Goal: Task Accomplishment & Management: Use online tool/utility

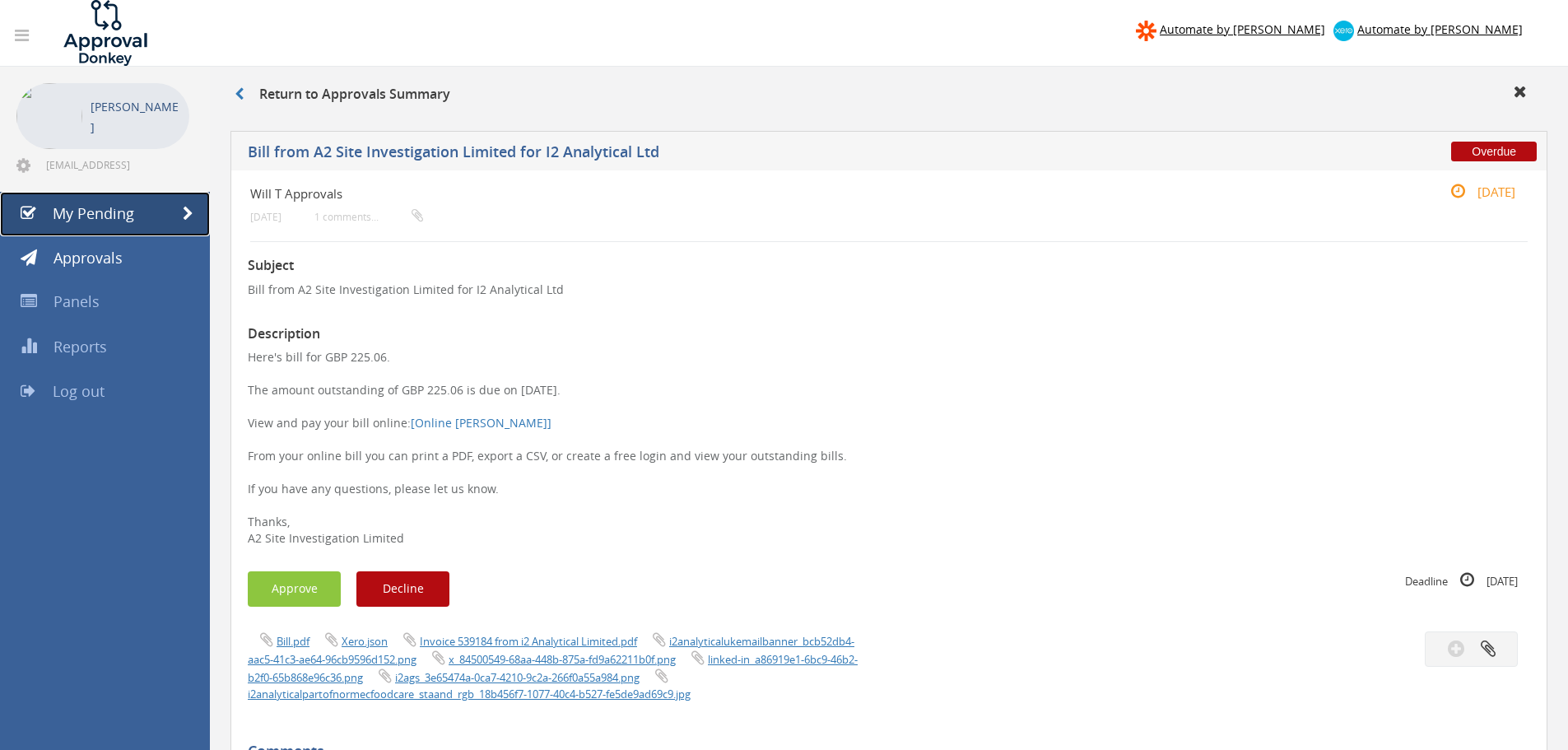
click at [131, 212] on span "My Pending" at bounding box center [93, 213] width 81 height 19
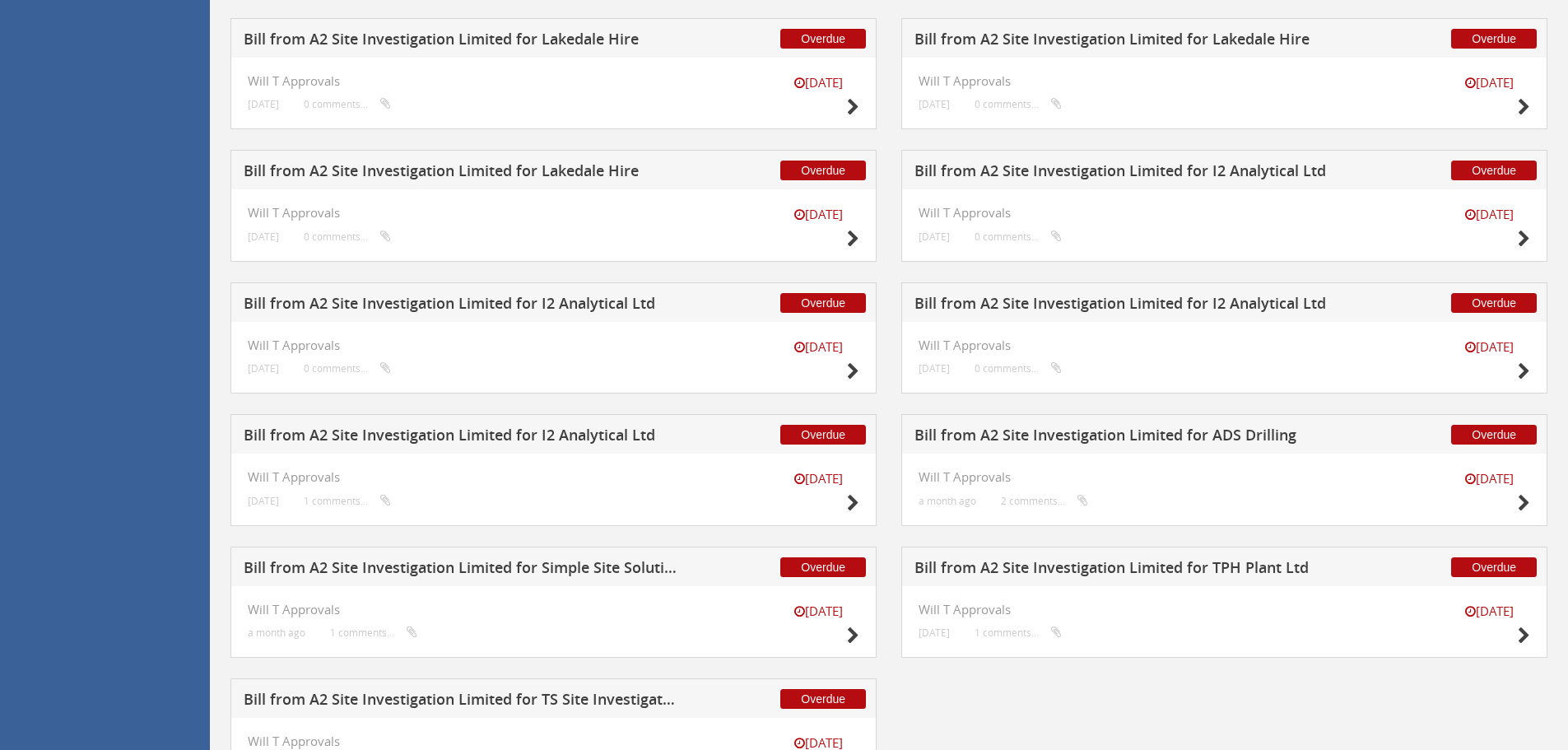
scroll to position [1128, 0]
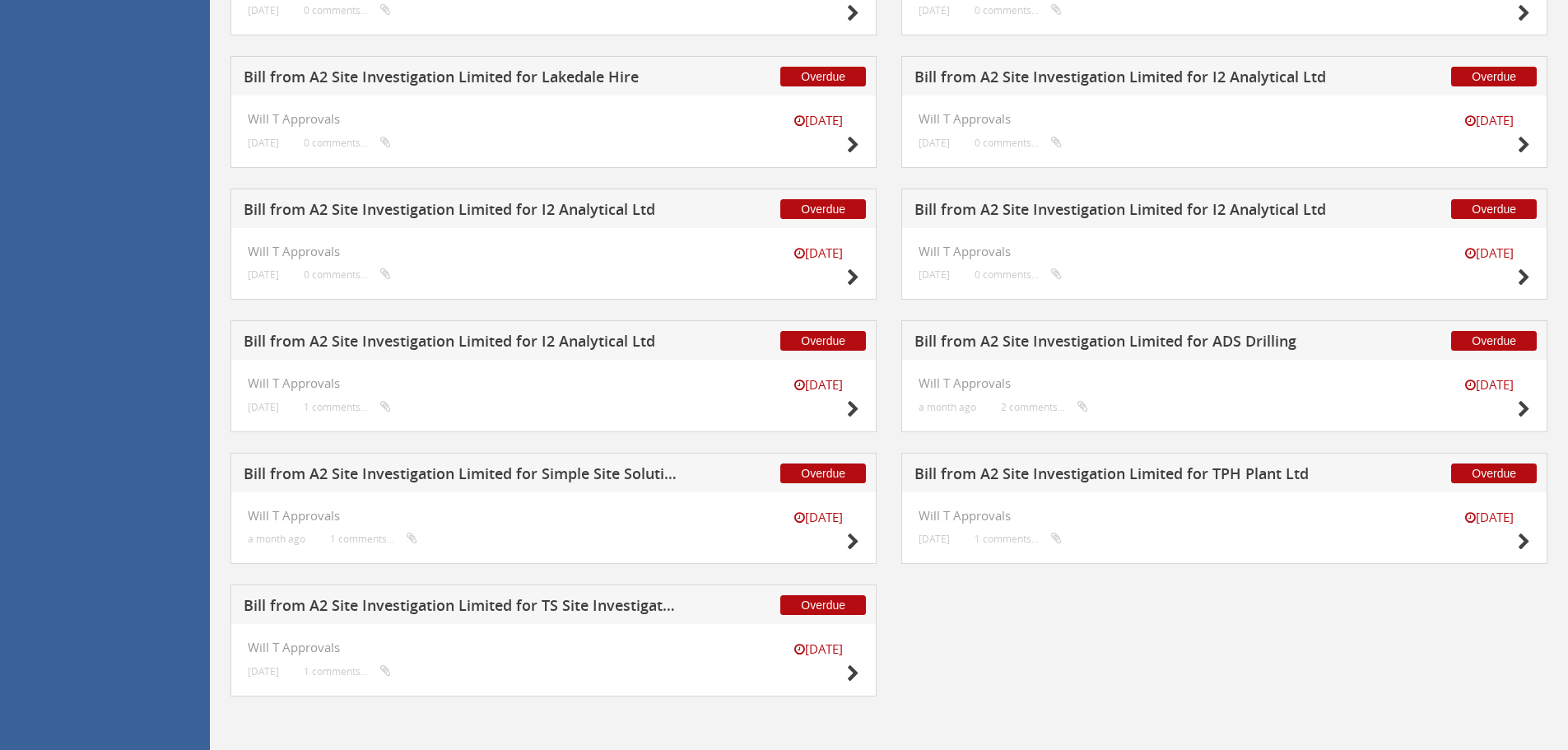
click at [543, 484] on h5 "Bill from A2 Site Investigation Limited for Simple Site Solutions Ltd" at bounding box center [460, 476] width 434 height 20
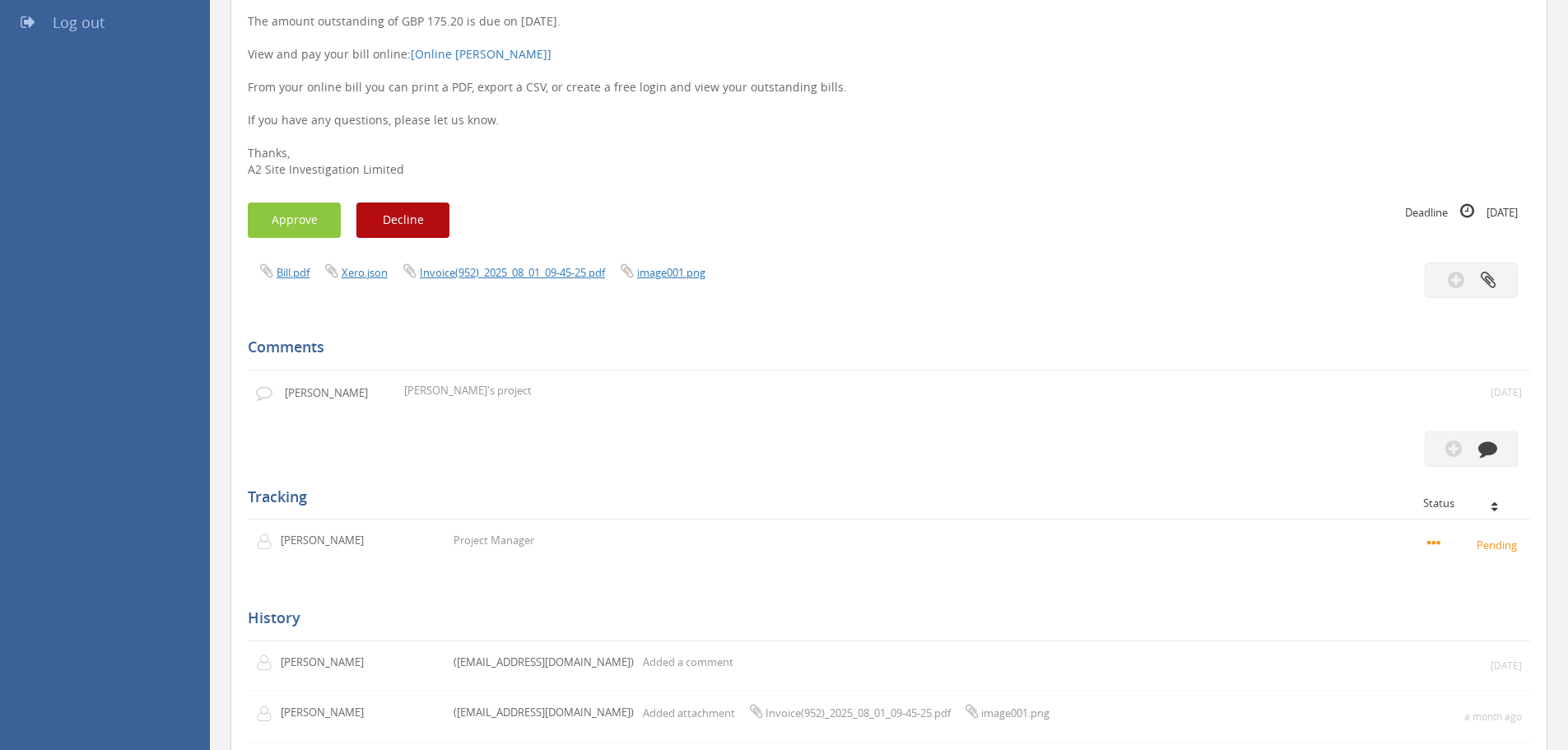
scroll to position [158, 0]
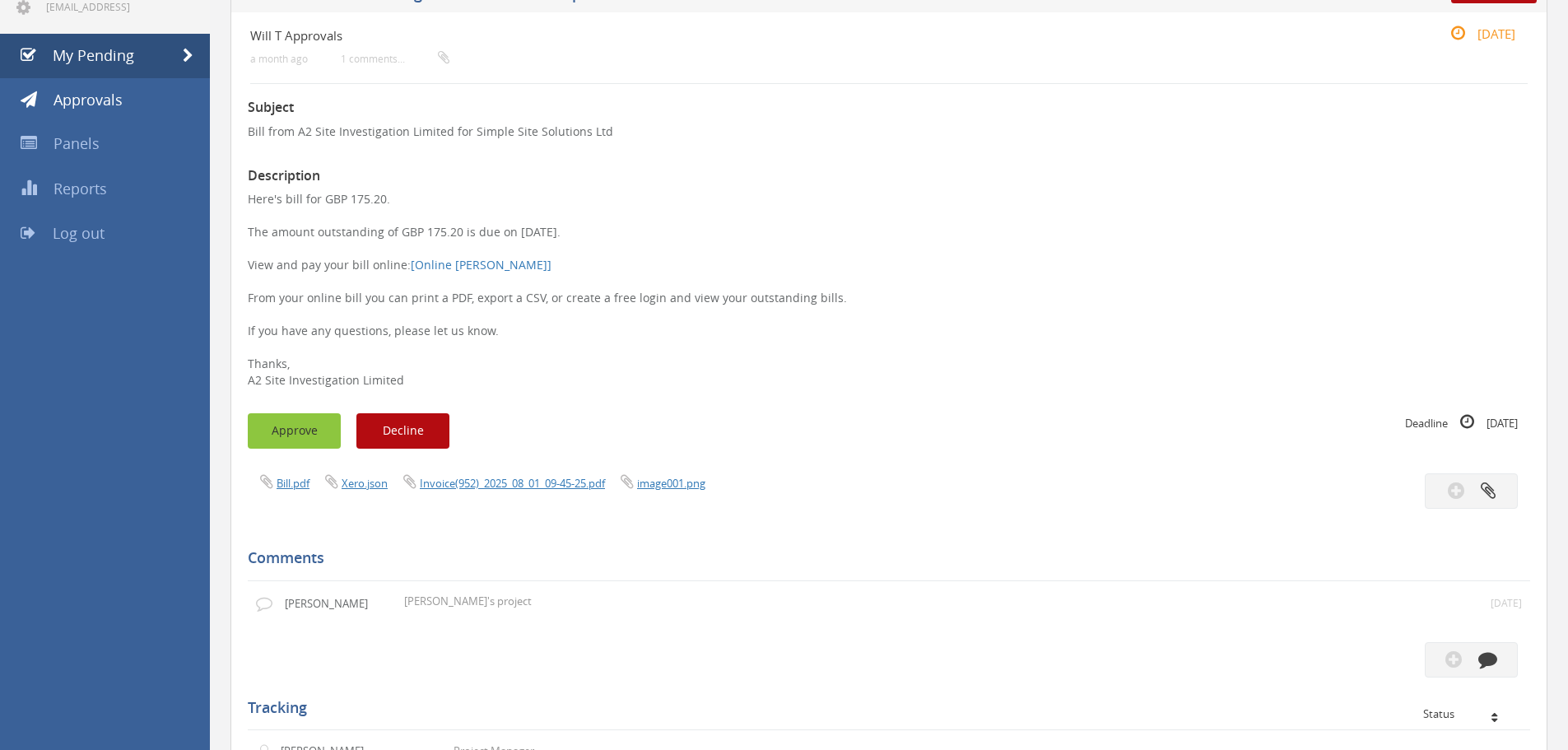
click at [312, 437] on button "Approve" at bounding box center [294, 431] width 93 height 35
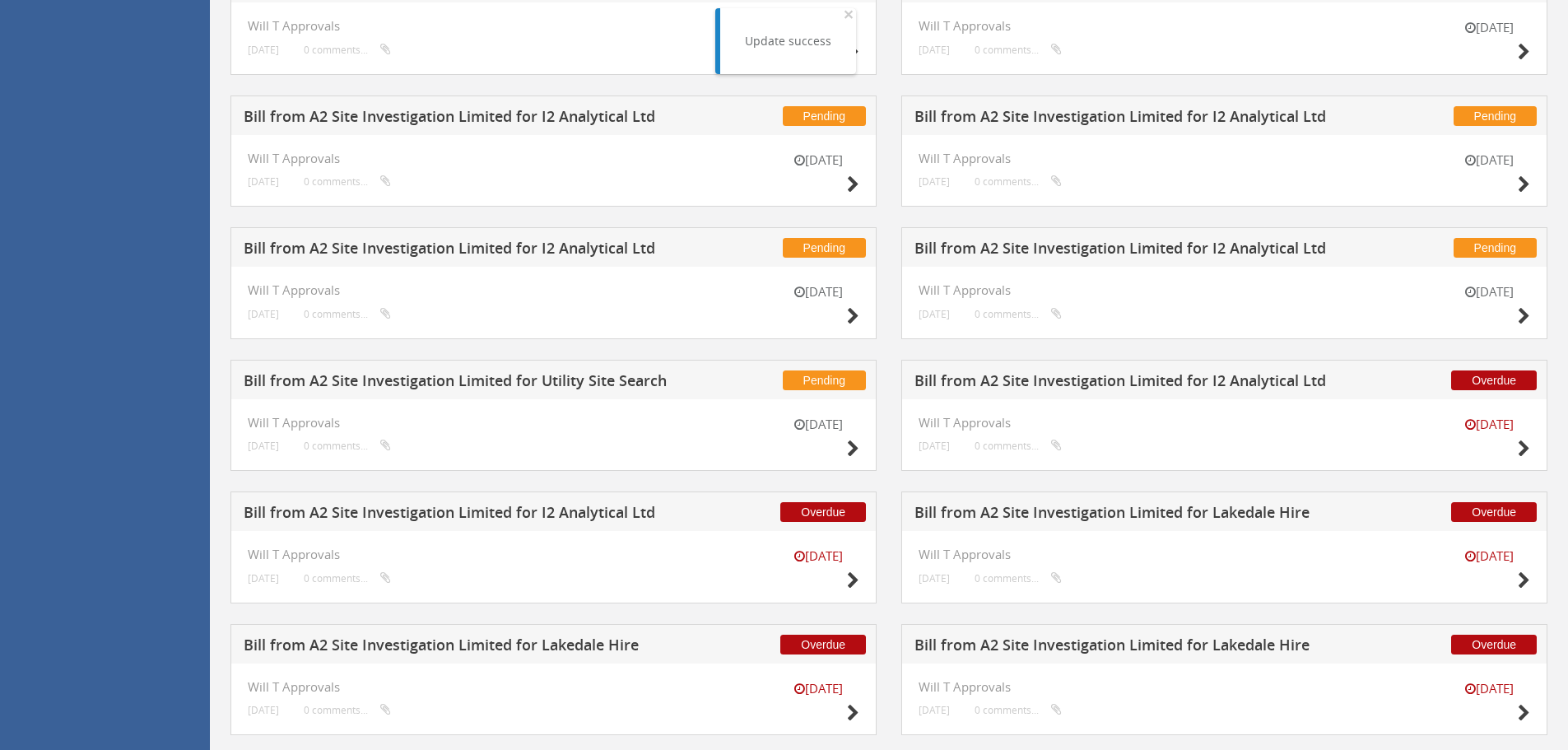
scroll to position [165, 0]
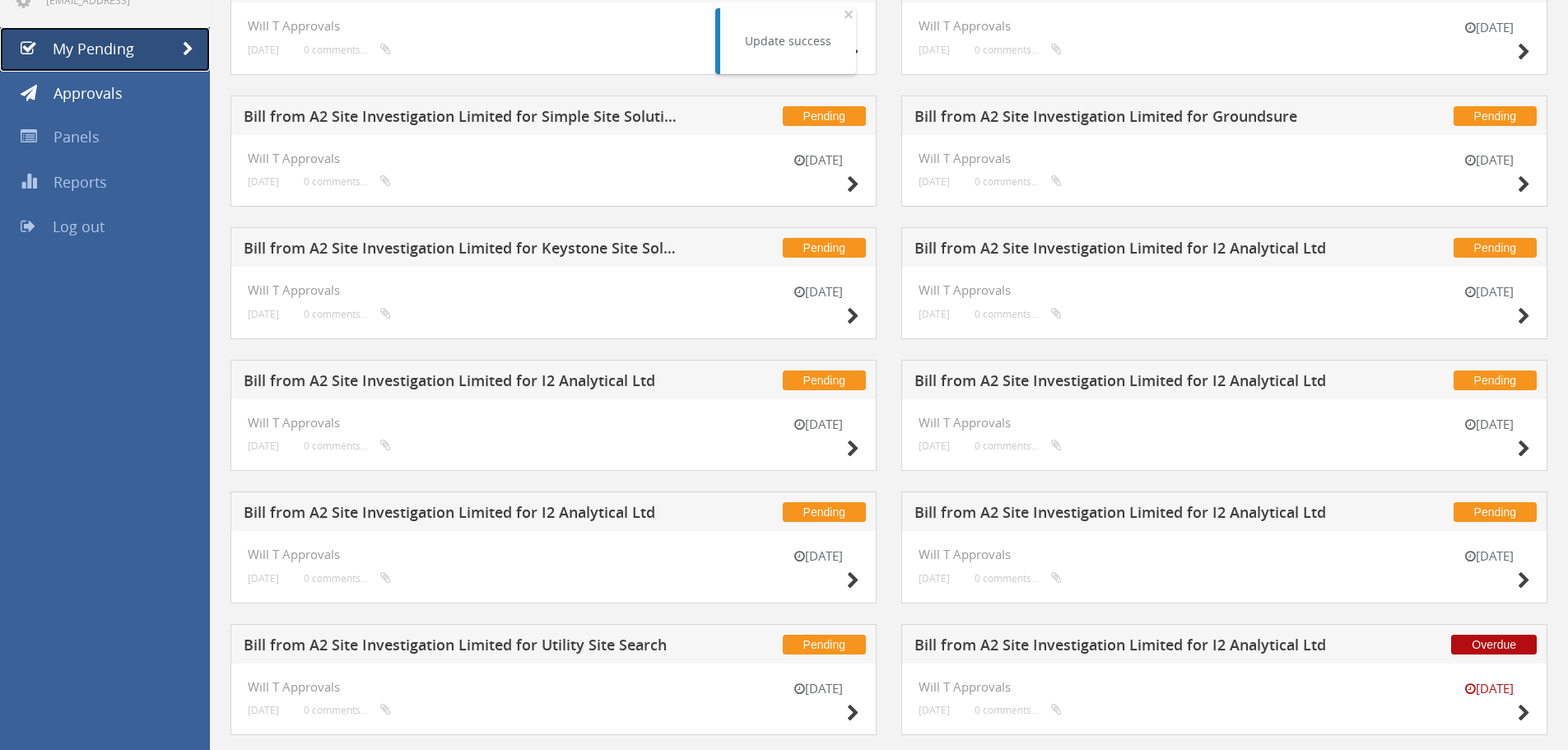
click at [86, 40] on span "My Pending" at bounding box center [93, 48] width 81 height 19
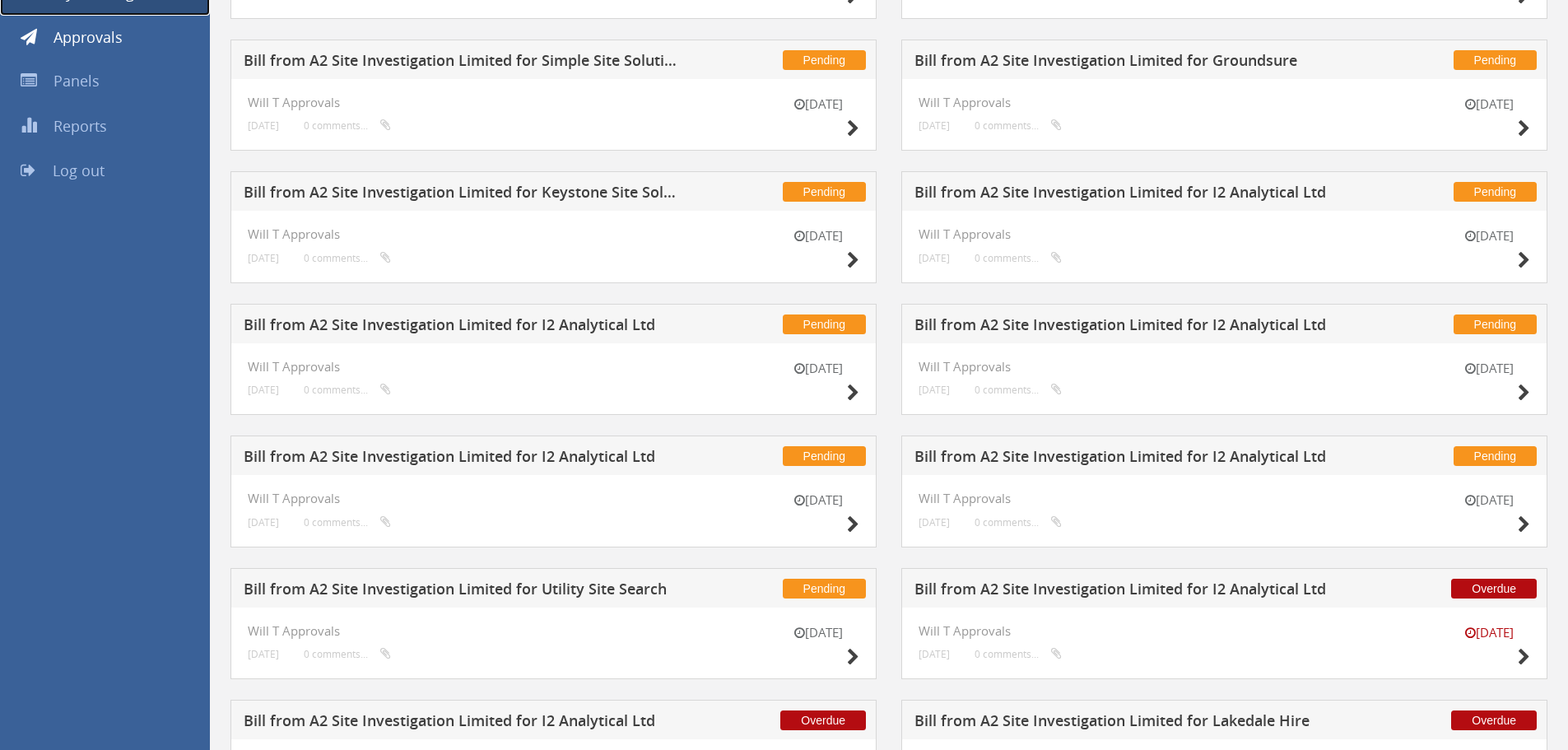
scroll to position [0, 0]
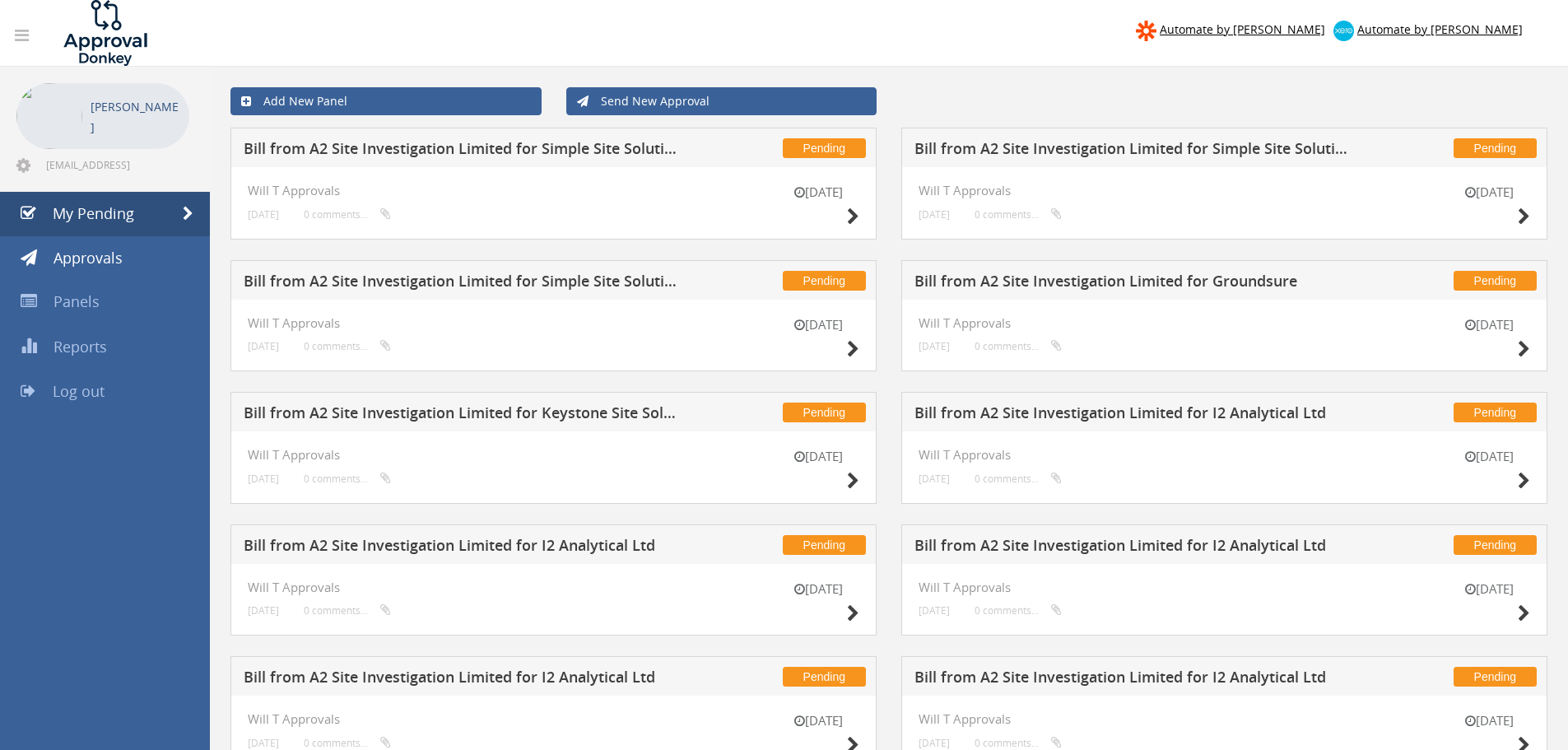
click at [475, 280] on h5 "Bill from A2 Site Investigation Limited for Simple Site Solutions Ltd" at bounding box center [460, 283] width 434 height 20
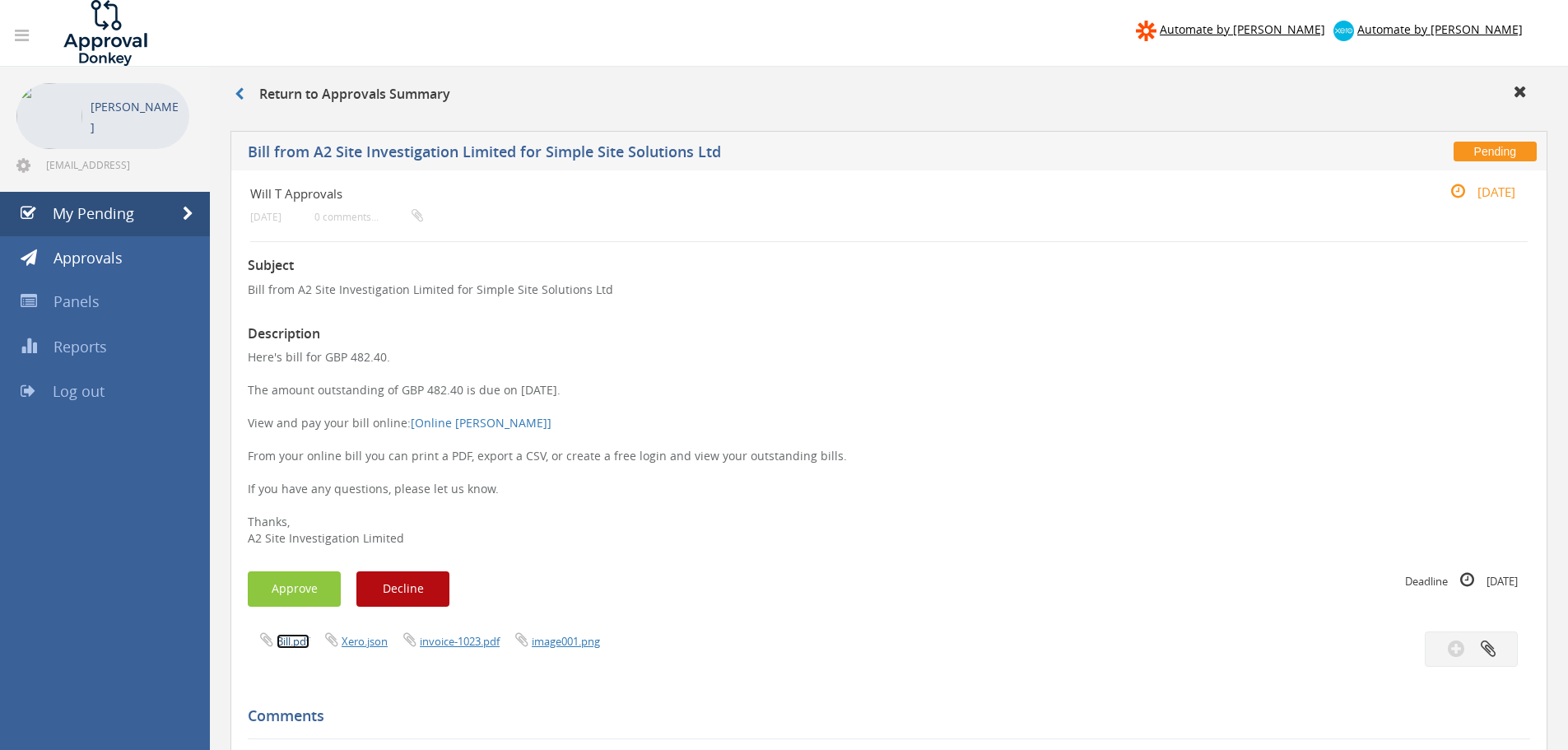
click at [293, 644] on link "Bill.pdf" at bounding box center [293, 641] width 33 height 15
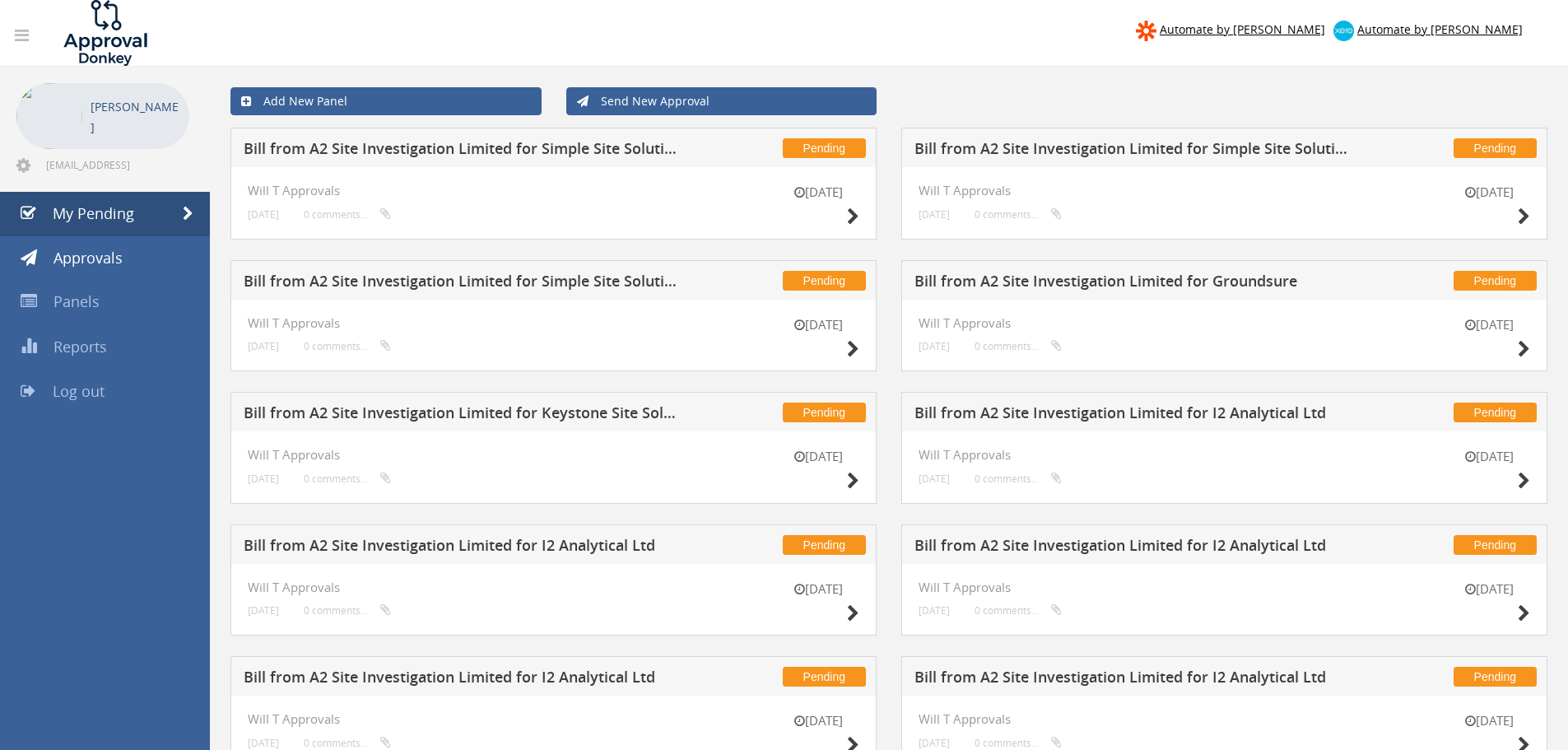
click at [1069, 133] on div "Pending Bill from A2 Site Investigation Limited for Simple Site Solutions Ltd" at bounding box center [1224, 147] width 647 height 40
click at [1076, 145] on h5 "Bill from A2 Site Investigation Limited for Simple Site Solutions Ltd" at bounding box center [1131, 151] width 434 height 20
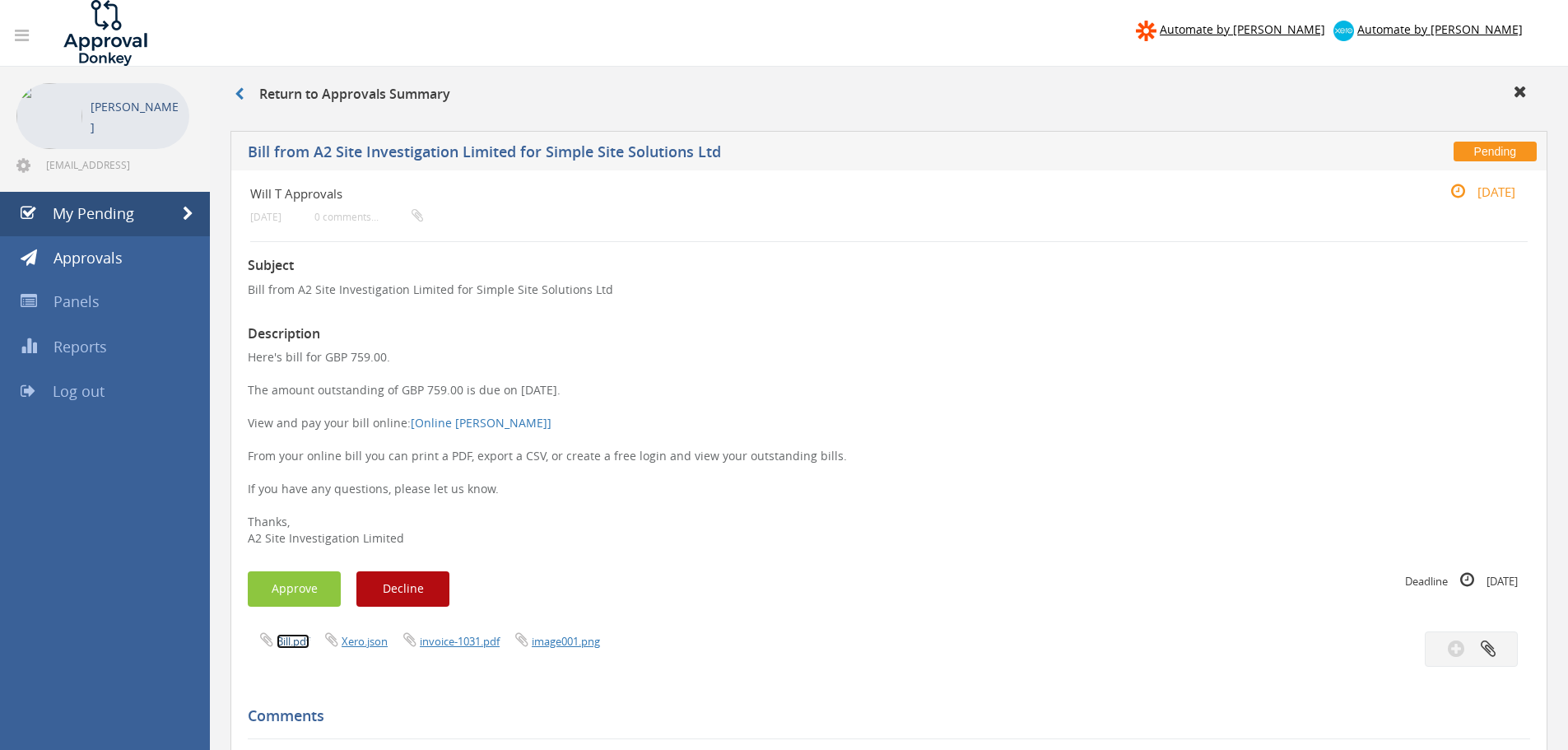
click at [295, 642] on link "Bill.pdf" at bounding box center [293, 641] width 33 height 15
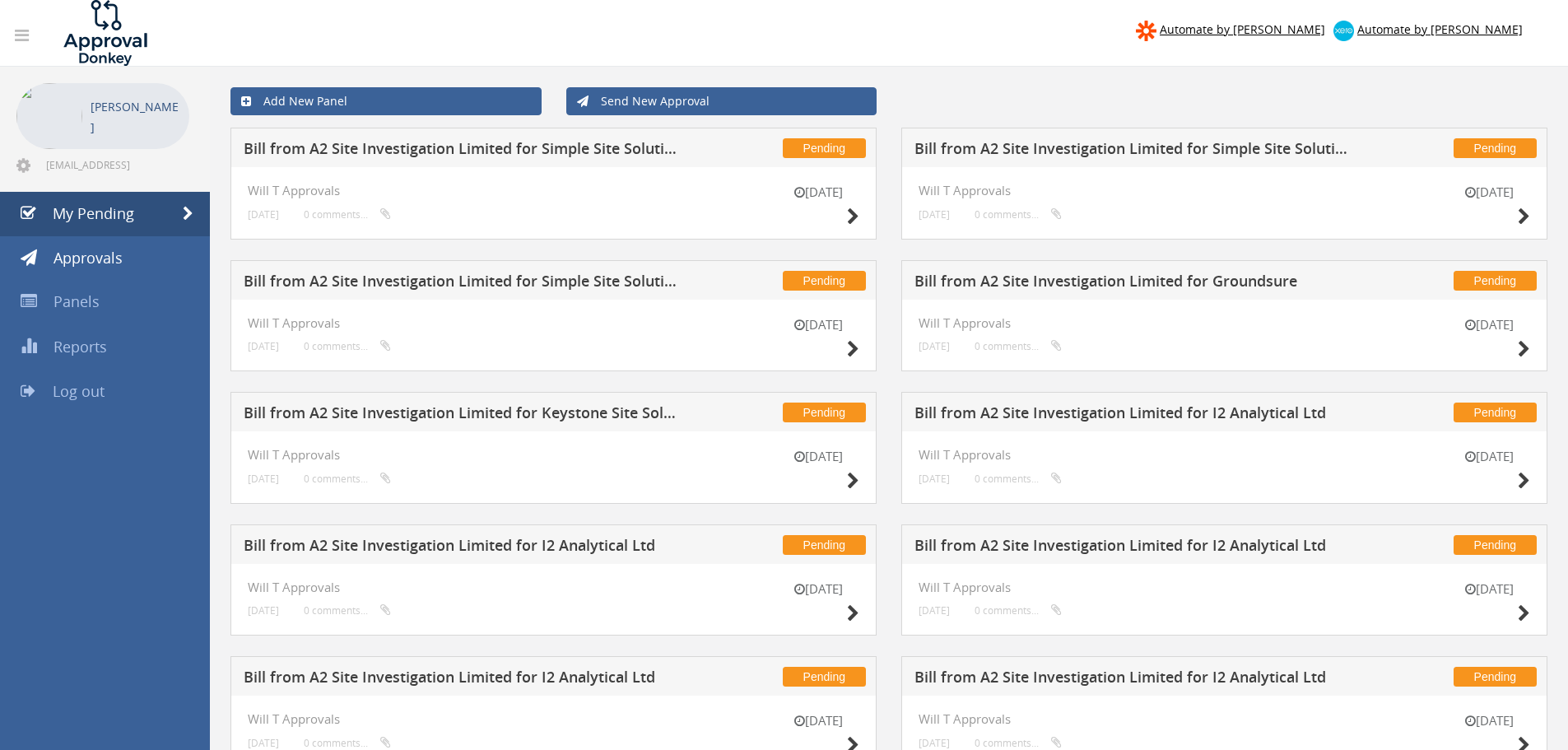
click at [524, 134] on div "Pending Bill from A2 Site Investigation Limited for Simple Site Solutions Ltd" at bounding box center [553, 147] width 647 height 40
click at [527, 143] on h5 "Bill from A2 Site Investigation Limited for Simple Site Solutions Ltd" at bounding box center [460, 151] width 434 height 20
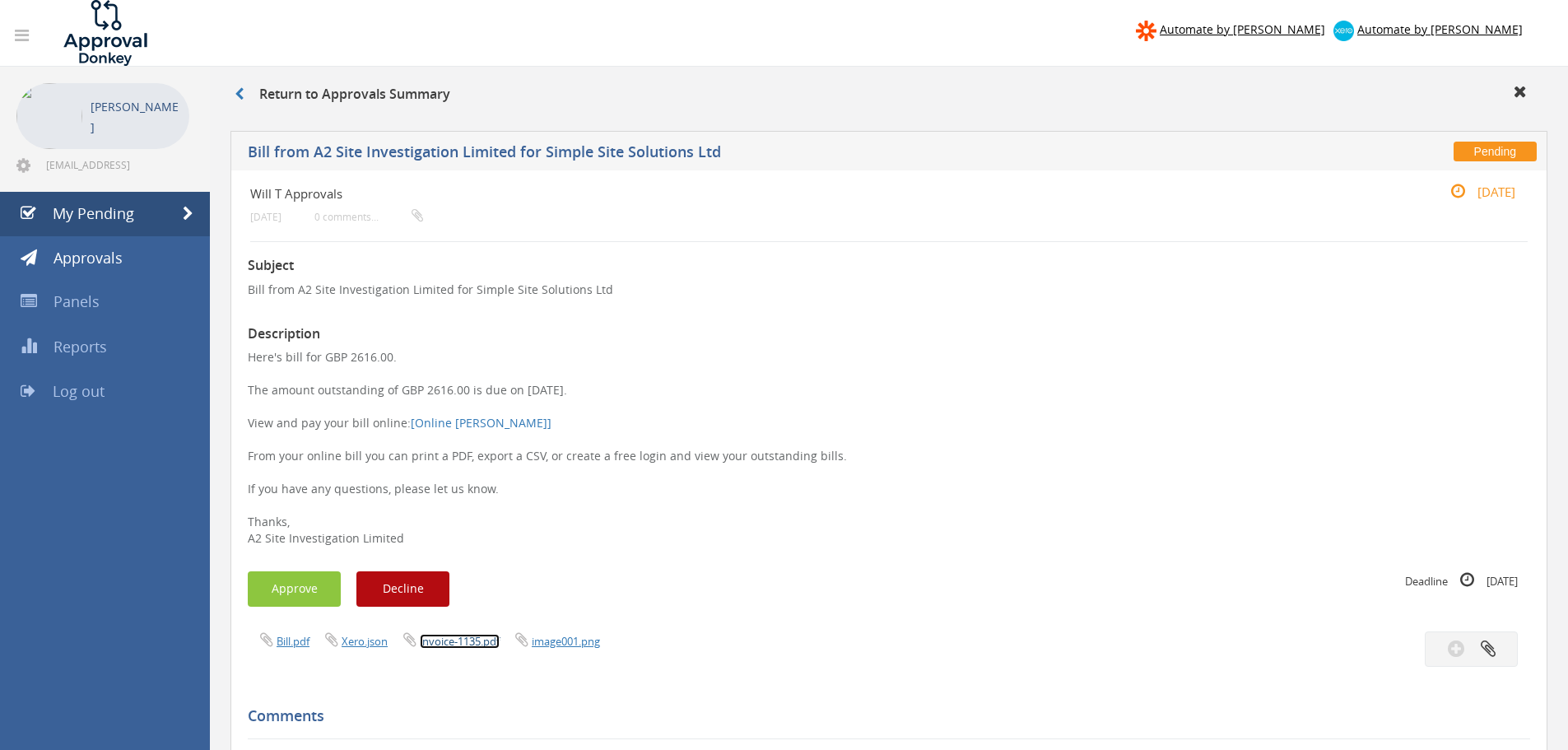
click at [460, 639] on link "invoice-1135.pdf" at bounding box center [460, 641] width 80 height 15
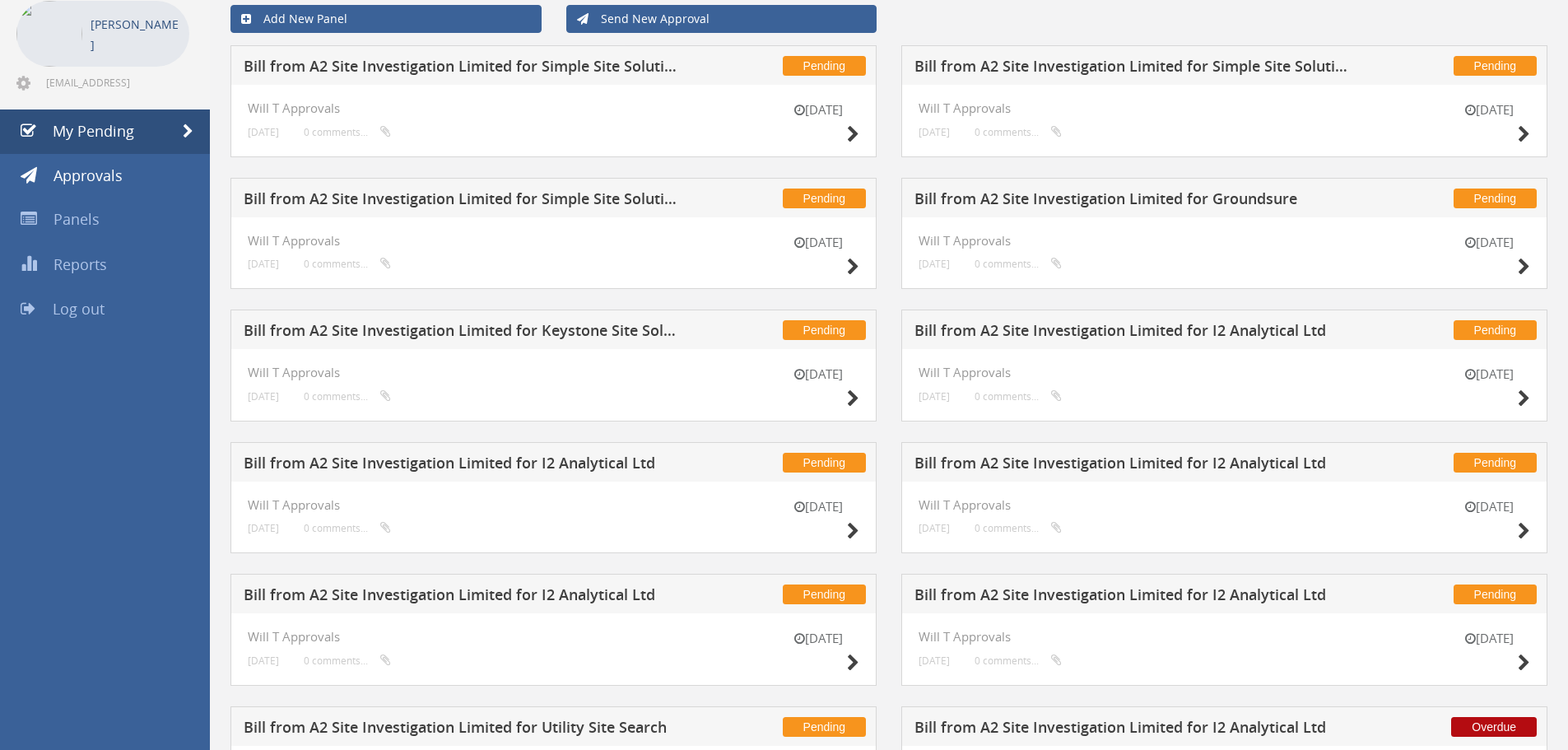
click at [607, 210] on h5 "Bill from A2 Site Investigation Limited for Simple Site Solutions Ltd" at bounding box center [460, 201] width 434 height 20
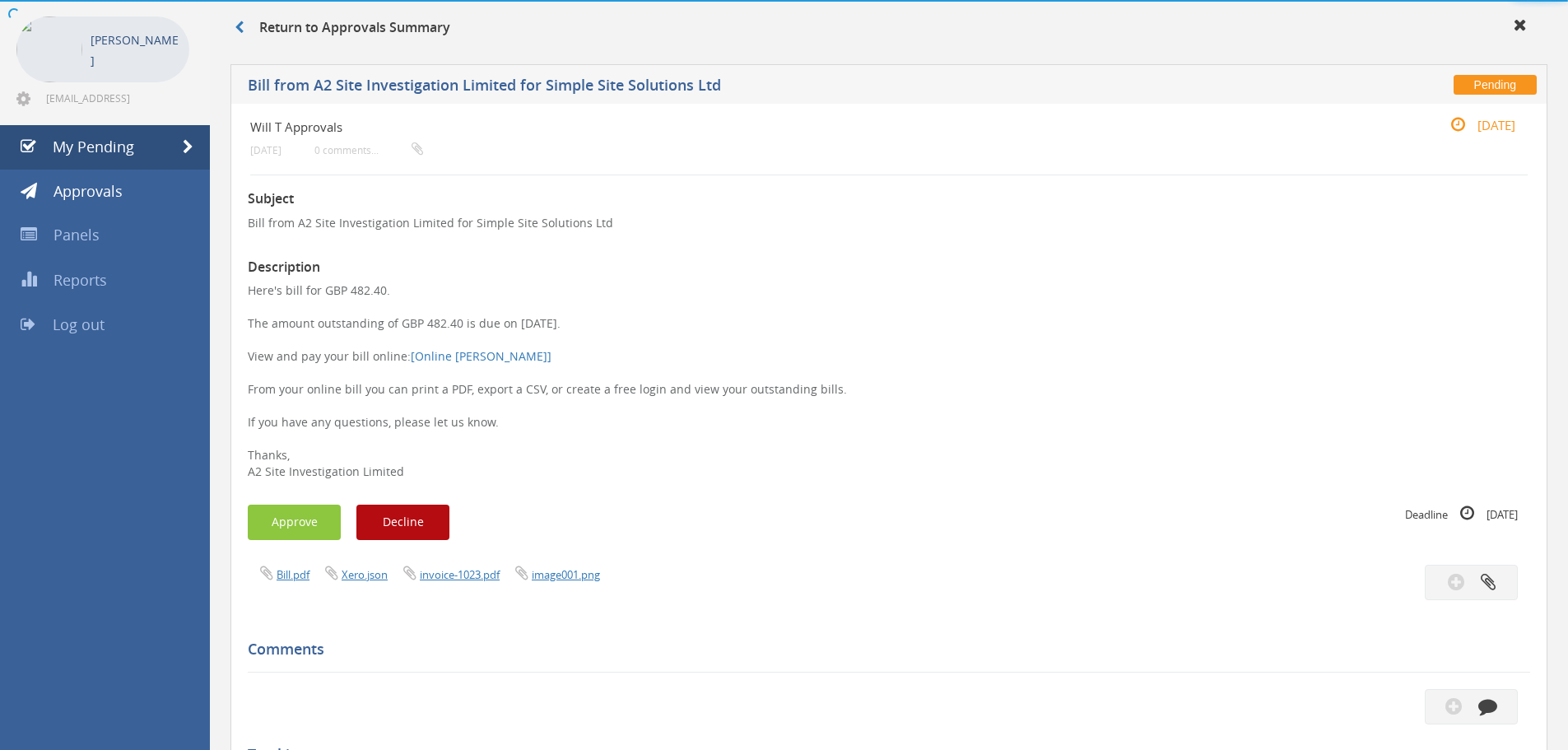
scroll to position [82, 0]
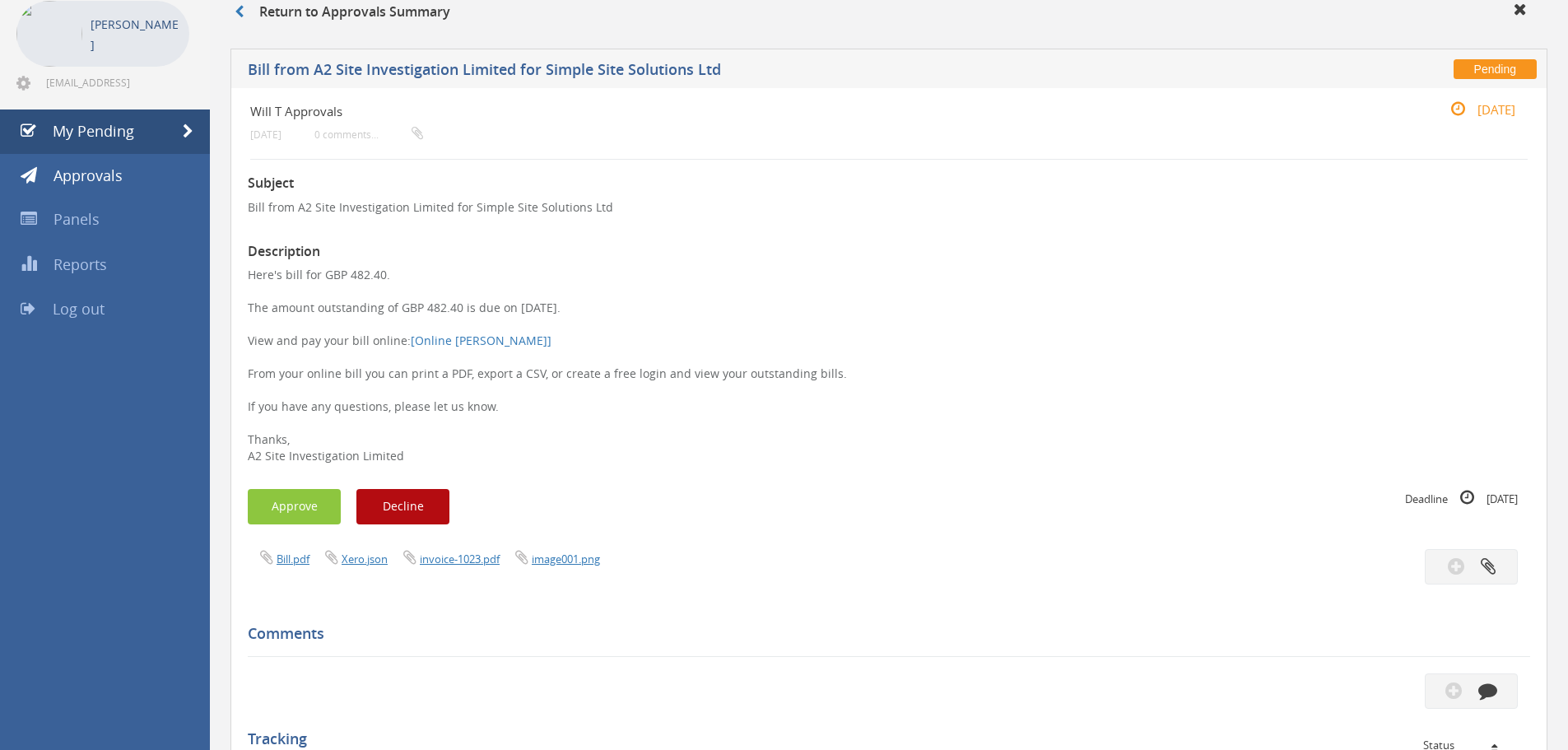
click at [480, 568] on div "Bill.pdf Xero.json invoice-1023.pdf image001.png" at bounding box center [889, 567] width 1307 height 35
click at [479, 560] on link "invoice-1023.pdf" at bounding box center [460, 559] width 80 height 15
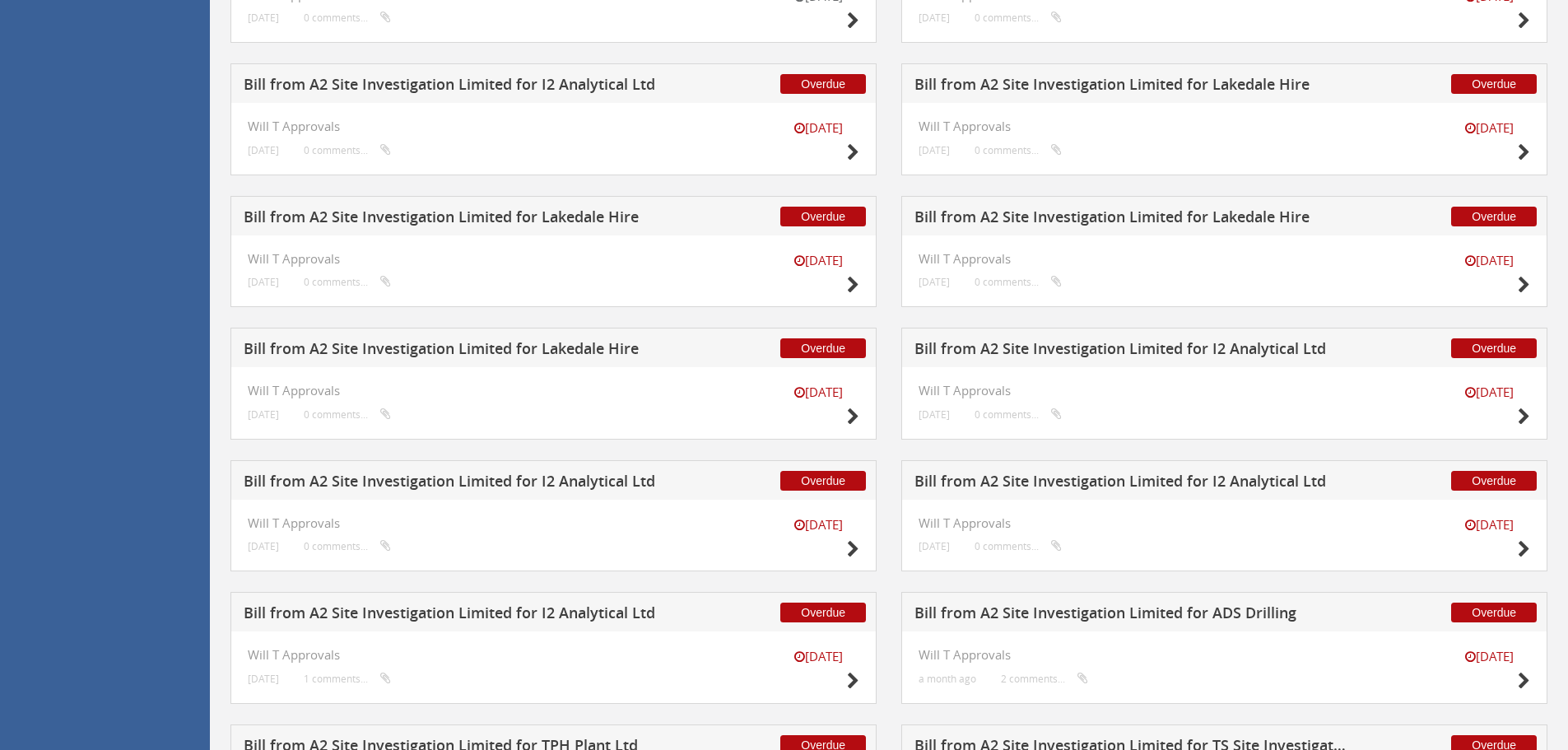
scroll to position [996, 0]
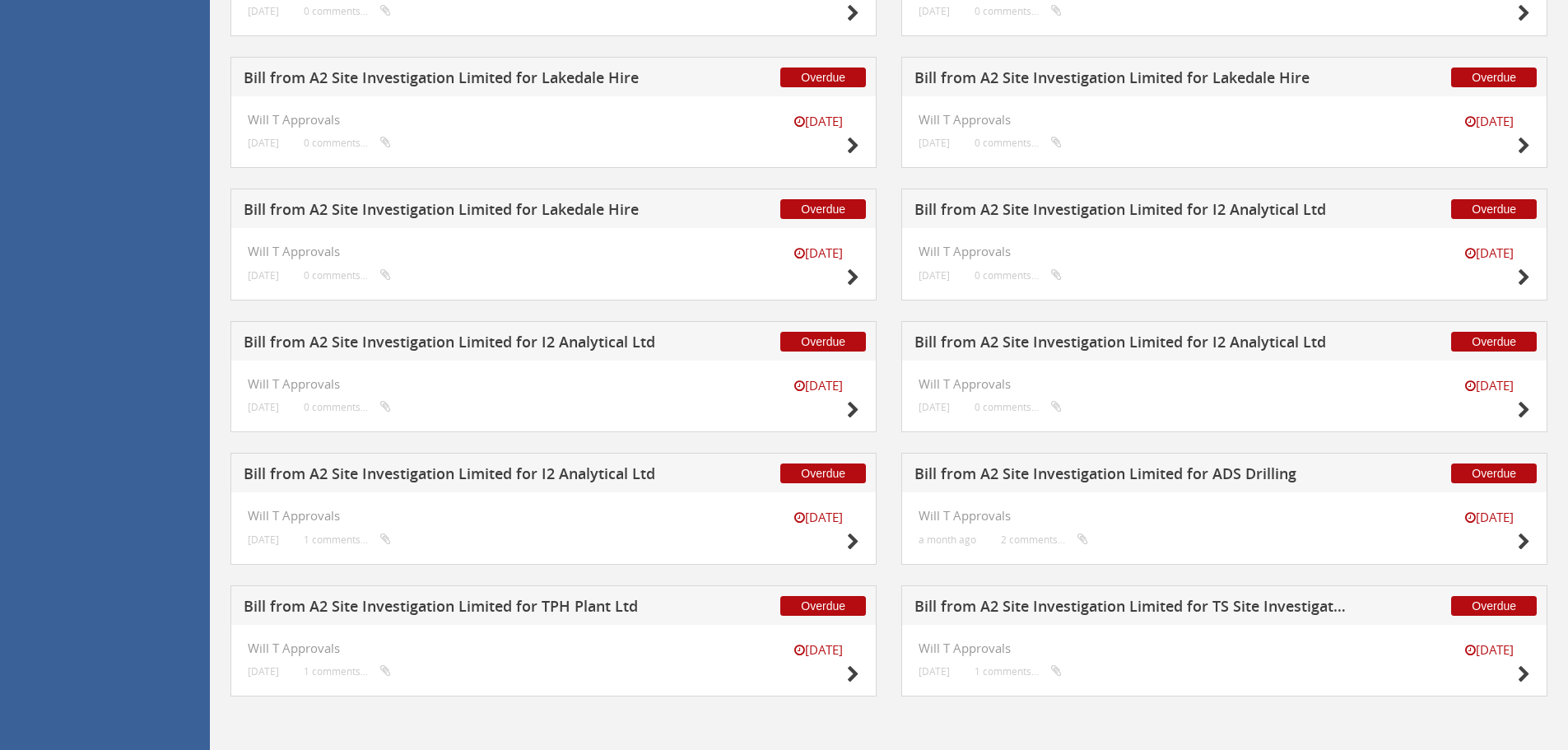
click at [1117, 334] on h5 "Bill from A2 Site Investigation Limited for I2 Analytical Ltd" at bounding box center [1131, 344] width 434 height 20
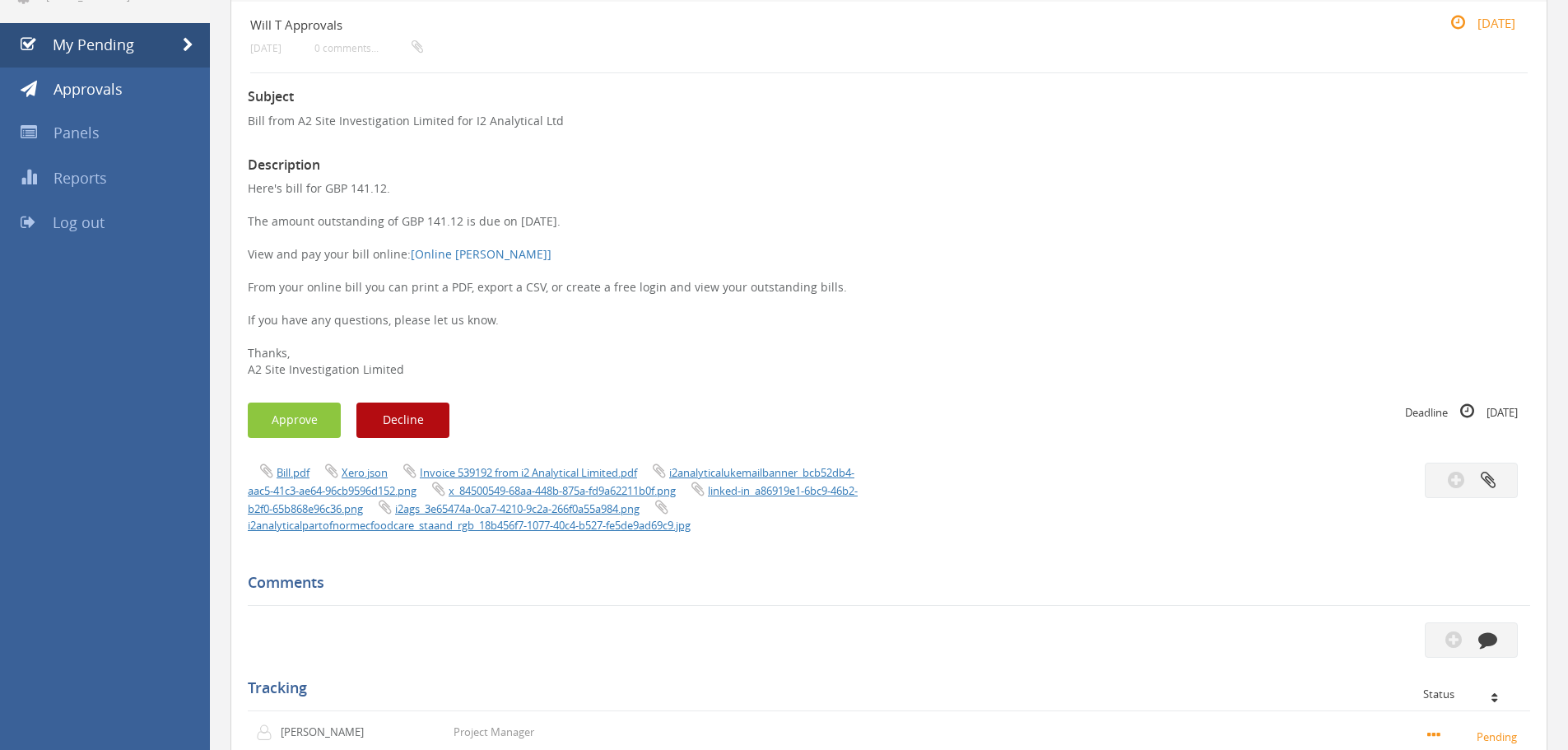
scroll to position [86, 0]
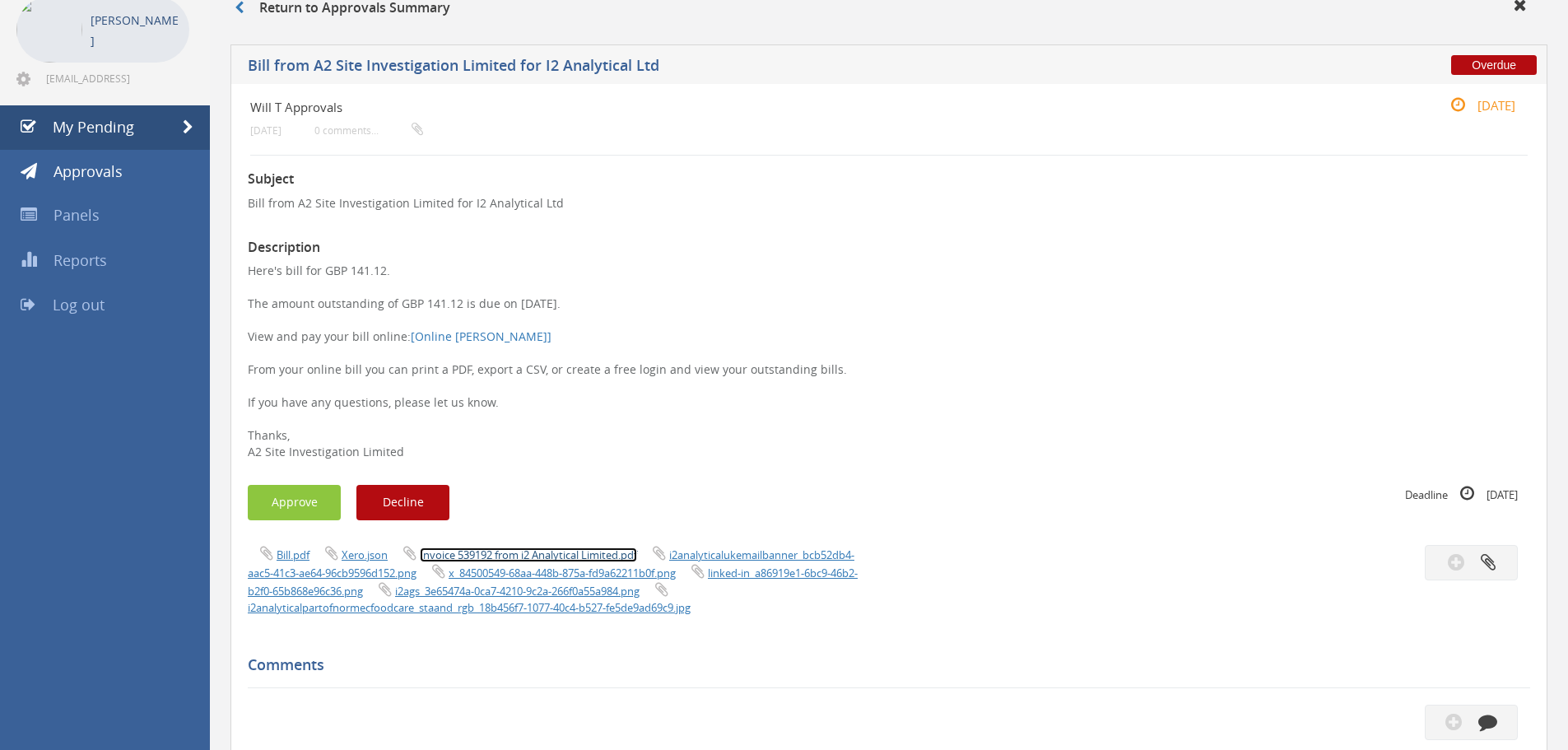
click at [487, 553] on link "Invoice 539192 from i2 Analytical Limited.pdf" at bounding box center [528, 555] width 217 height 15
click at [302, 501] on button "Approve" at bounding box center [294, 502] width 93 height 35
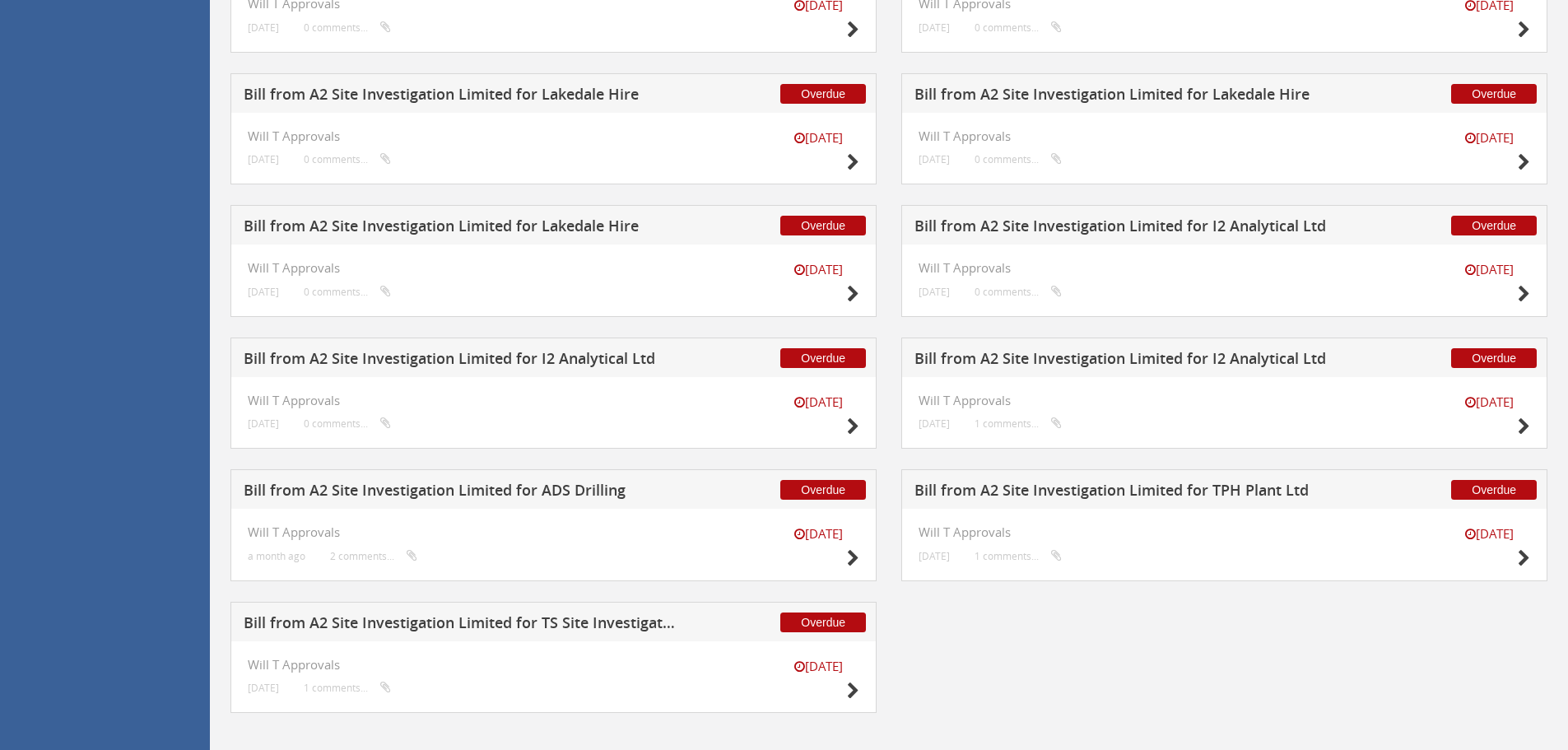
scroll to position [996, 0]
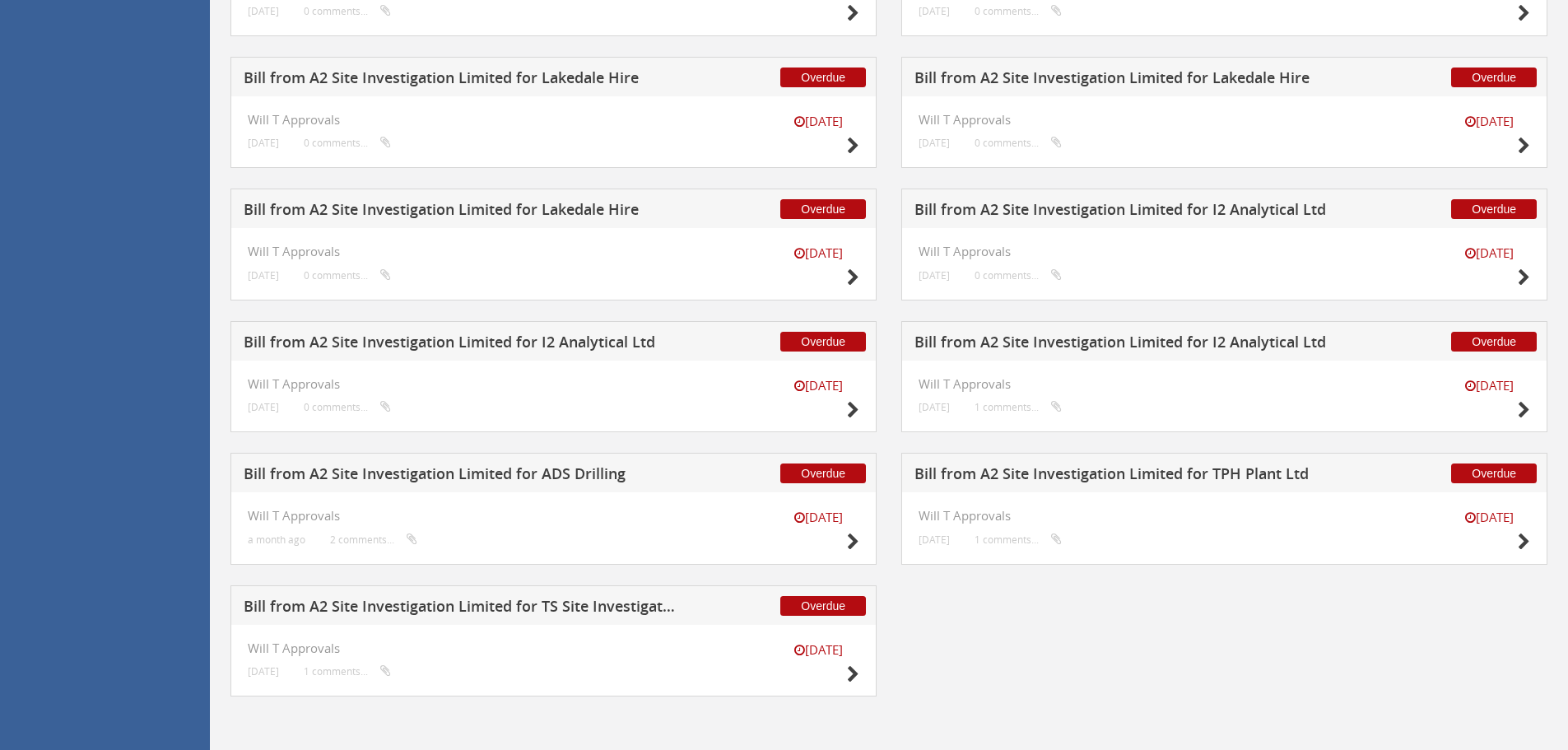
click at [536, 350] on h5 "Bill from A2 Site Investigation Limited for I2 Analytical Ltd" at bounding box center [460, 344] width 434 height 20
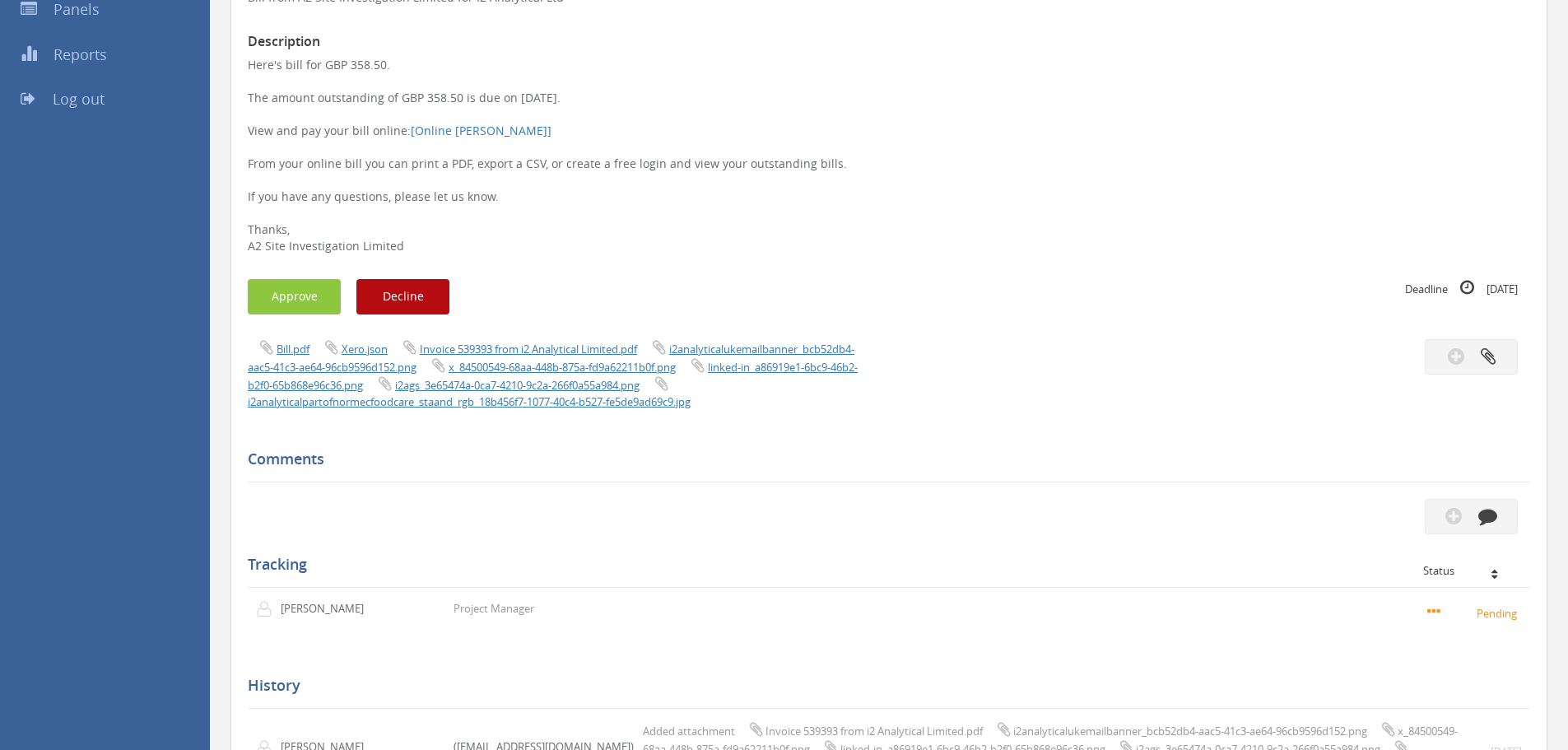
scroll to position [251, 0]
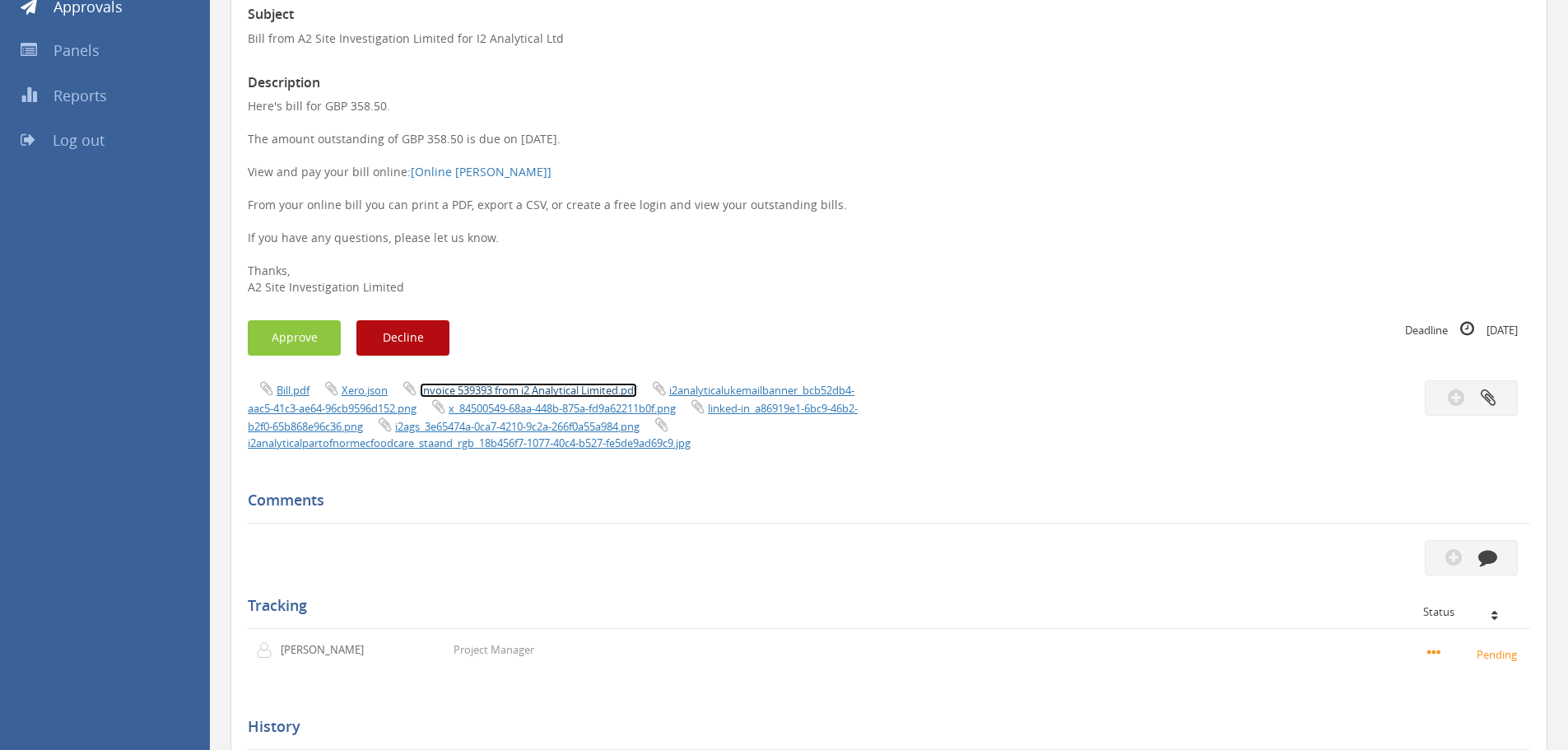
click at [574, 384] on link "Invoice 539393 from i2 Analytical Limited.pdf" at bounding box center [528, 390] width 217 height 15
click at [292, 334] on button "Approve" at bounding box center [294, 338] width 93 height 35
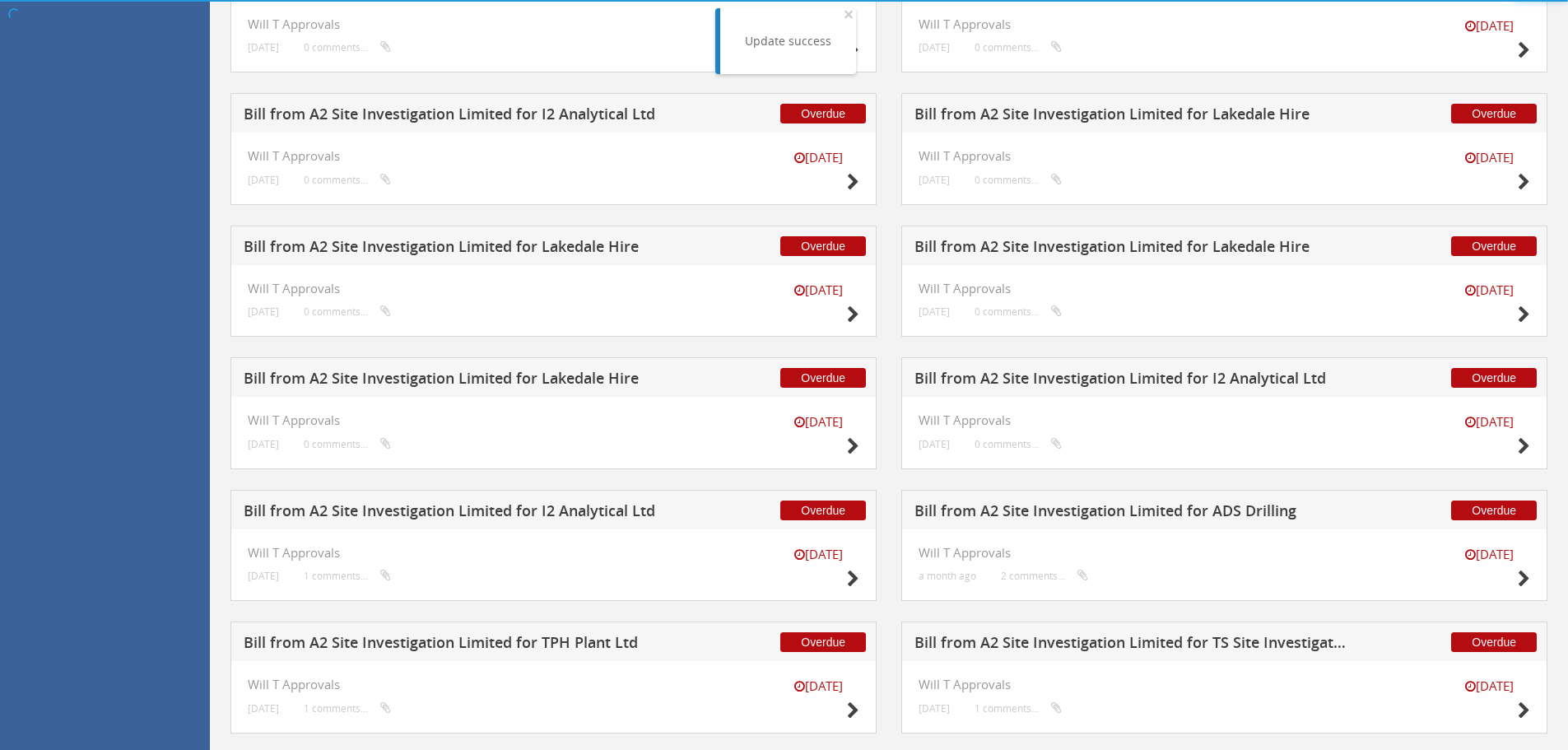
scroll to position [864, 0]
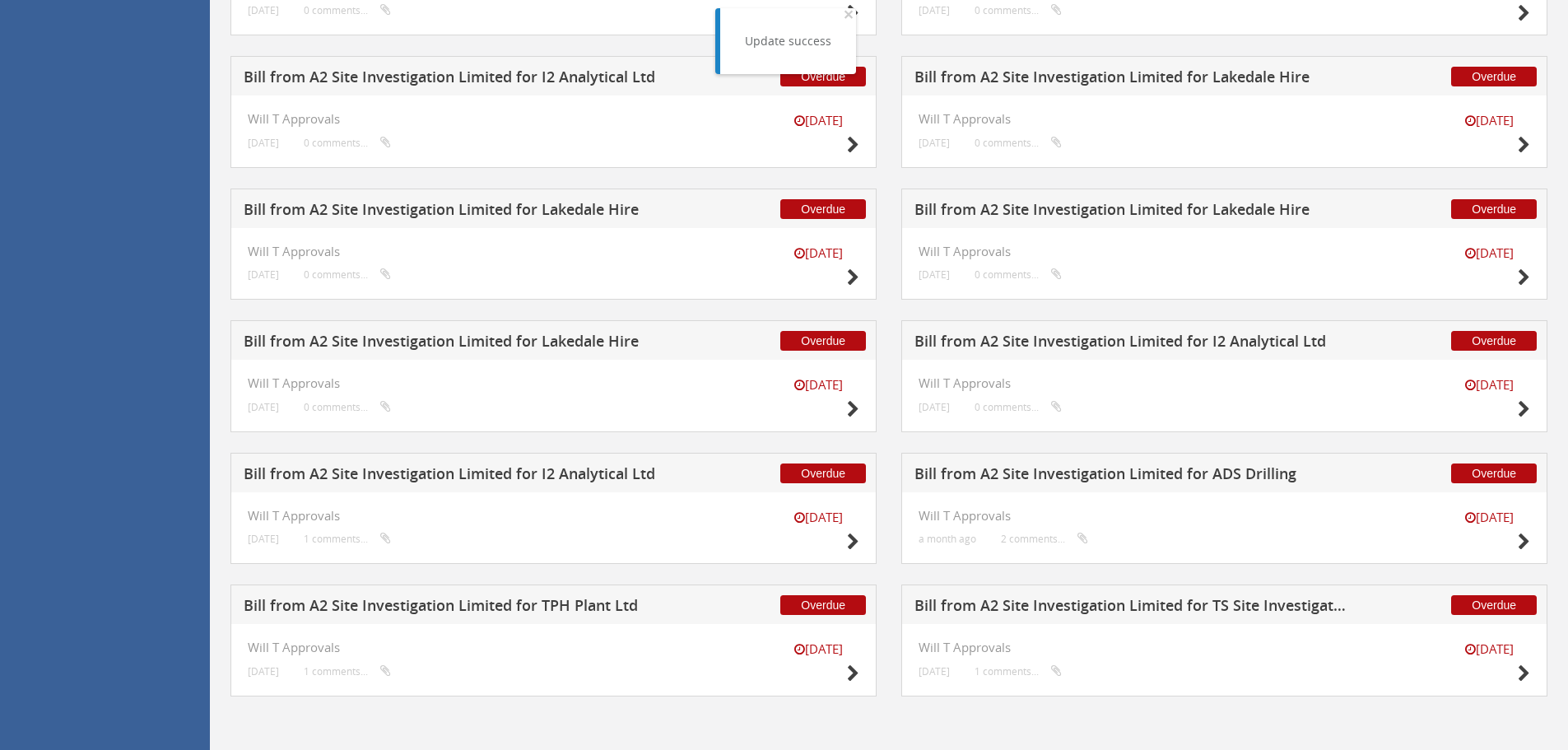
click at [1088, 334] on h5 "Bill from A2 Site Investigation Limited for I2 Analytical Ltd" at bounding box center [1131, 343] width 434 height 20
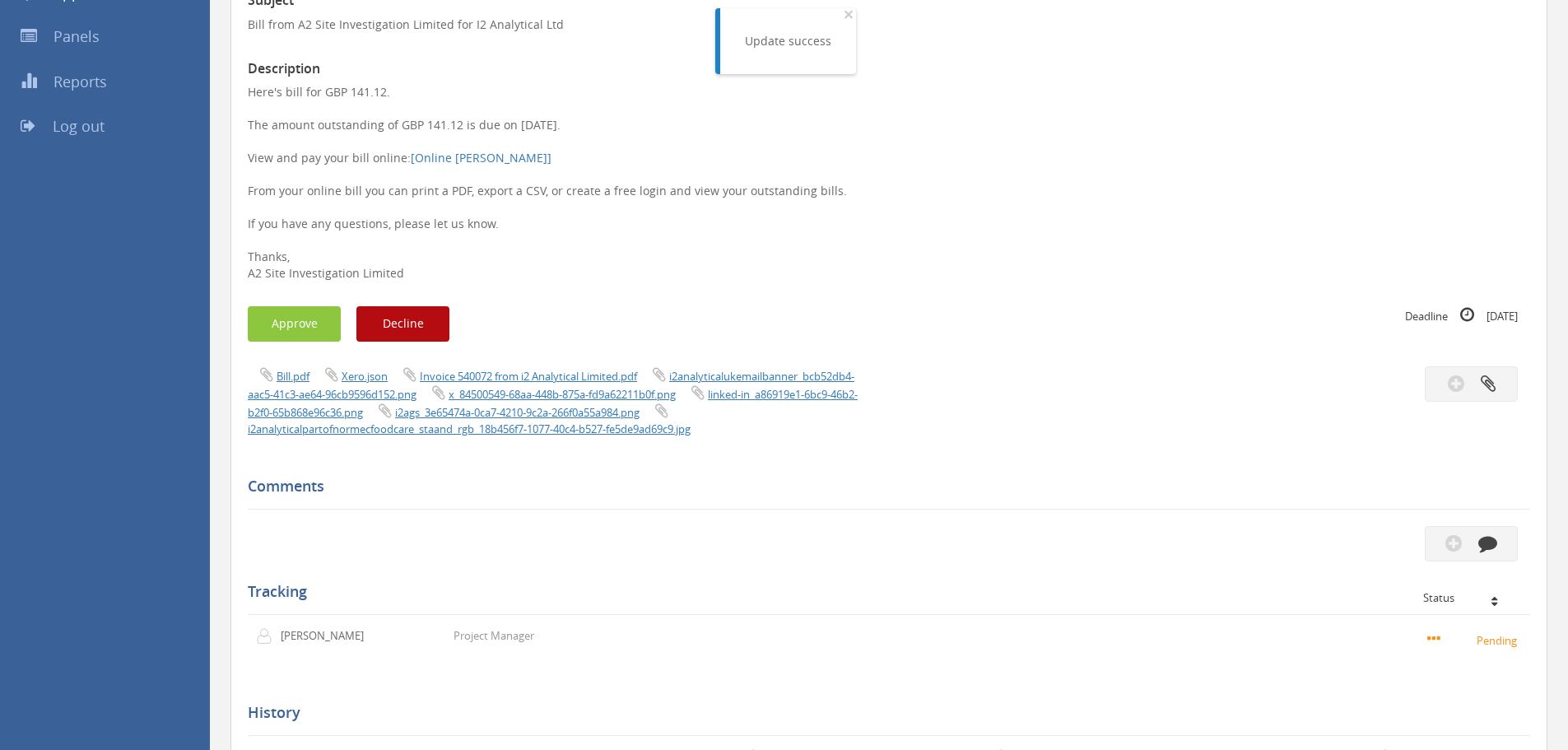
scroll to position [168, 0]
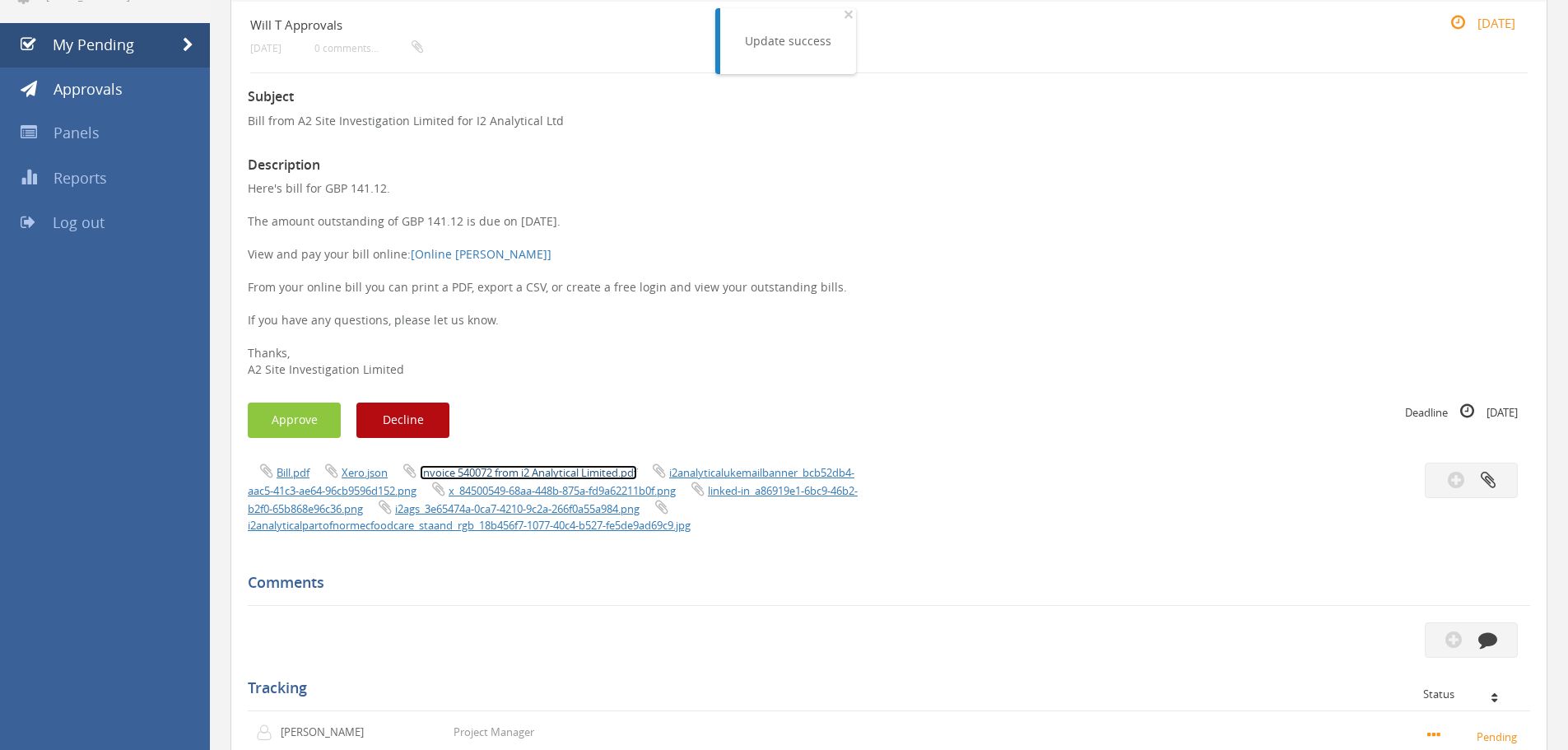
click at [558, 465] on link "Invoice 540072 from i2 Analytical Limited.pdf" at bounding box center [528, 473] width 217 height 15
click at [275, 423] on button "Approve" at bounding box center [294, 420] width 93 height 35
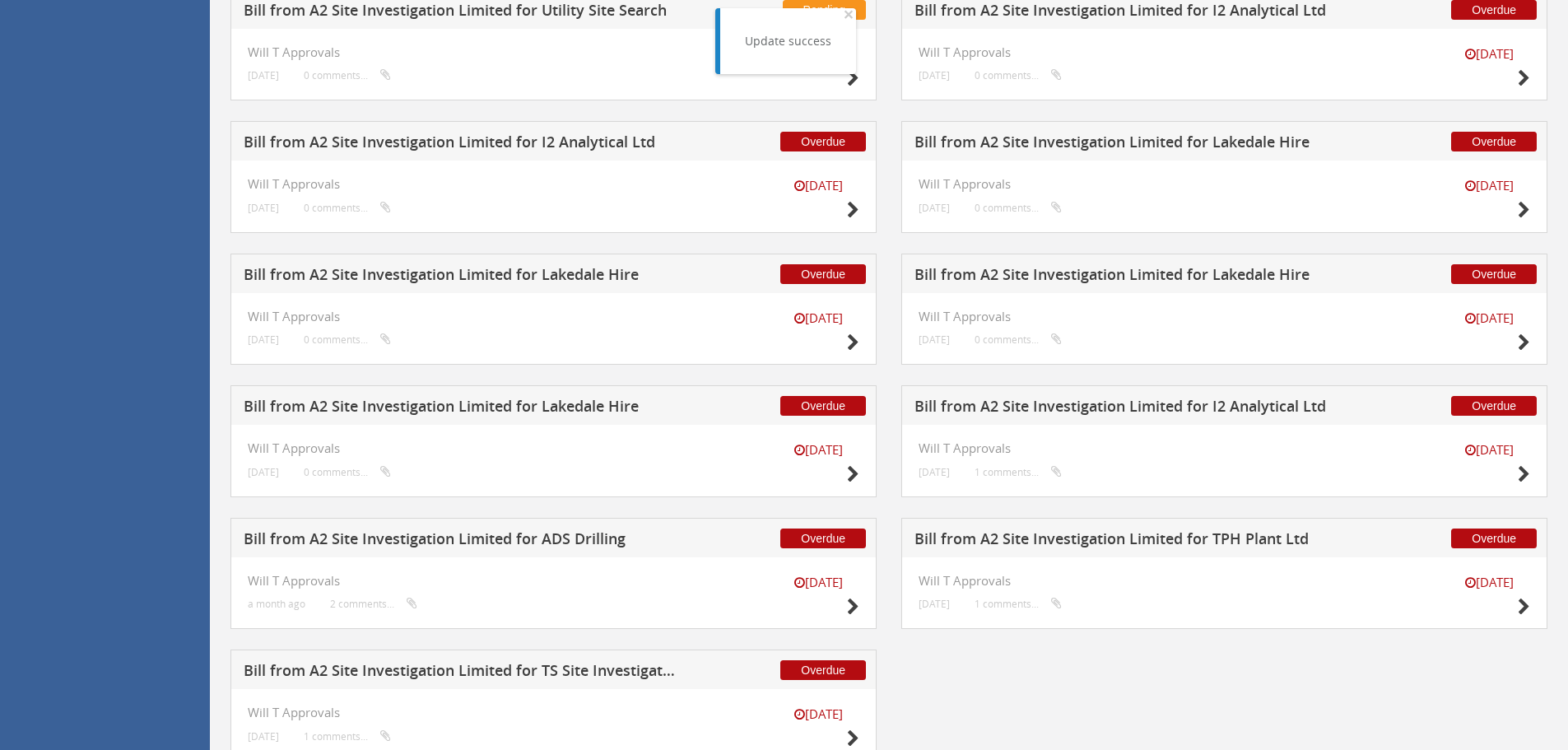
scroll to position [864, 0]
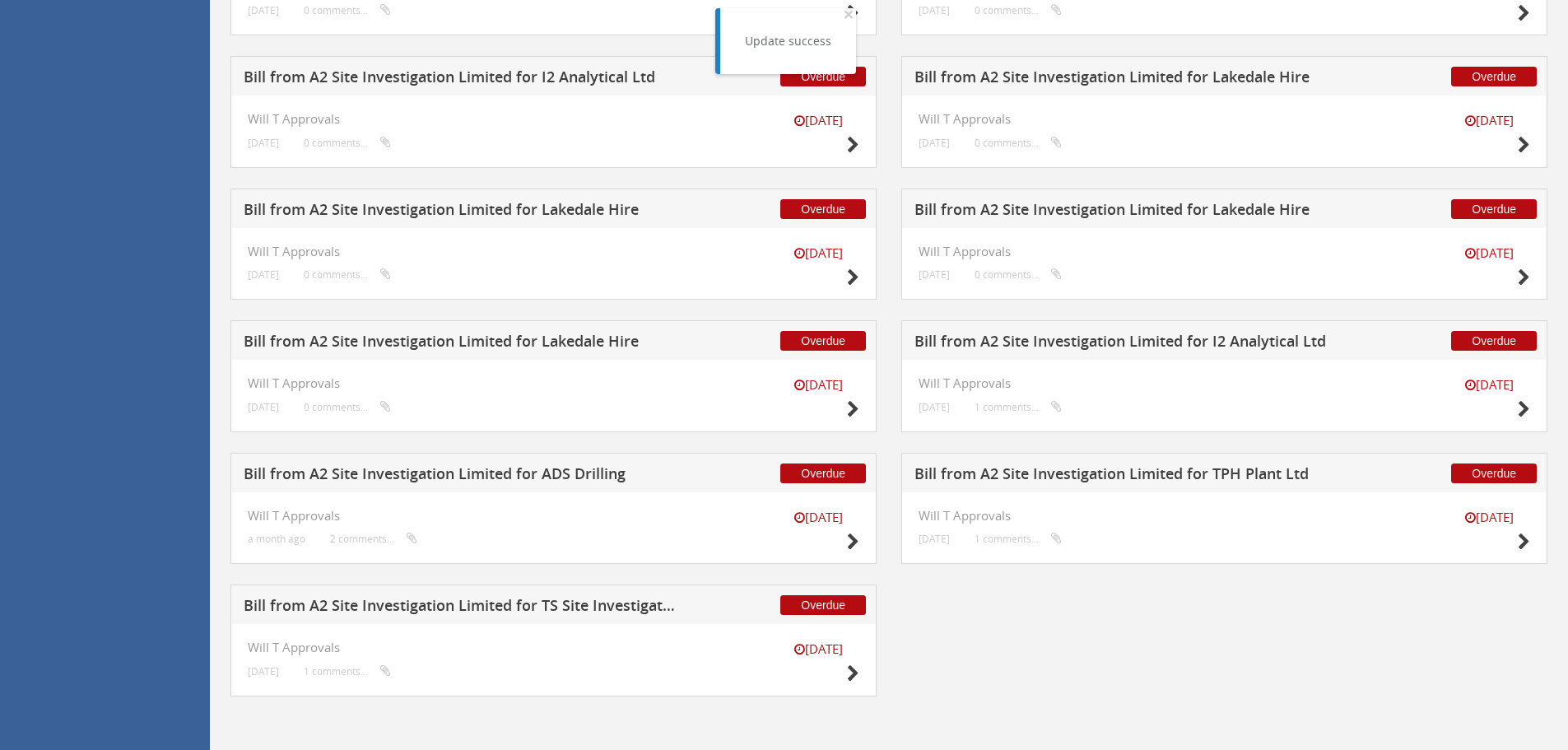
click at [494, 331] on div "Overdue Bill from A2 Site Investigation Limited for Lakedale Hire" at bounding box center [553, 339] width 647 height 40
click at [498, 339] on h5 "Bill from A2 Site Investigation Limited for Lakedale Hire" at bounding box center [460, 343] width 434 height 20
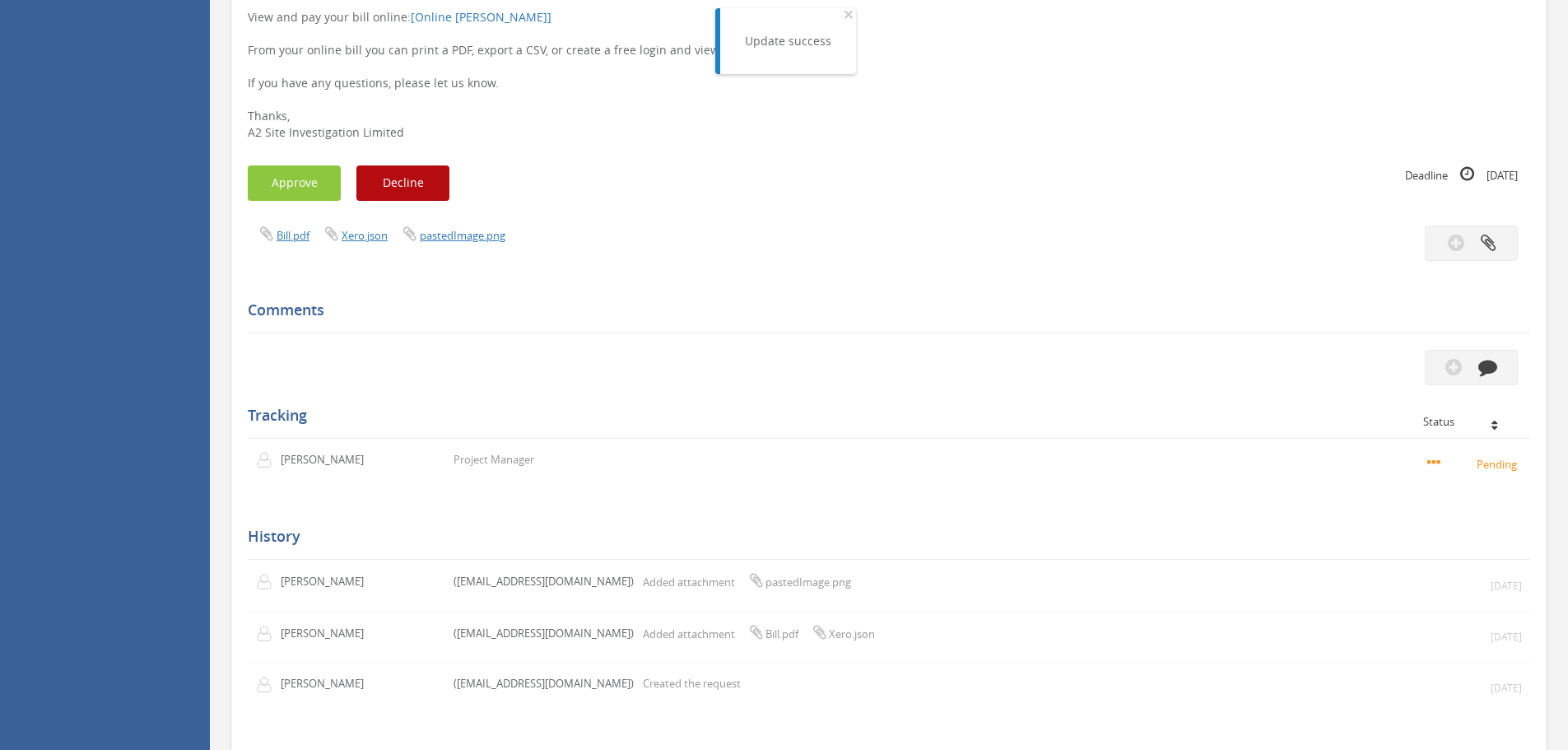
scroll to position [311, 0]
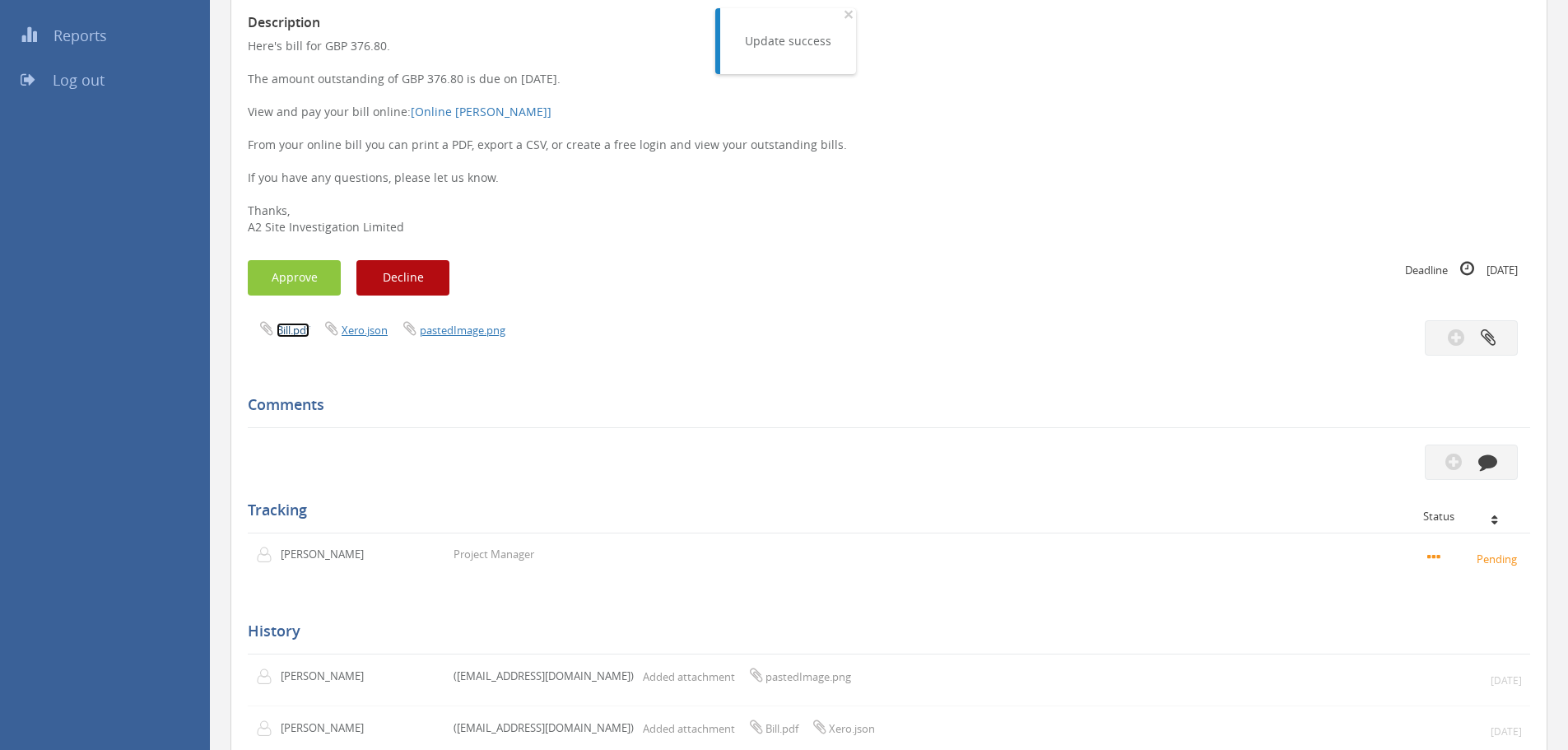
click at [302, 336] on link "Bill.pdf" at bounding box center [293, 330] width 33 height 15
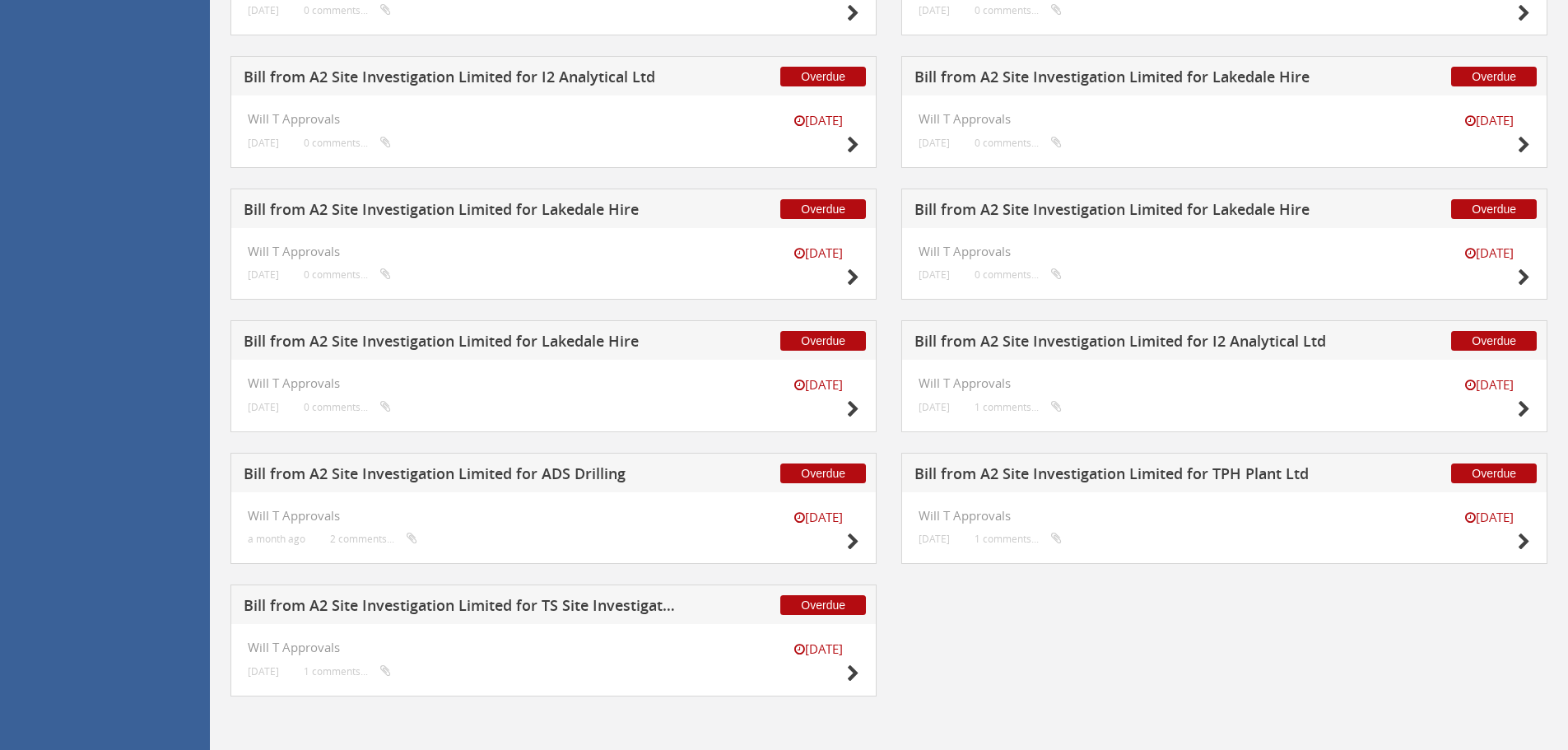
click at [1074, 217] on h5 "Bill from A2 Site Investigation Limited for Lakedale Hire" at bounding box center [1131, 212] width 434 height 20
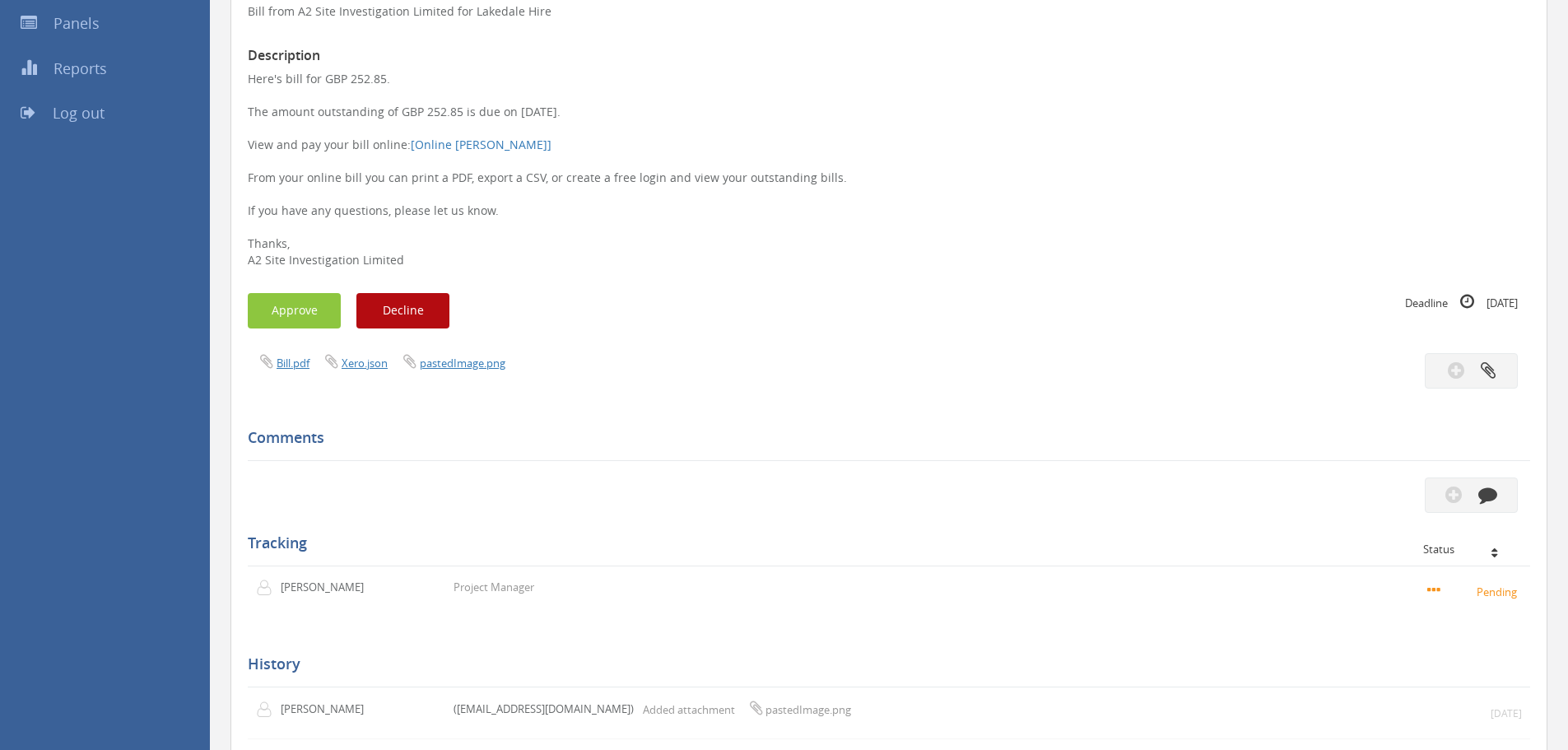
scroll to position [228, 0]
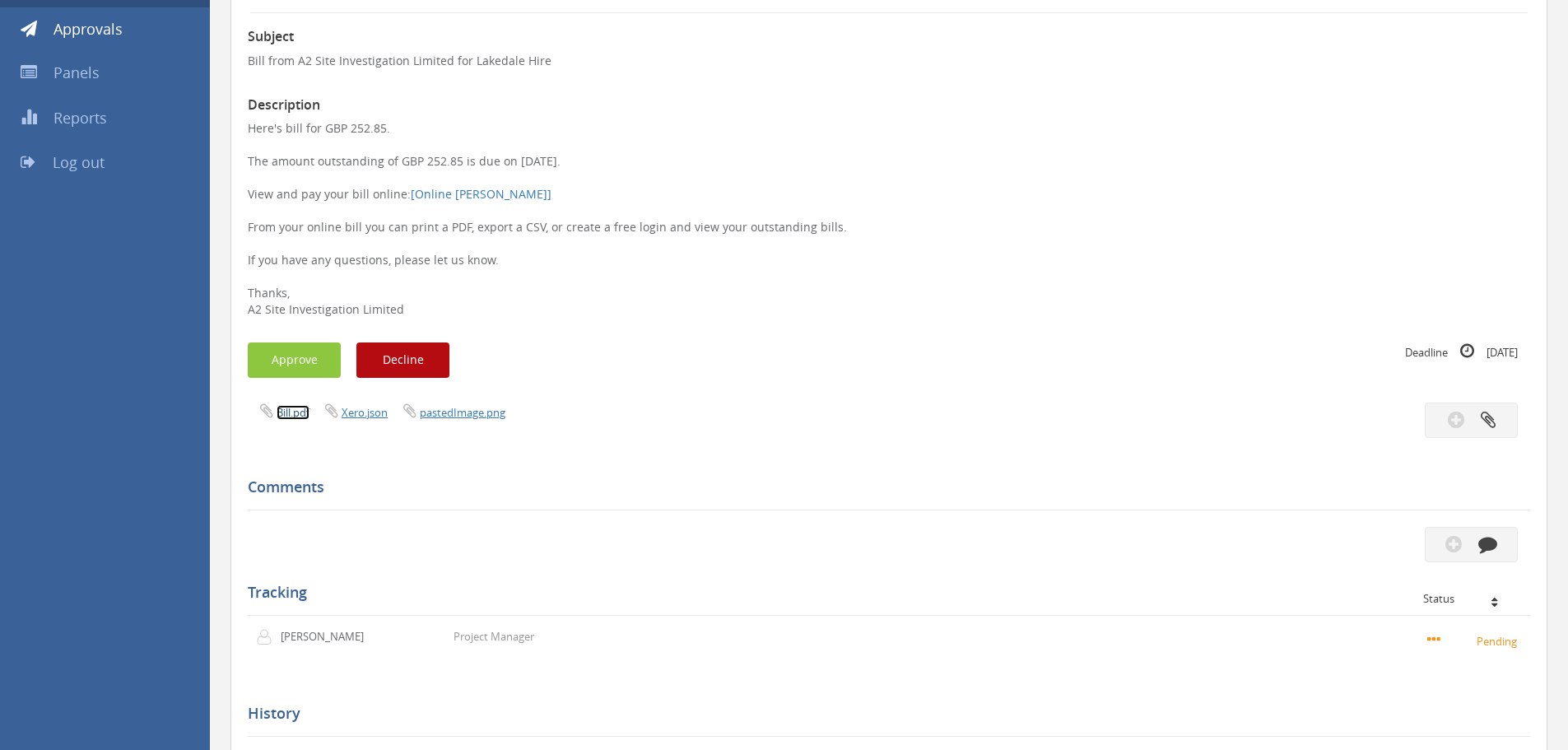
click at [297, 415] on link "Bill.pdf" at bounding box center [293, 412] width 33 height 15
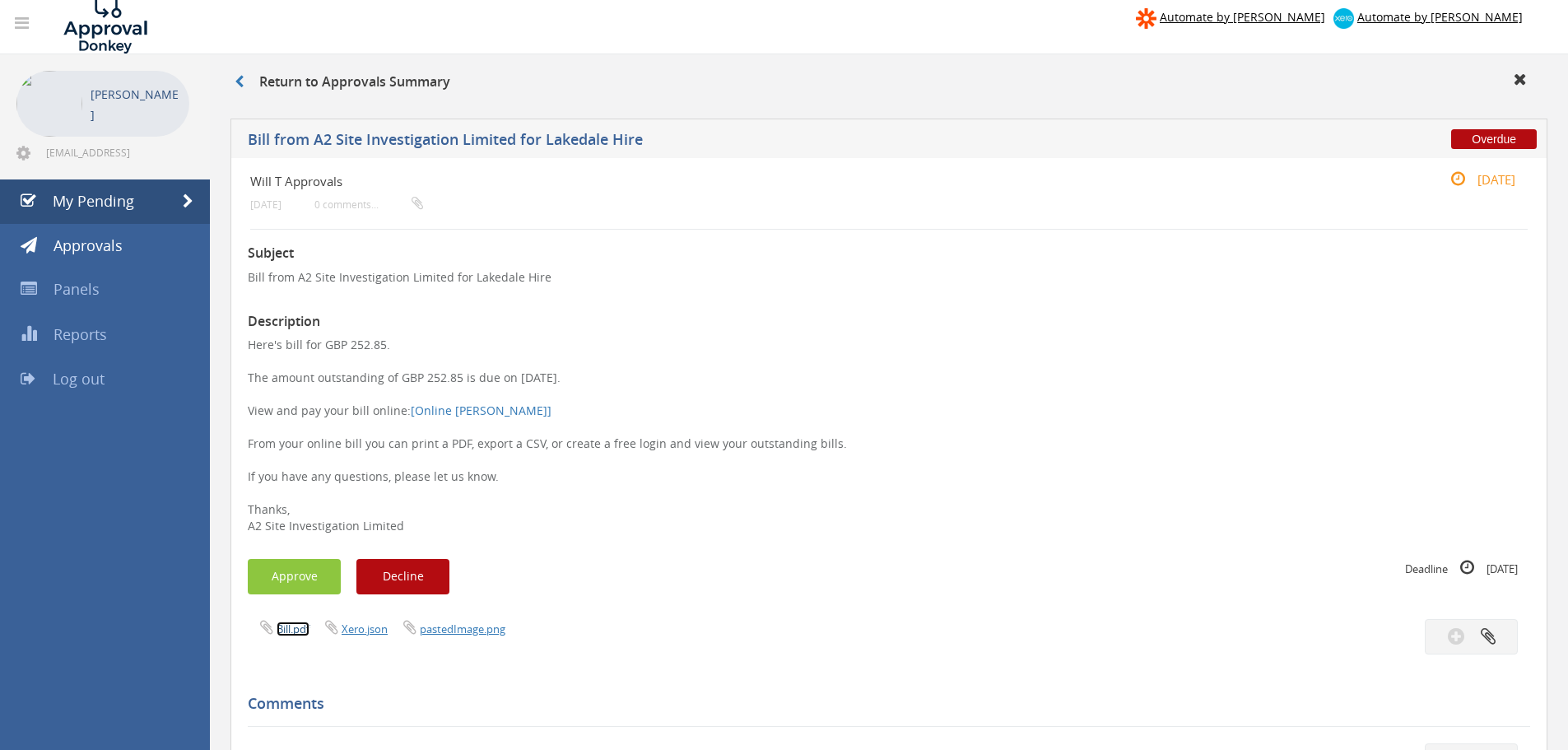
scroll to position [0, 0]
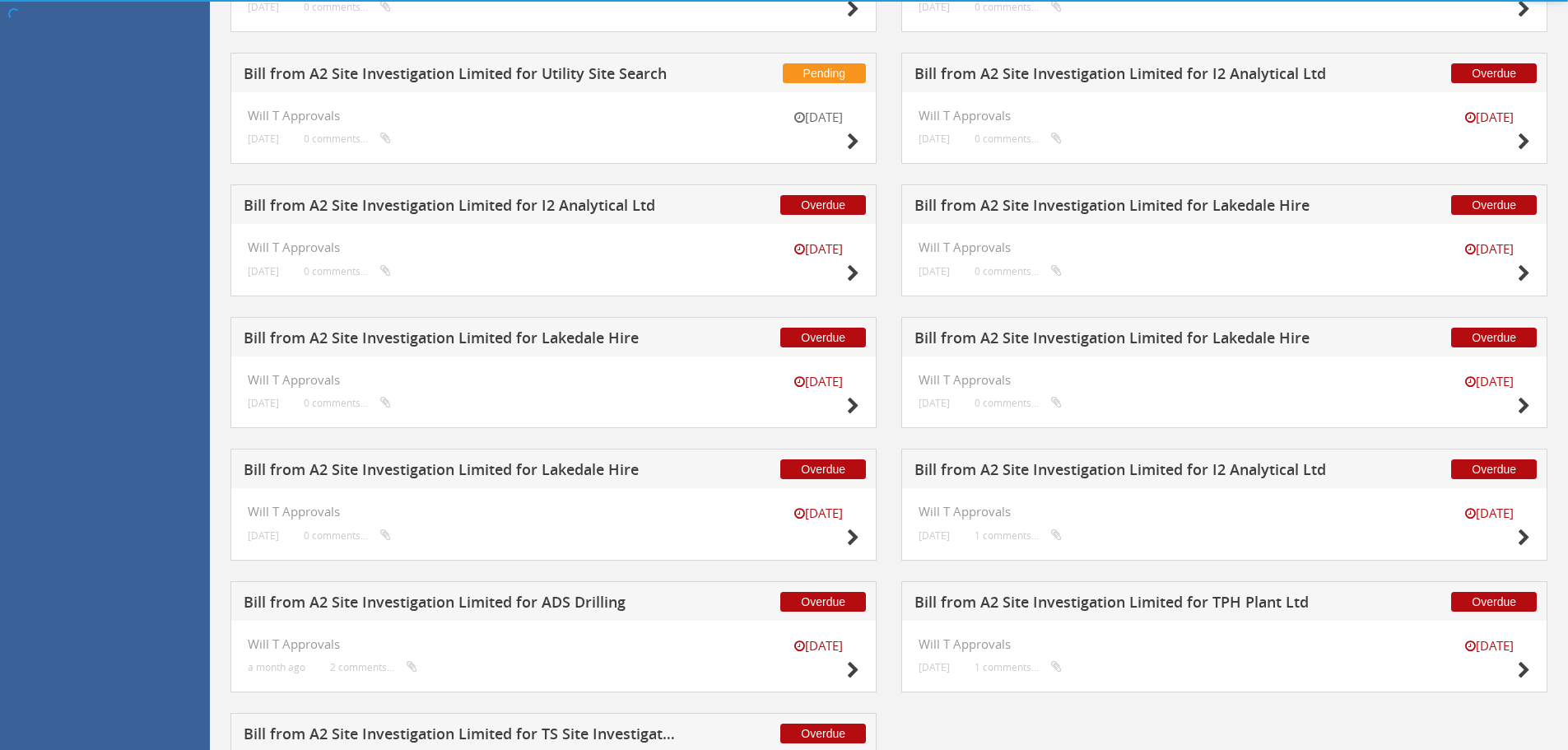
scroll to position [864, 0]
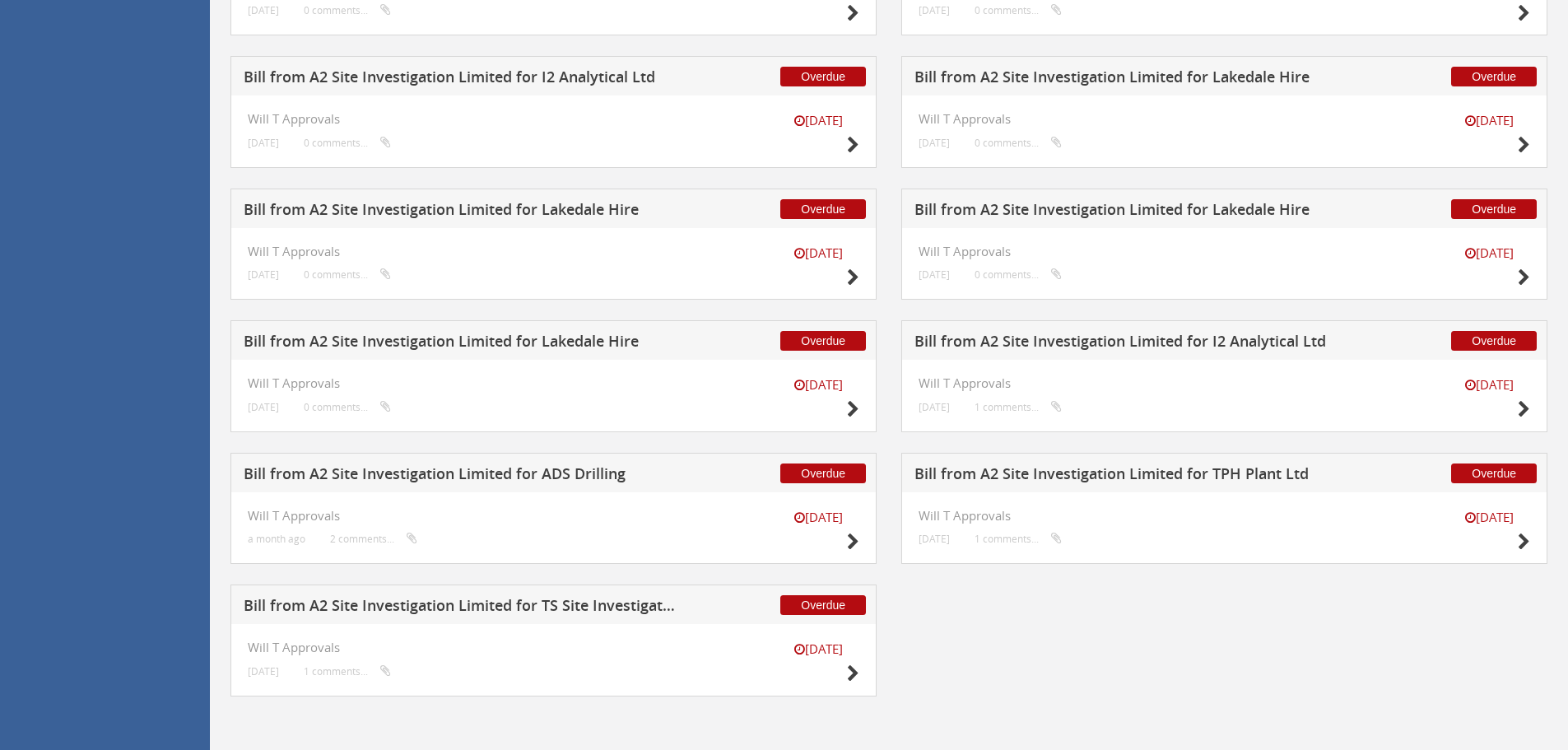
click at [525, 342] on h5 "Bill from A2 Site Investigation Limited for Lakedale Hire" at bounding box center [460, 343] width 434 height 20
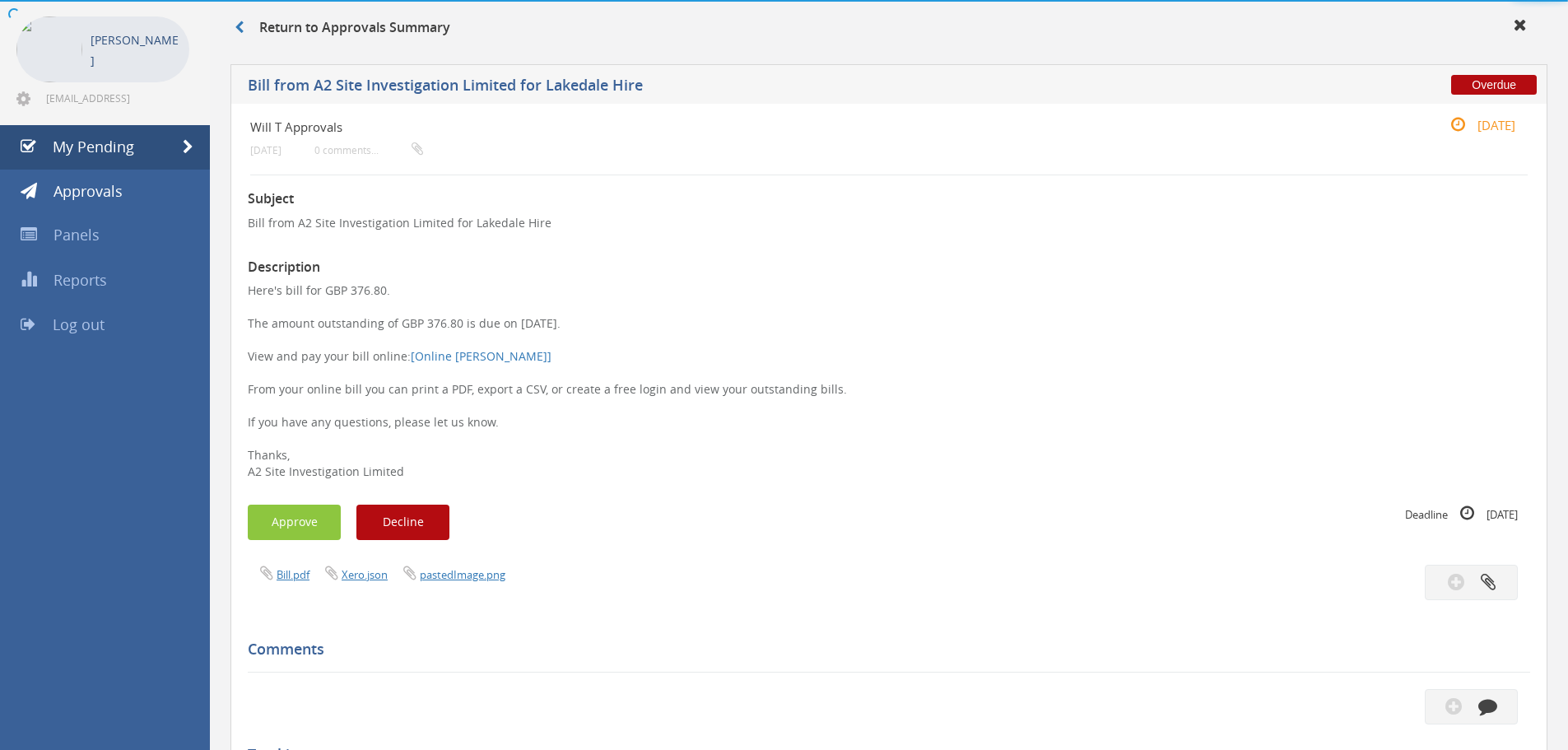
scroll to position [475, 0]
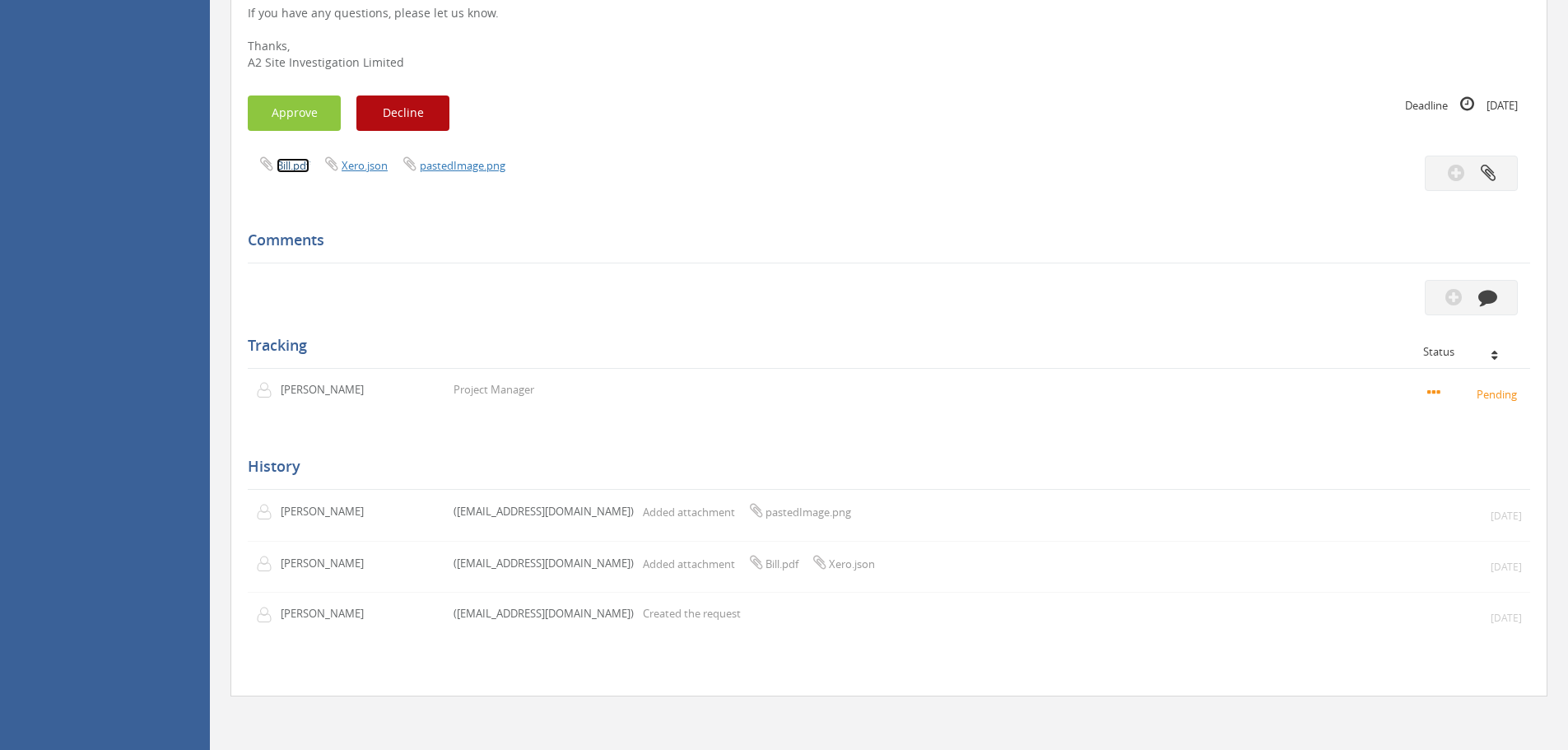
click at [300, 164] on link "Bill.pdf" at bounding box center [293, 166] width 33 height 15
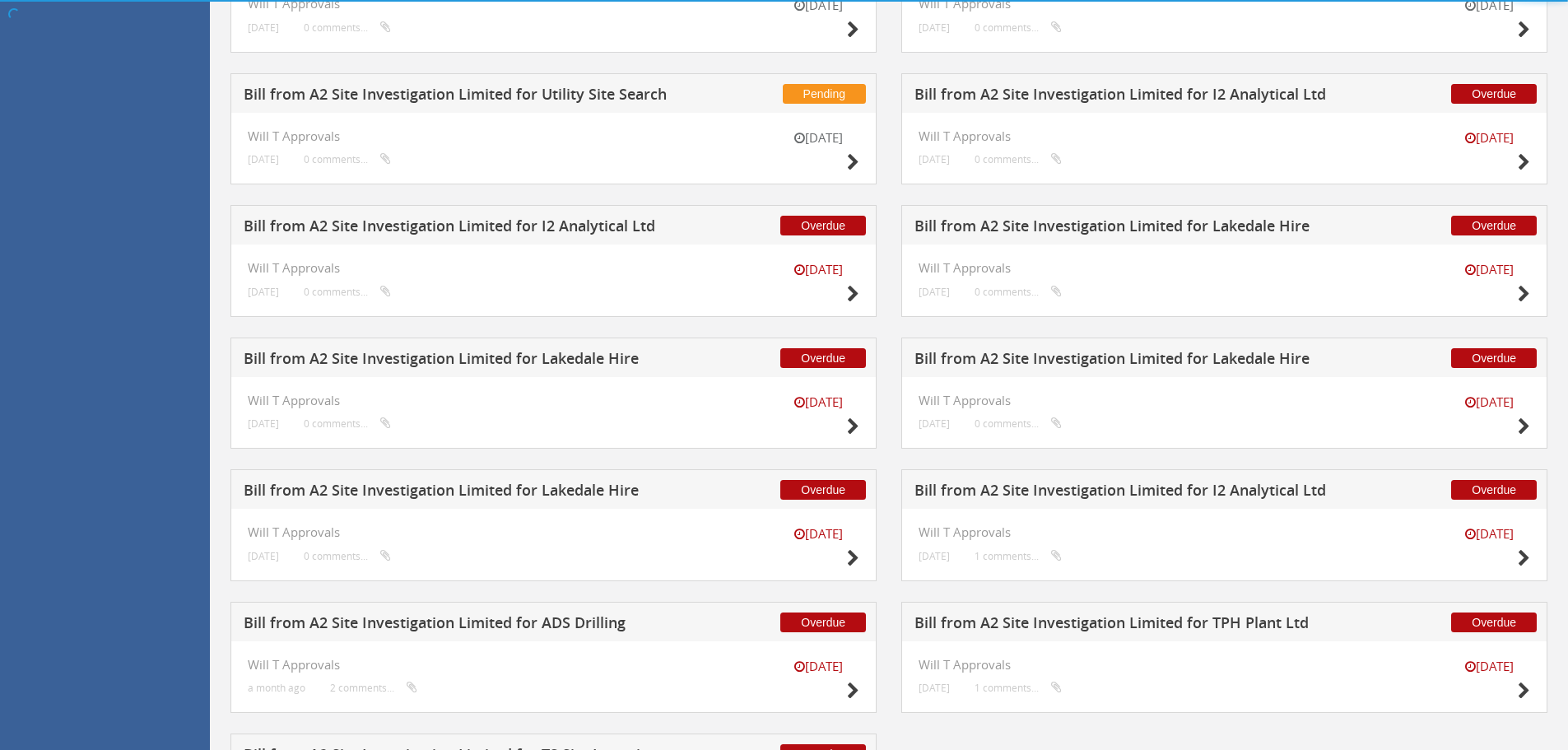
scroll to position [864, 0]
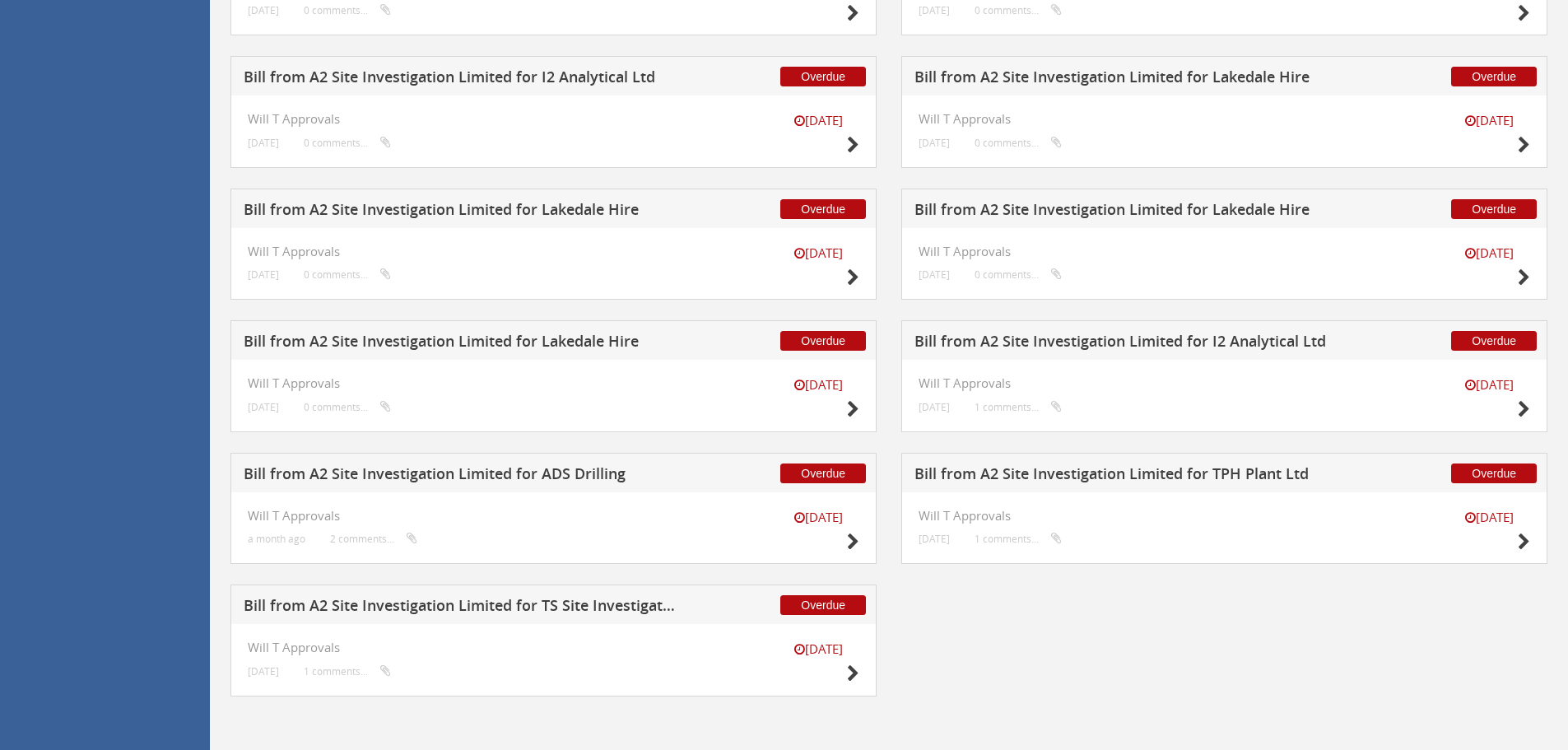
click at [541, 213] on h5 "Bill from A2 Site Investigation Limited for Lakedale Hire" at bounding box center [460, 212] width 434 height 20
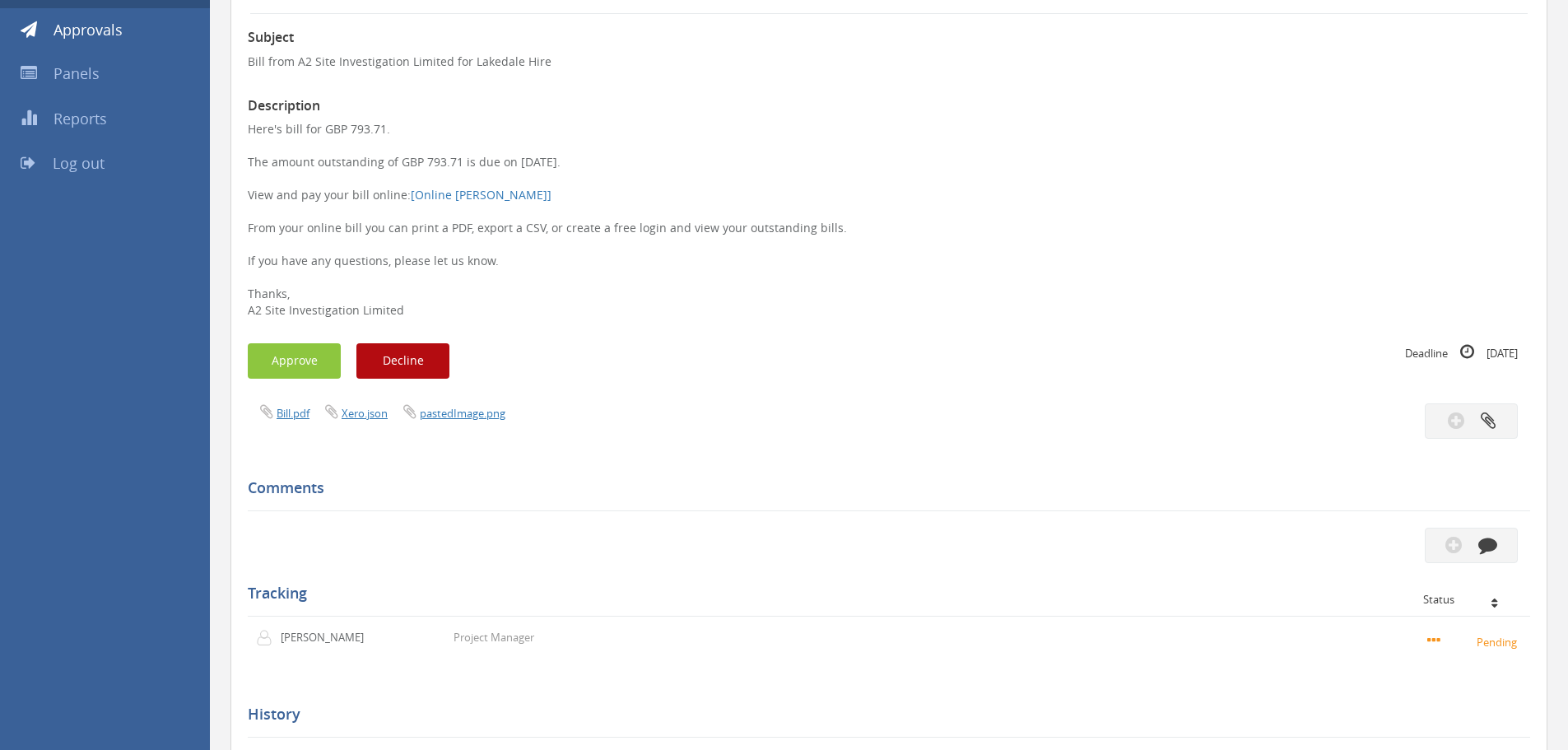
scroll to position [146, 0]
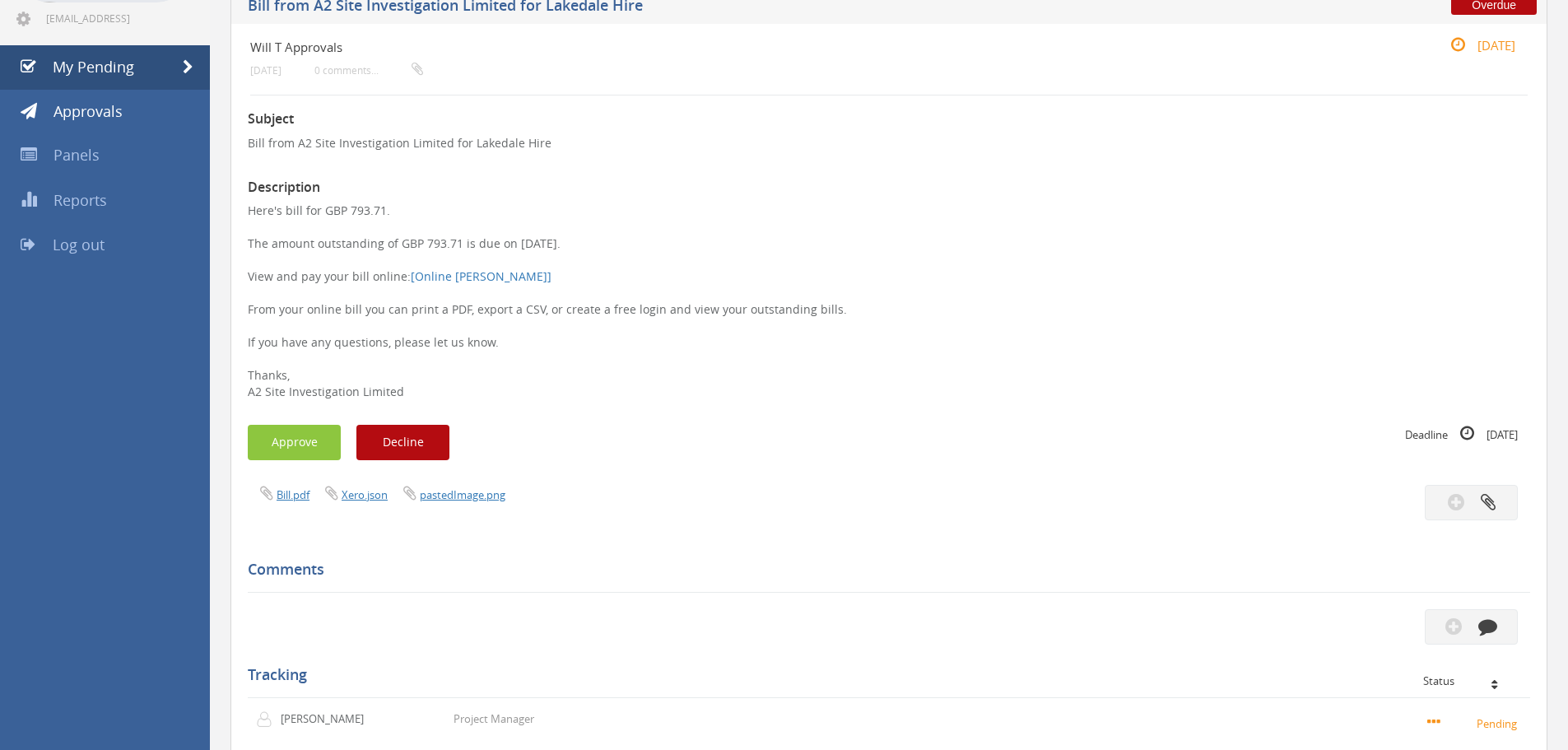
click at [274, 494] on span "Bill.pdf" at bounding box center [280, 494] width 65 height 16
click at [280, 494] on link "Bill.pdf" at bounding box center [293, 495] width 33 height 15
click at [69, 62] on span "My Pending" at bounding box center [93, 66] width 81 height 19
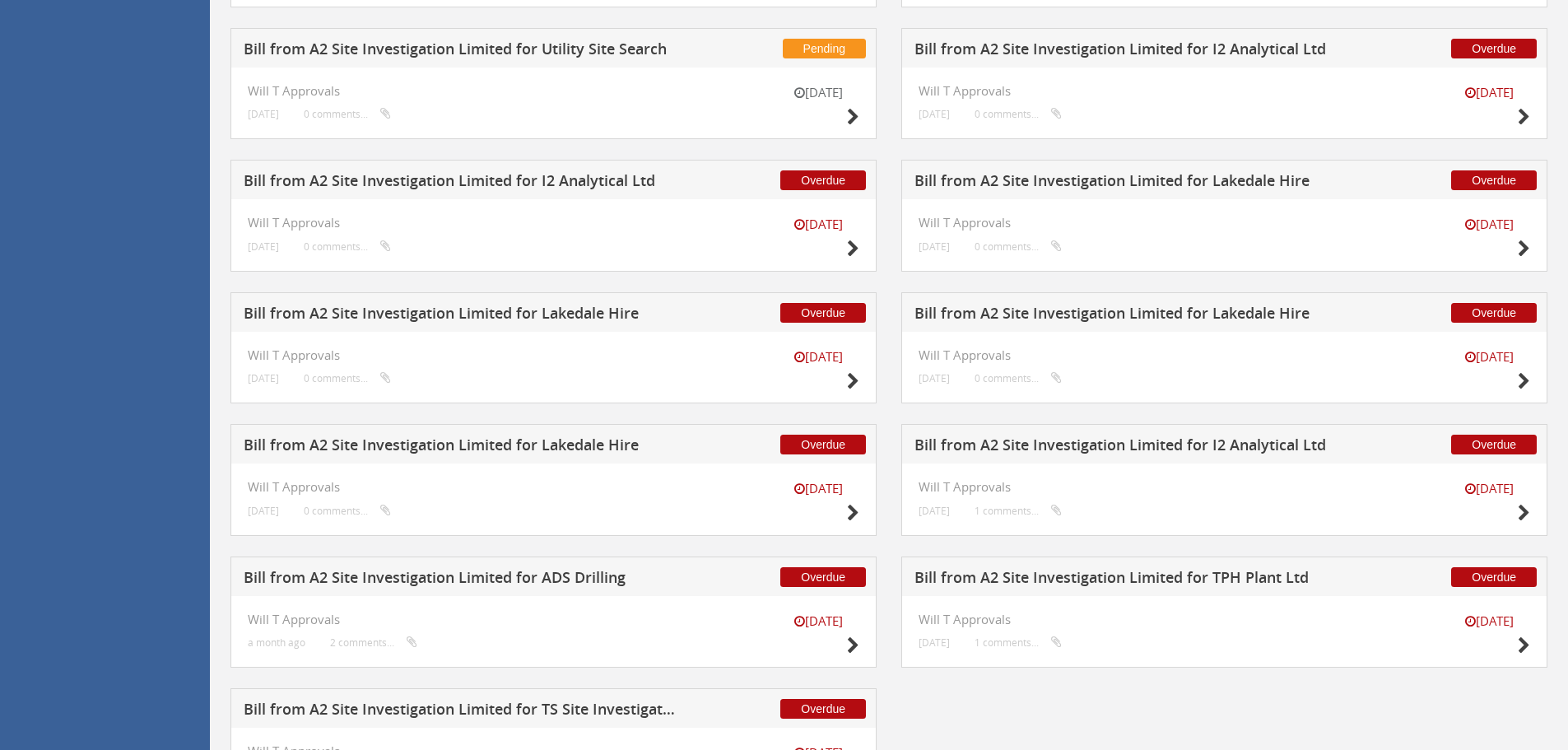
scroll to position [864, 0]
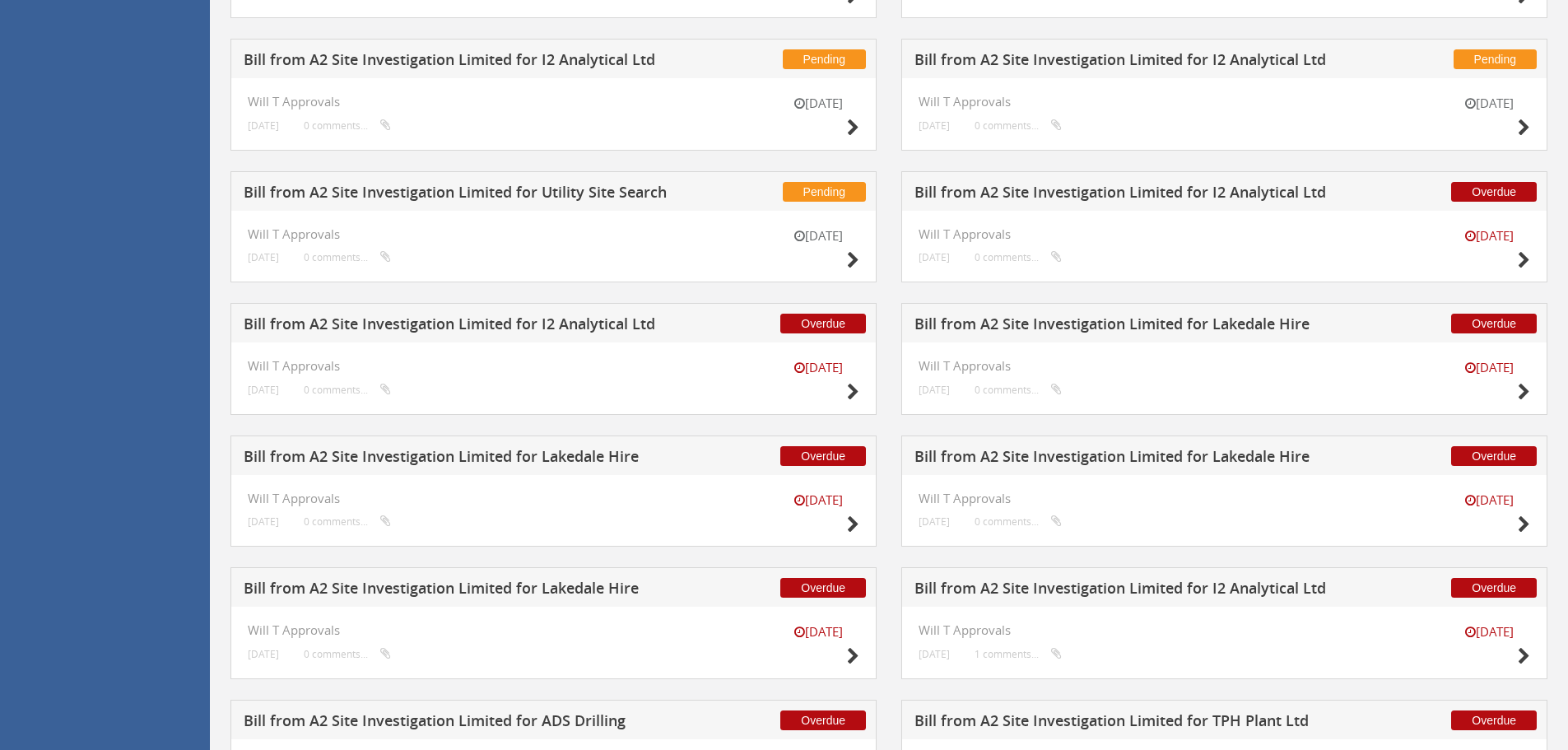
click at [1179, 326] on h5 "Bill from A2 Site Investigation Limited for Lakedale Hire" at bounding box center [1131, 326] width 434 height 20
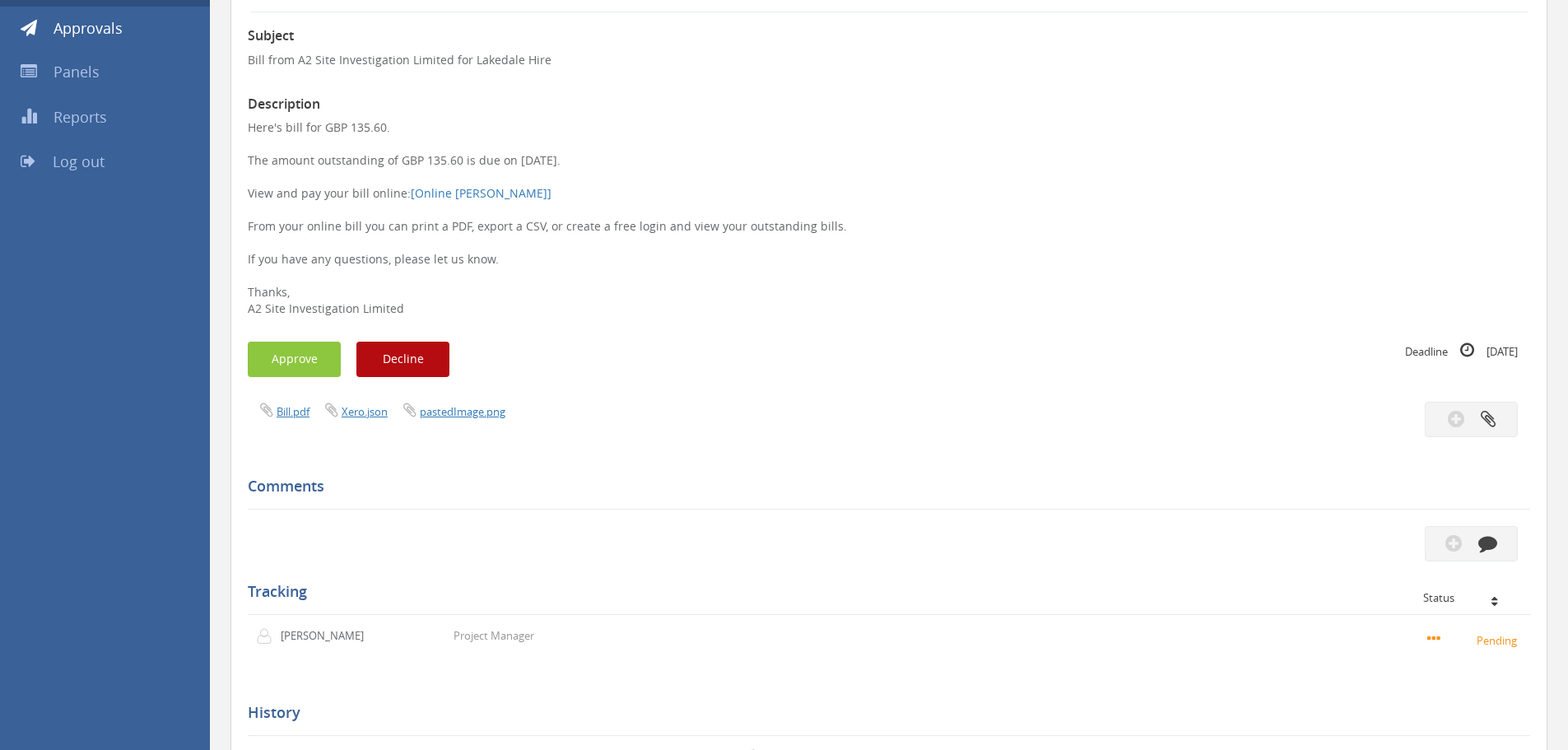
scroll to position [228, 0]
click at [288, 405] on link "Bill.pdf" at bounding box center [293, 412] width 33 height 15
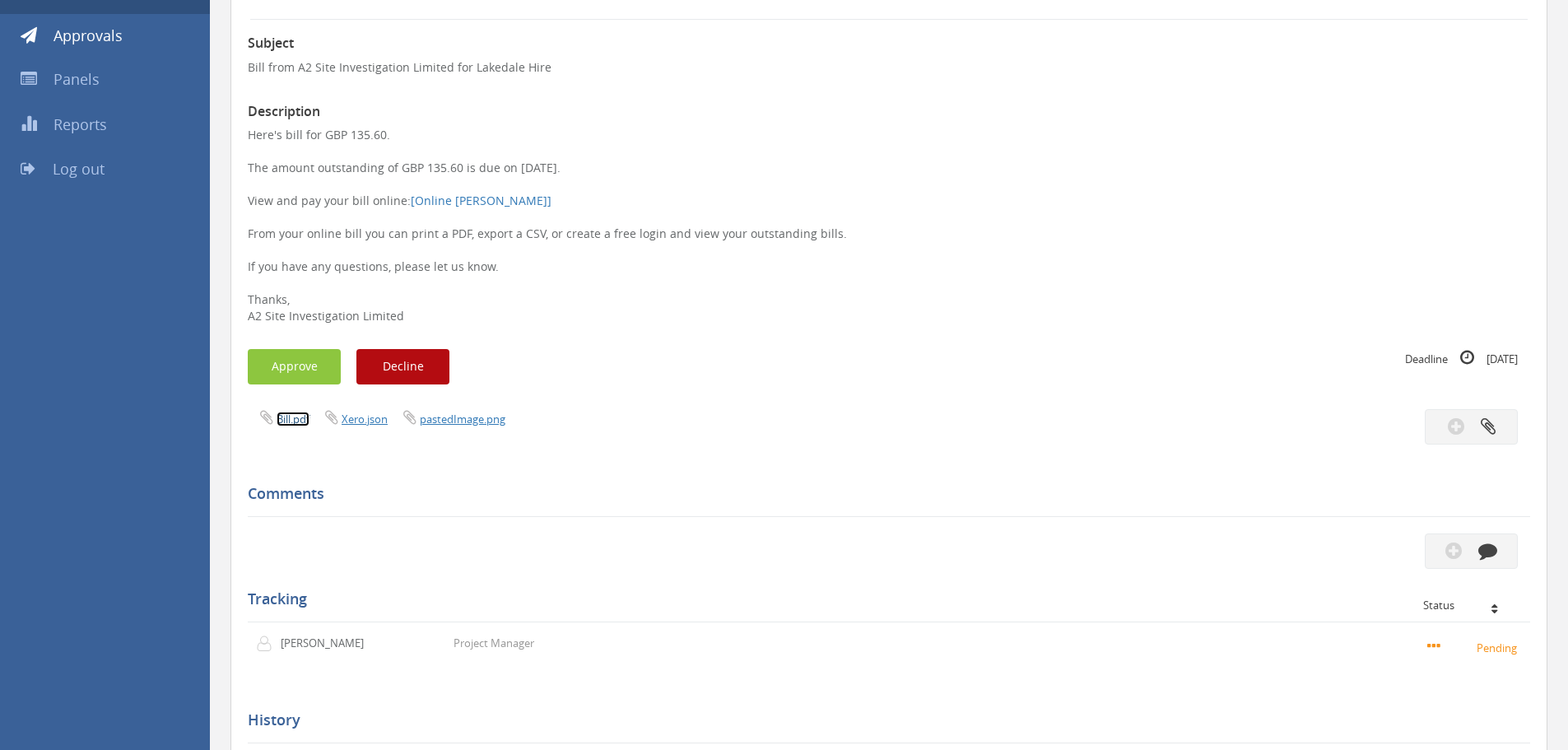
scroll to position [64, 0]
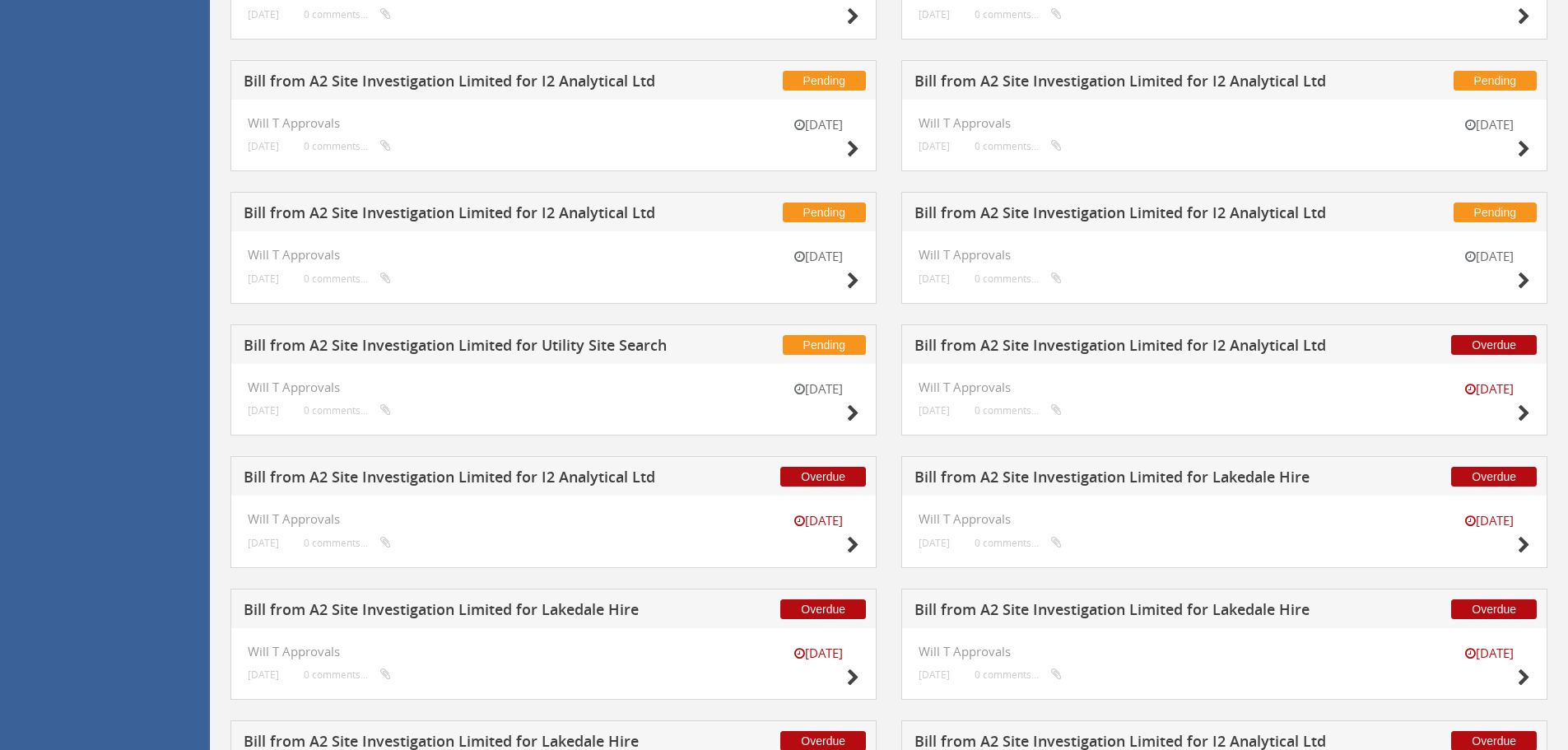
scroll to position [560, 0]
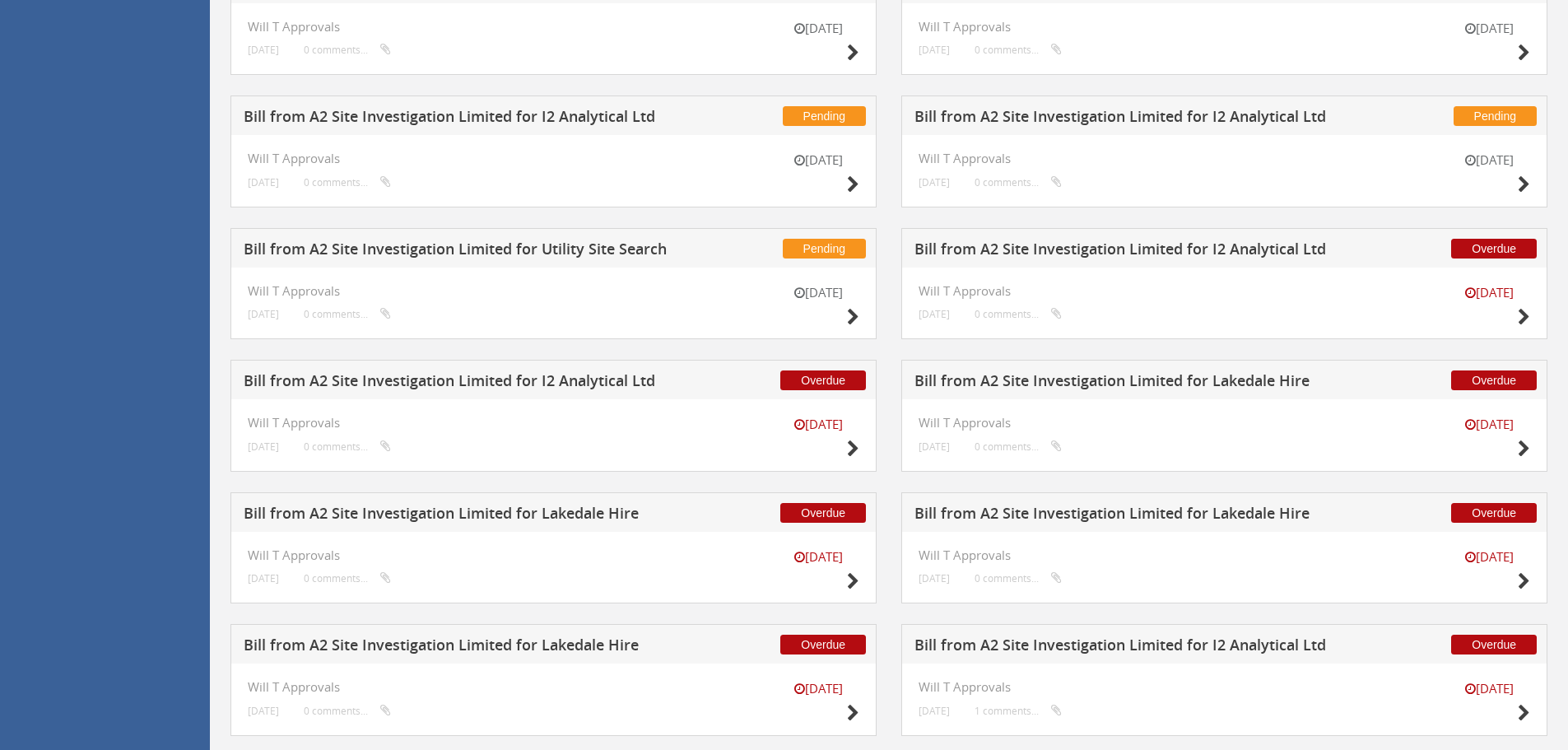
click at [1119, 387] on h5 "Bill from A2 Site Investigation Limited for Lakedale Hire" at bounding box center [1131, 383] width 434 height 20
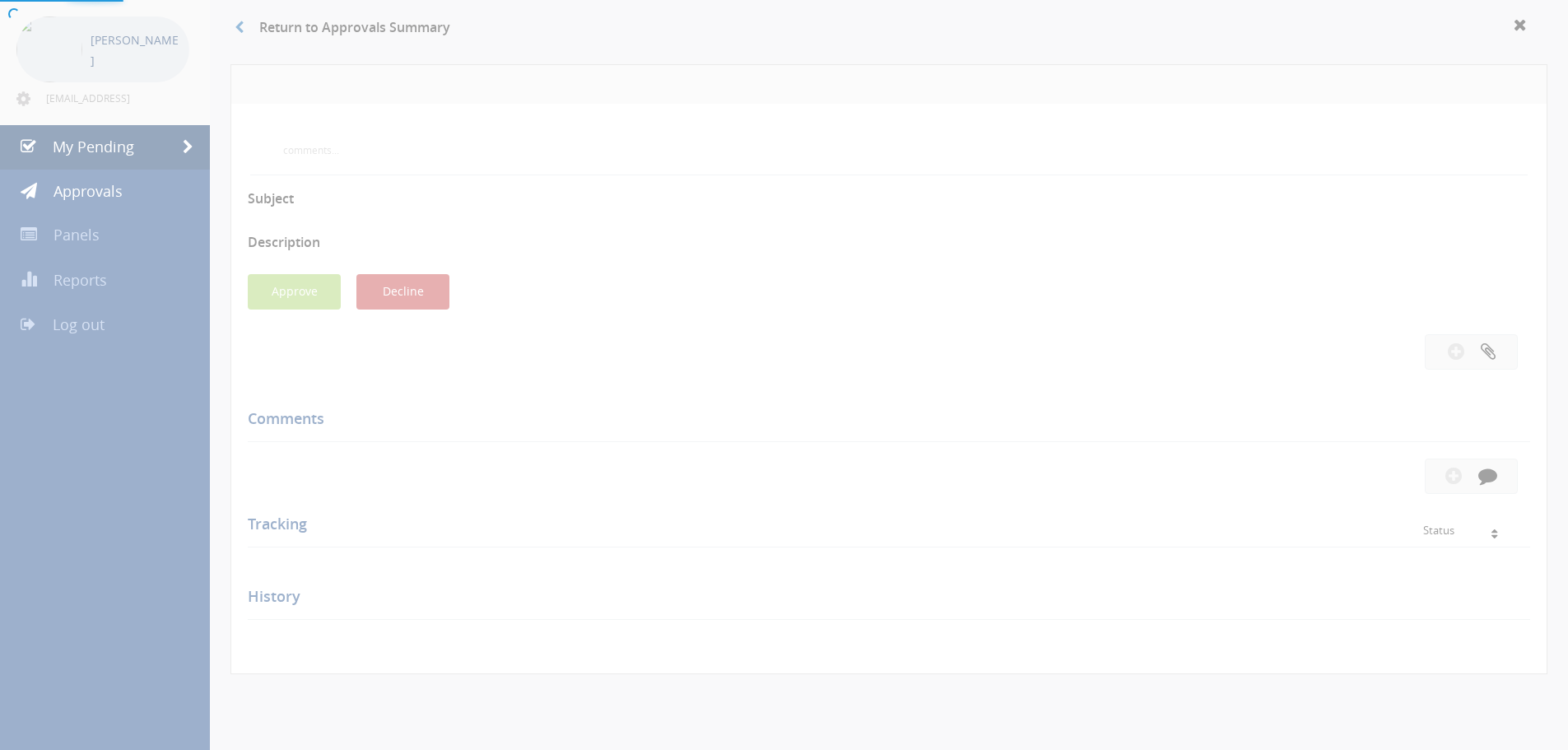
scroll to position [475, 0]
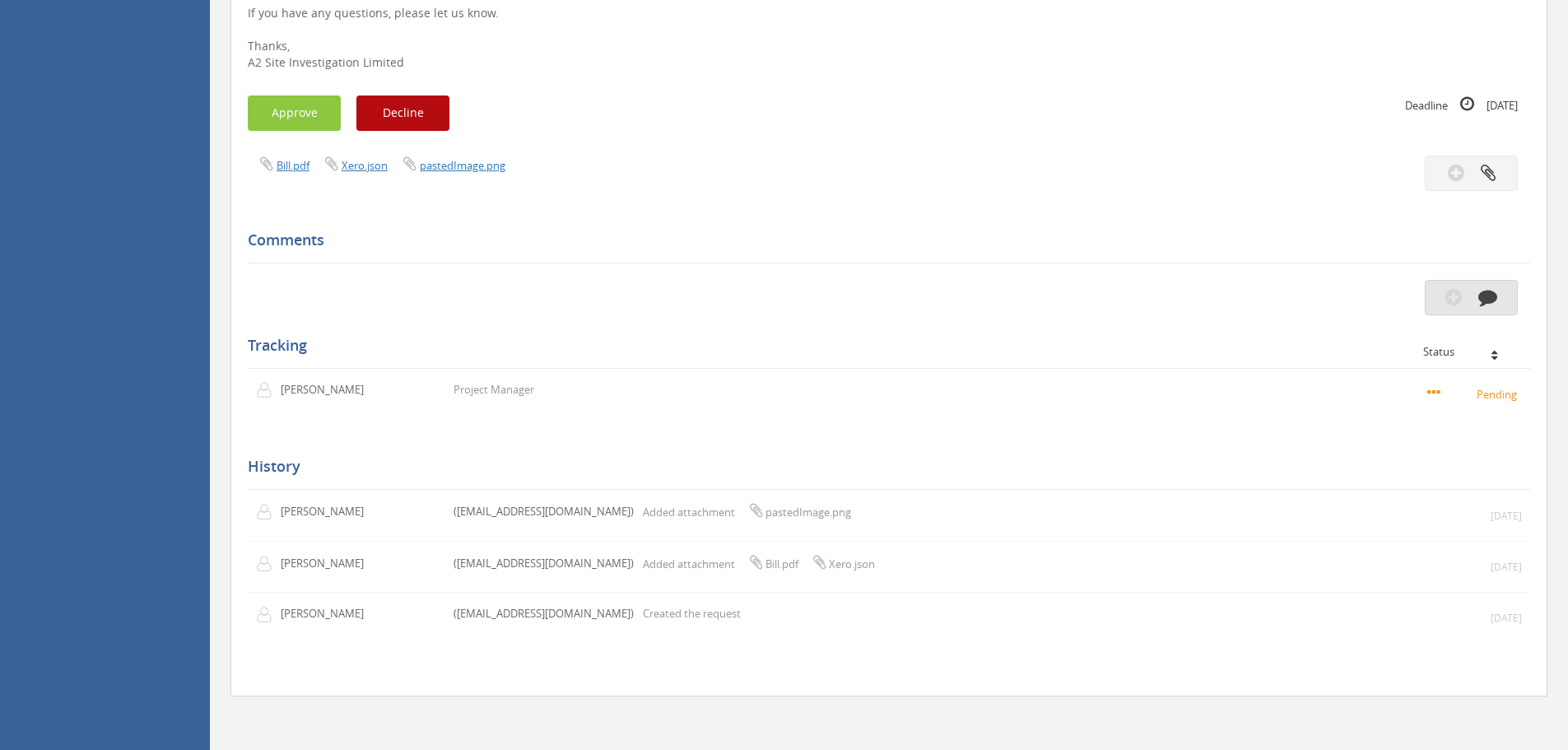
click at [1457, 294] on icon "button" at bounding box center [1454, 297] width 17 height 18
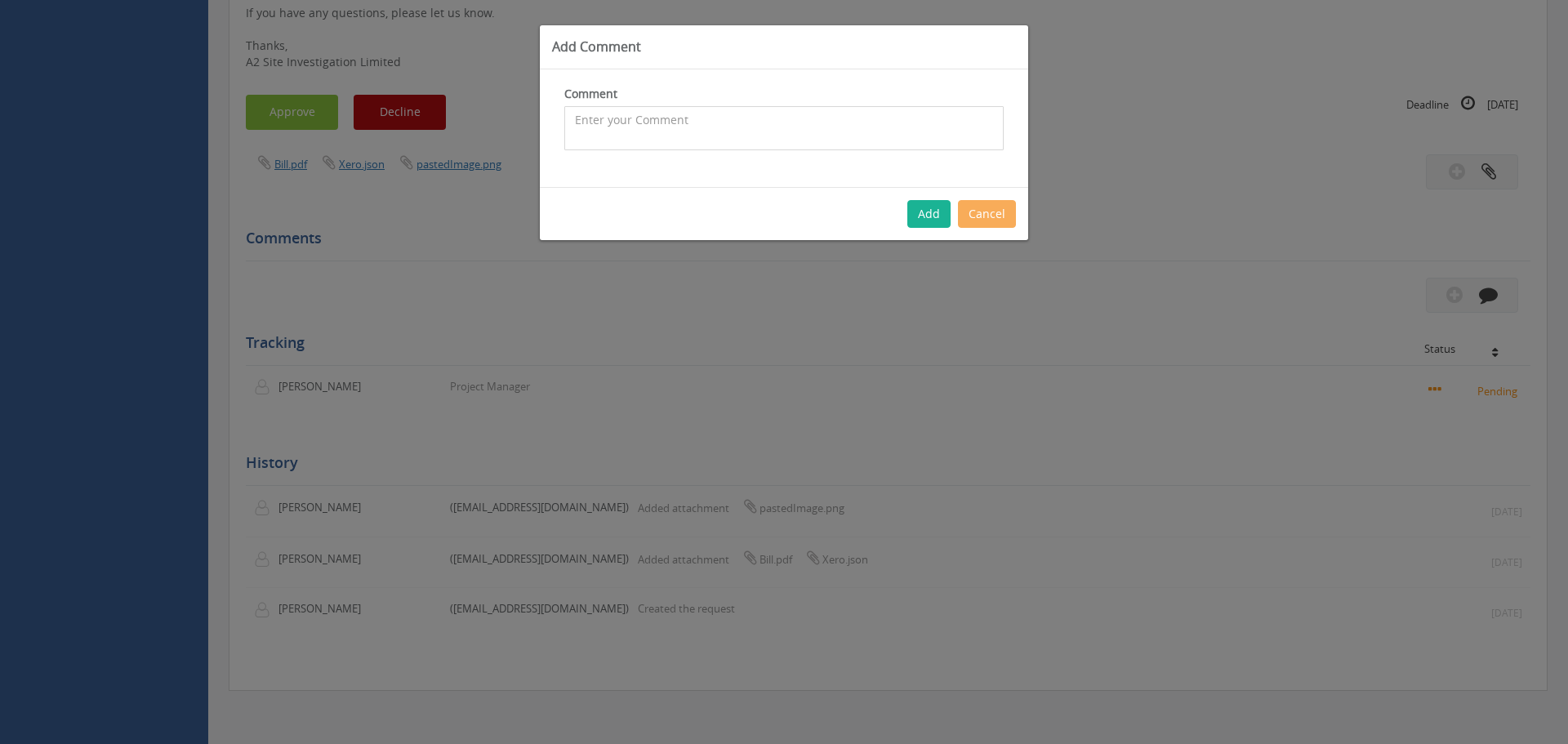
click at [840, 124] on textarea at bounding box center [784, 128] width 439 height 44
type textarea "Queried all Lakedale invoices with [PERSON_NAME] as cannot see the itemised inv…"
click at [923, 221] on button "Add" at bounding box center [929, 214] width 43 height 28
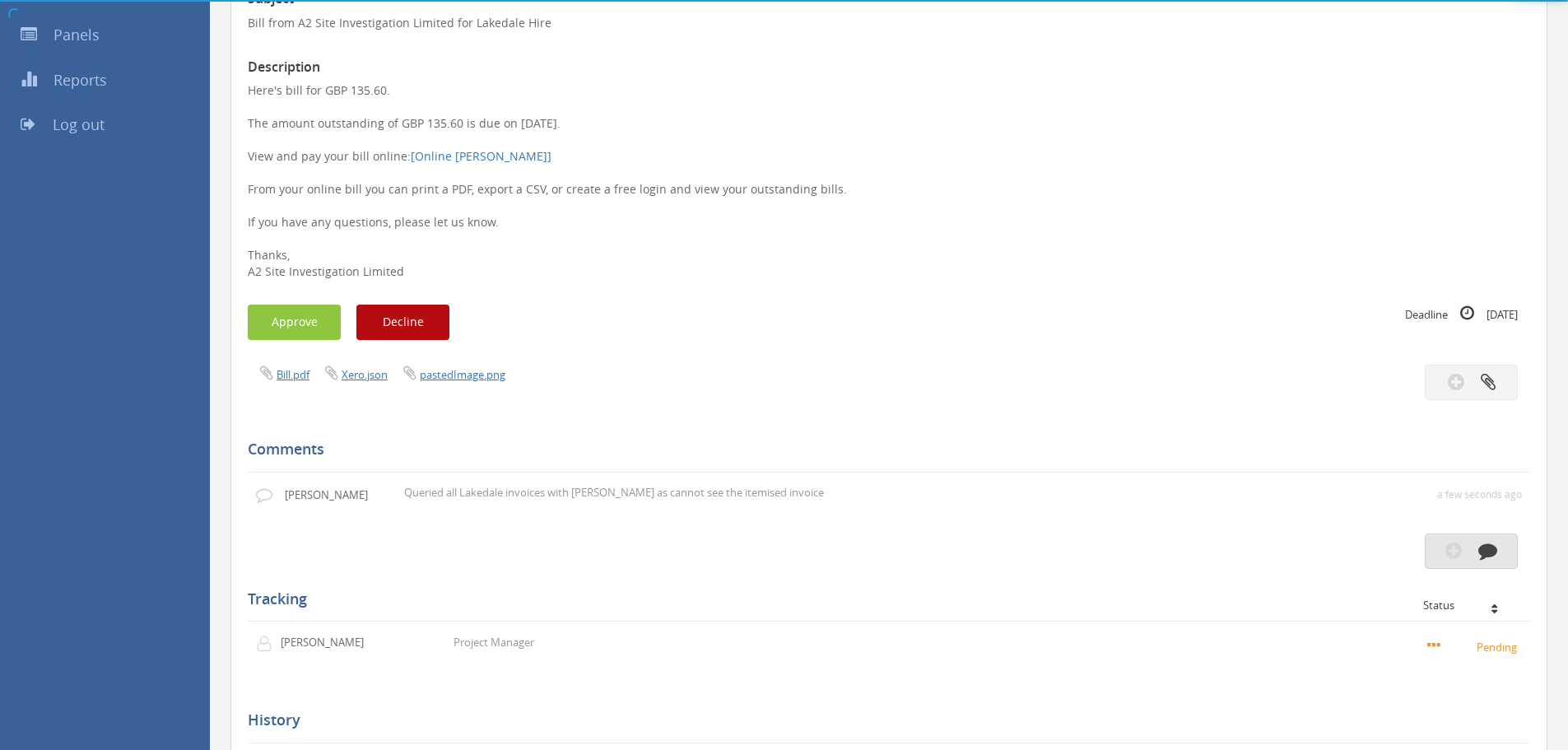
scroll to position [0, 0]
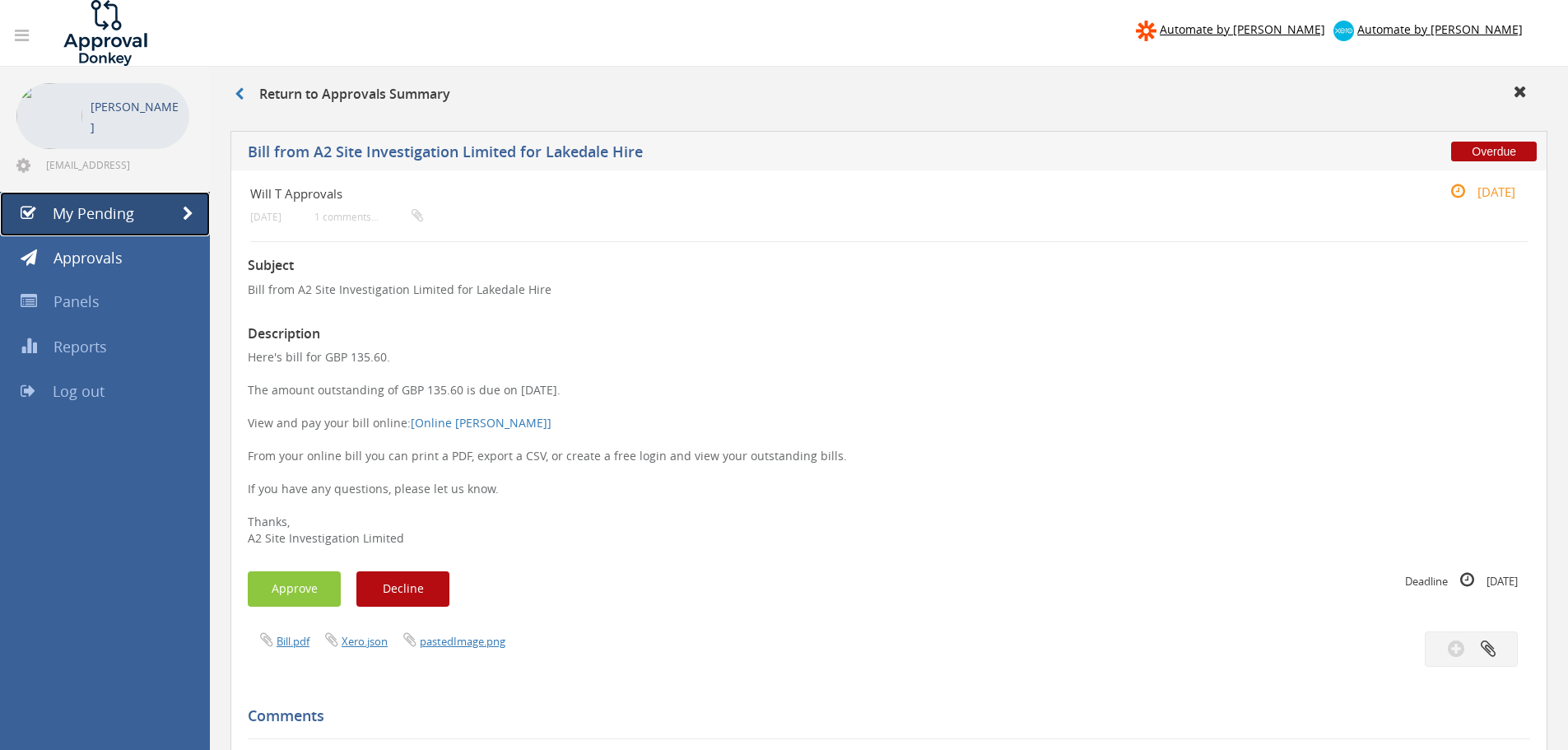
click at [106, 205] on span "My Pending" at bounding box center [93, 213] width 81 height 19
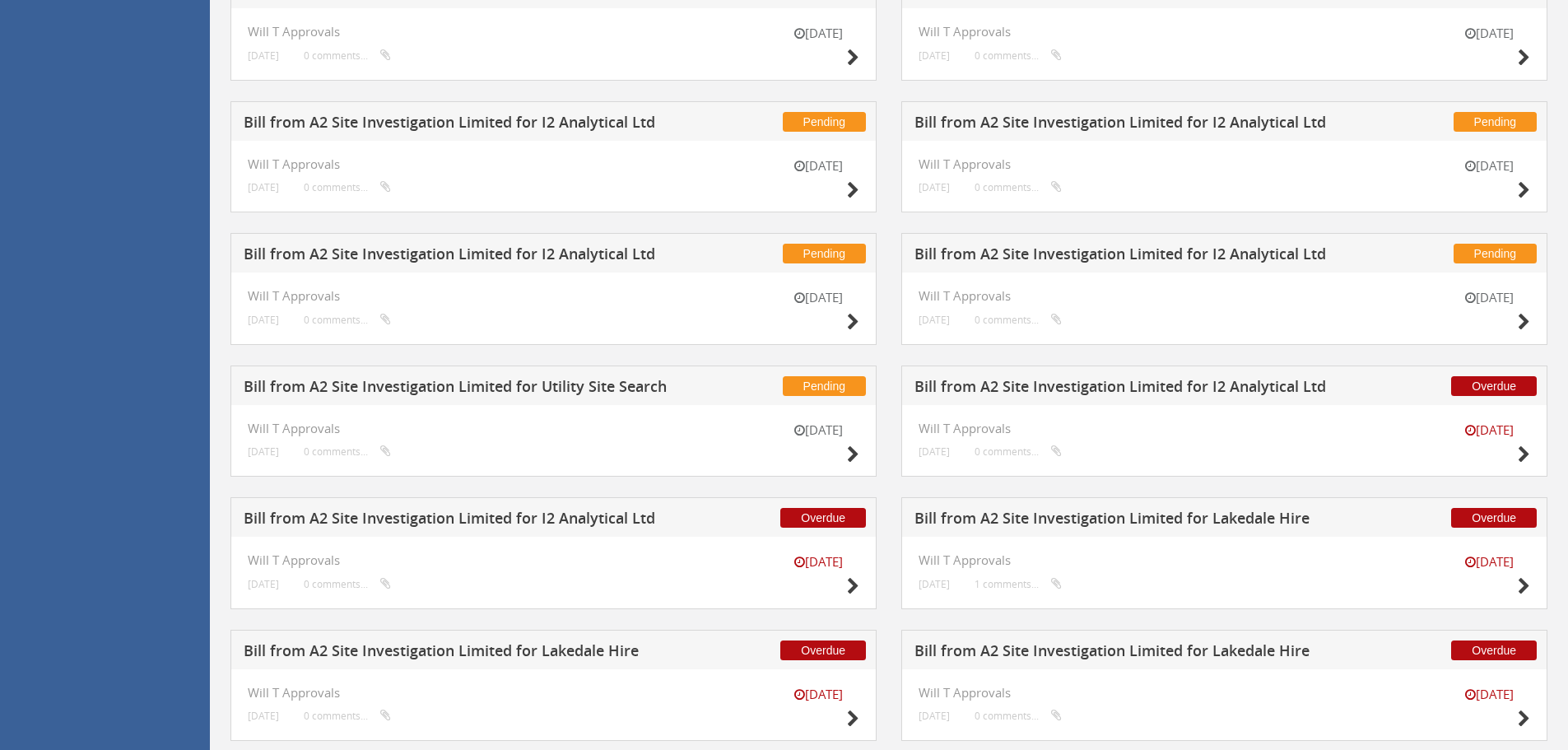
scroll to position [658, 0]
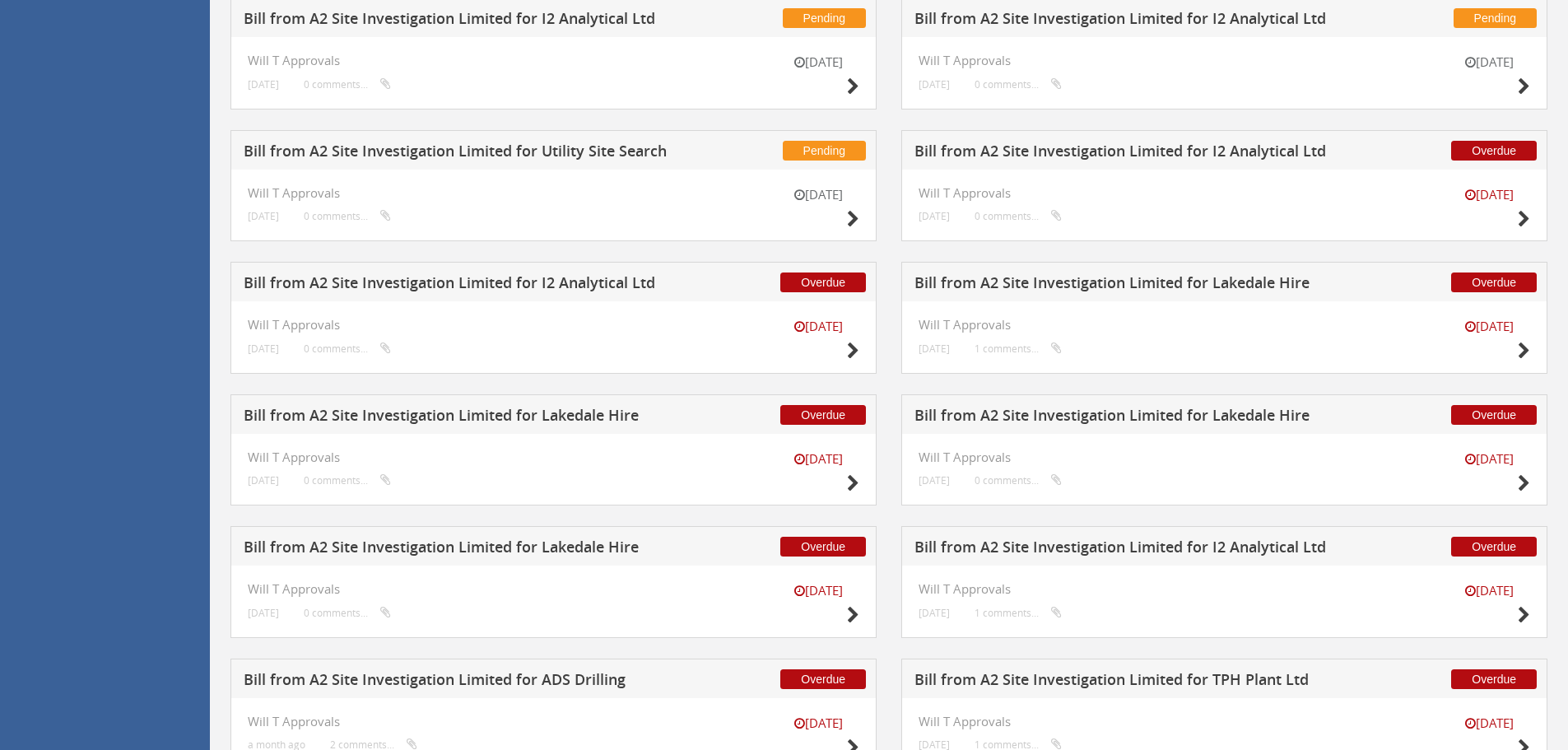
click at [1053, 153] on h5 "Bill from A2 Site Investigation Limited for I2 Analytical Ltd" at bounding box center [1131, 154] width 434 height 20
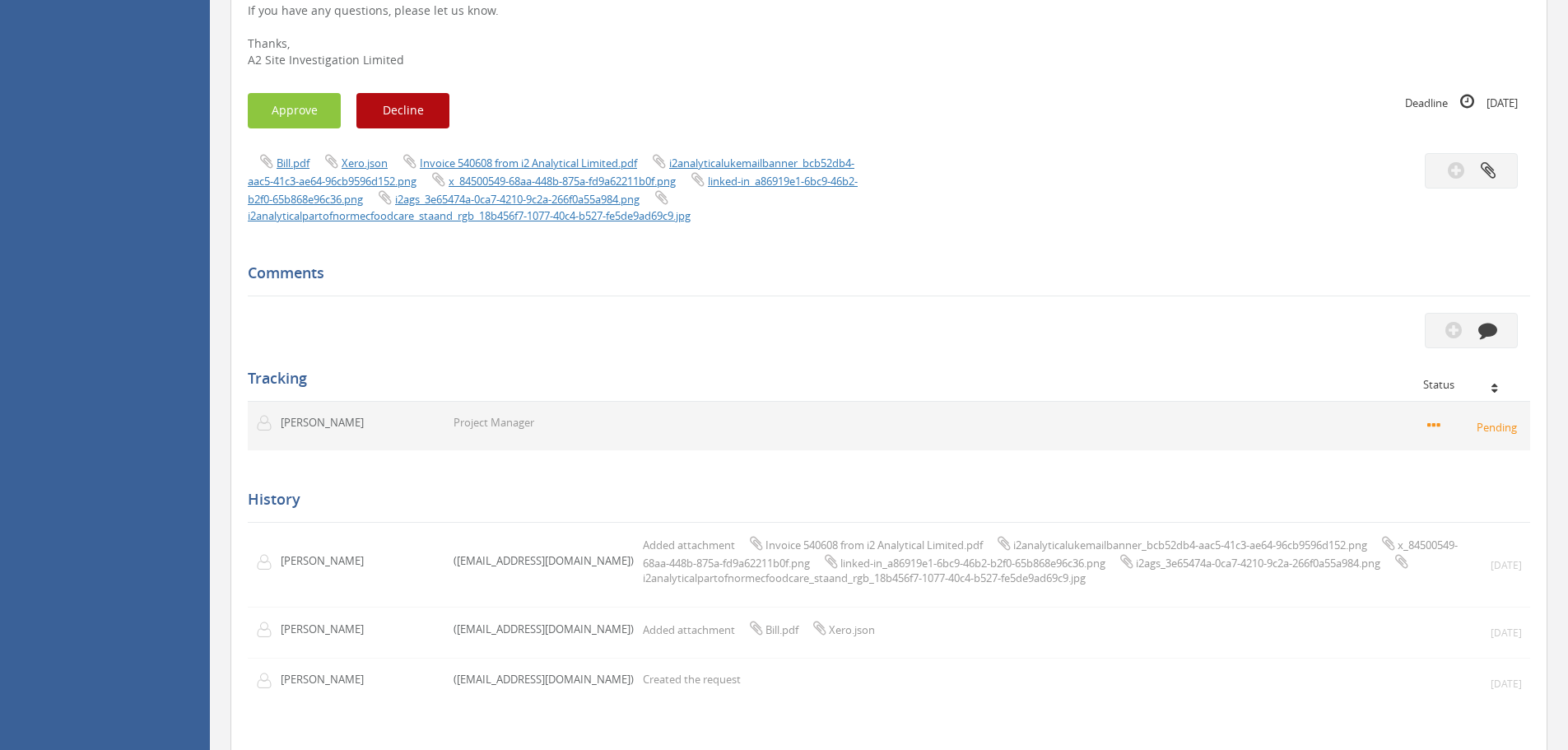
scroll to position [251, 0]
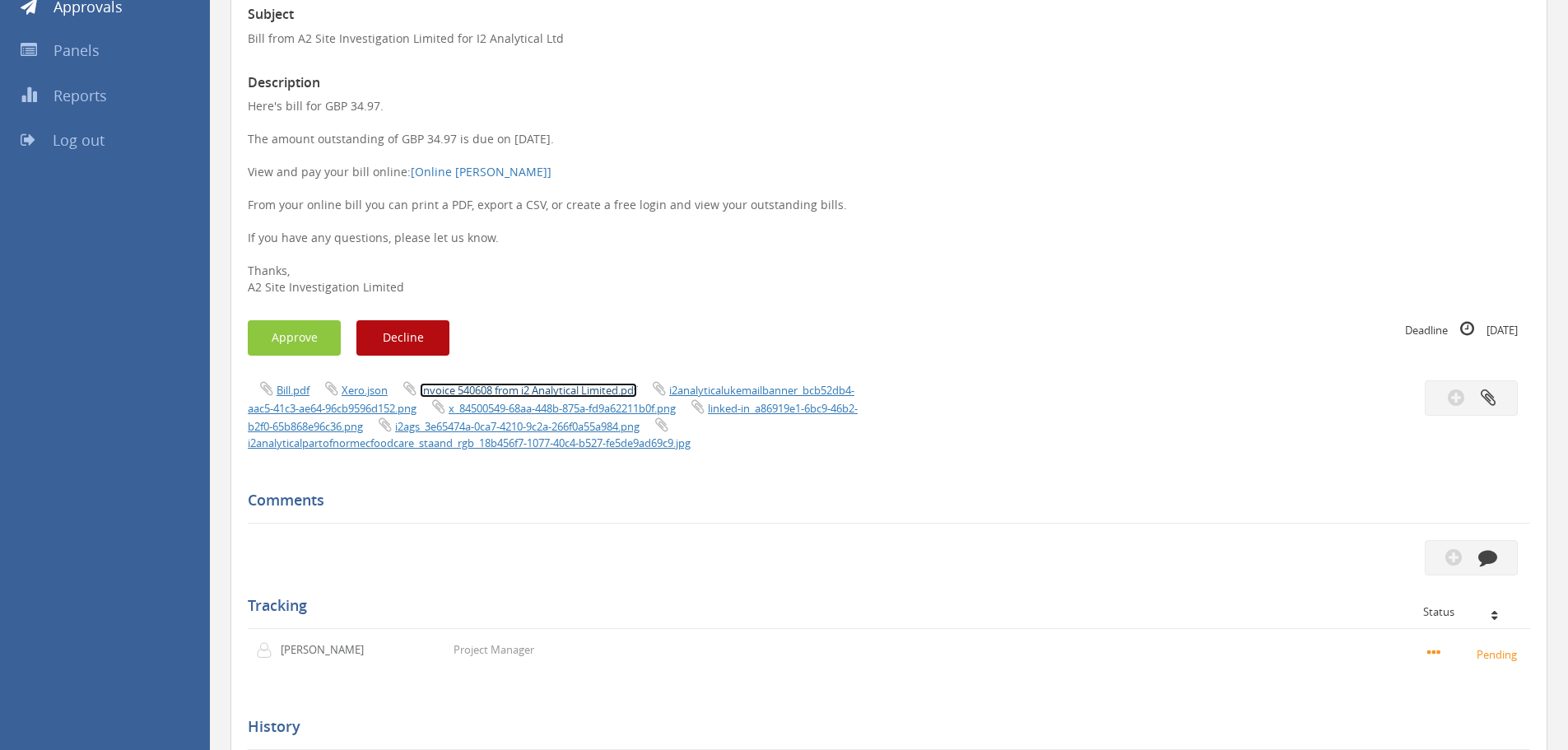
click at [596, 384] on link "Invoice 540608 from i2 Analytical Limited.pdf" at bounding box center [528, 390] width 217 height 15
click at [260, 328] on button "Approve" at bounding box center [294, 338] width 93 height 35
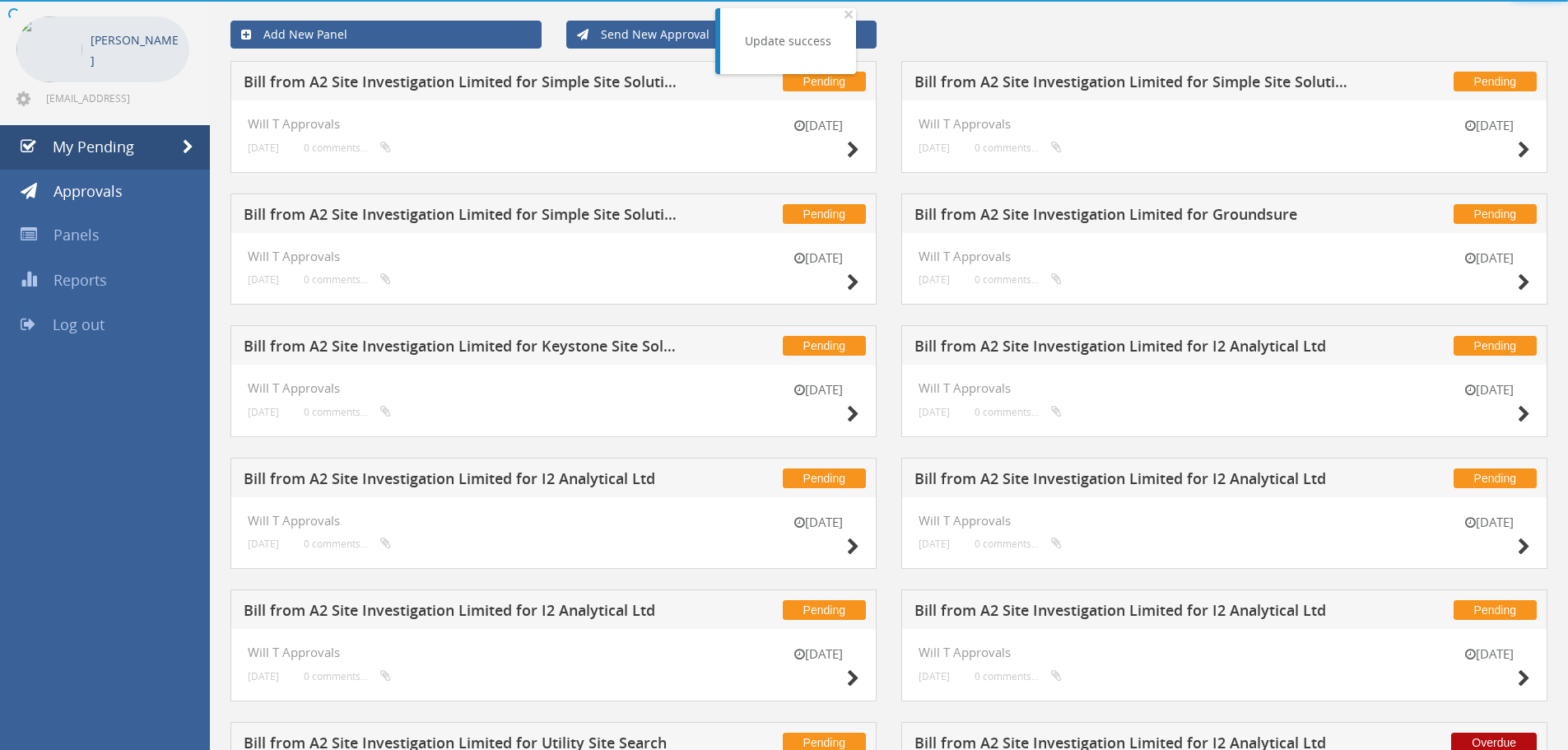
scroll to position [251, 0]
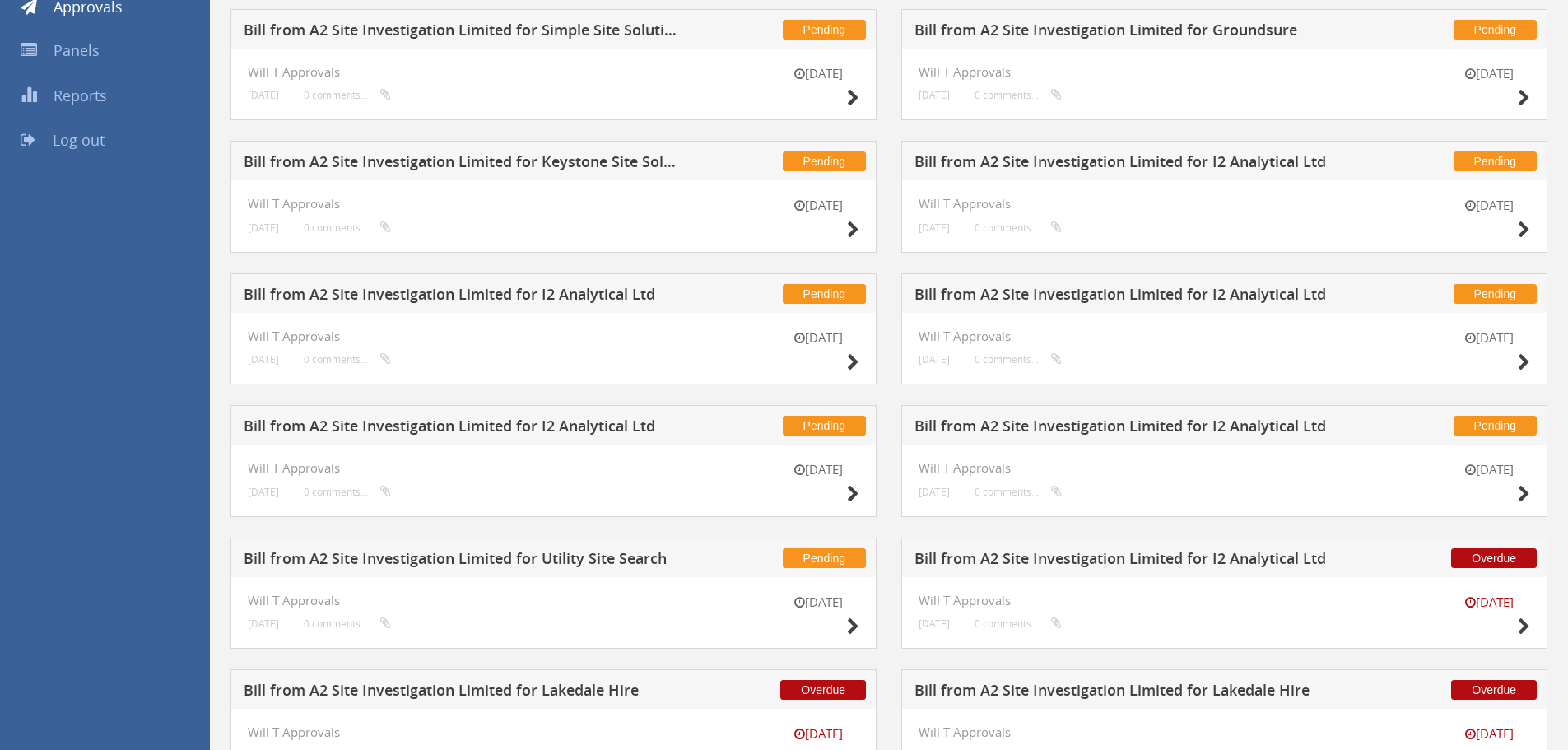
click at [1222, 507] on div "[DATE] Will T Approvals [DATE] 0 comments..." at bounding box center [1224, 481] width 647 height 72
click at [1178, 557] on h5 "Bill from A2 Site Investigation Limited for I2 Analytical Ltd" at bounding box center [1131, 560] width 434 height 20
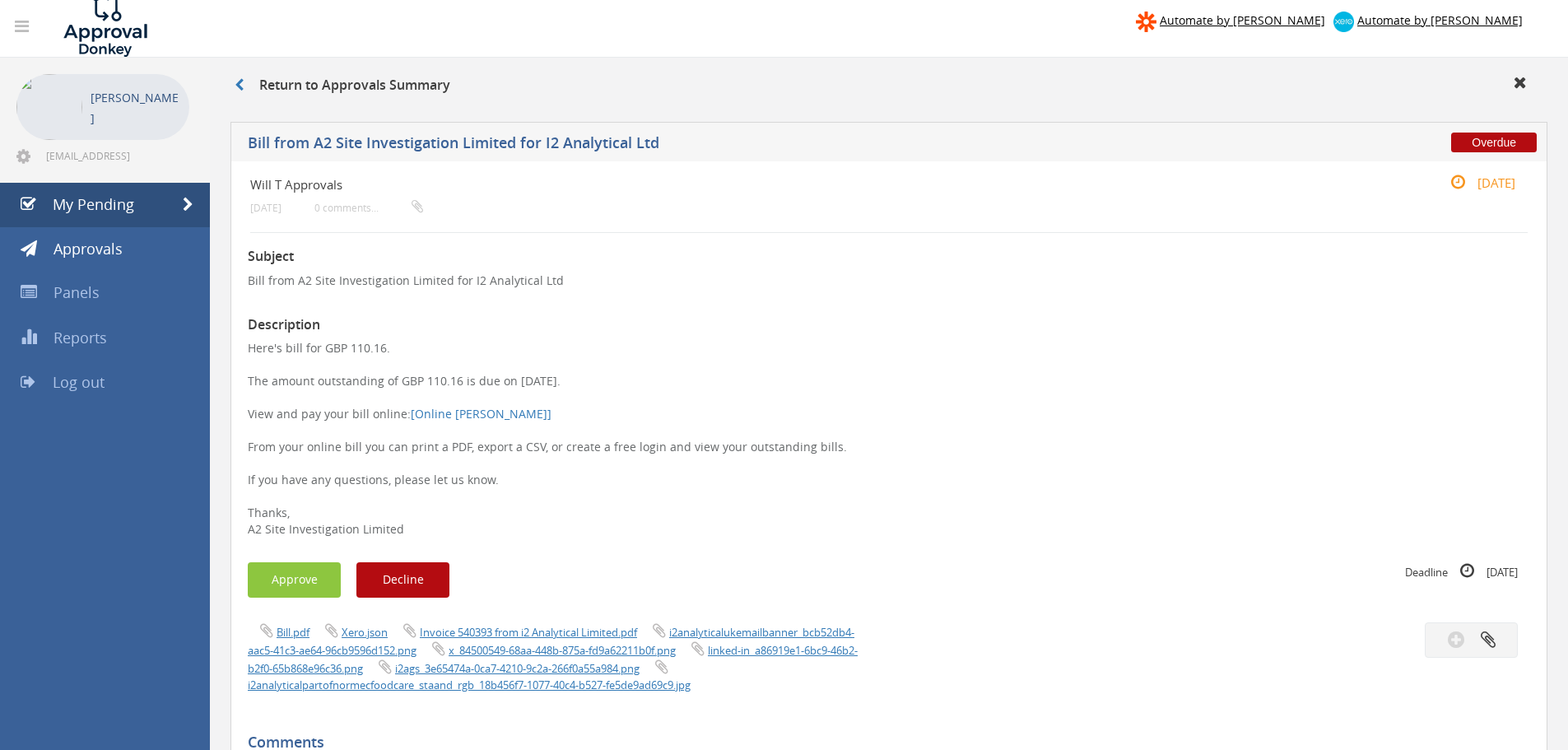
scroll to position [4, 0]
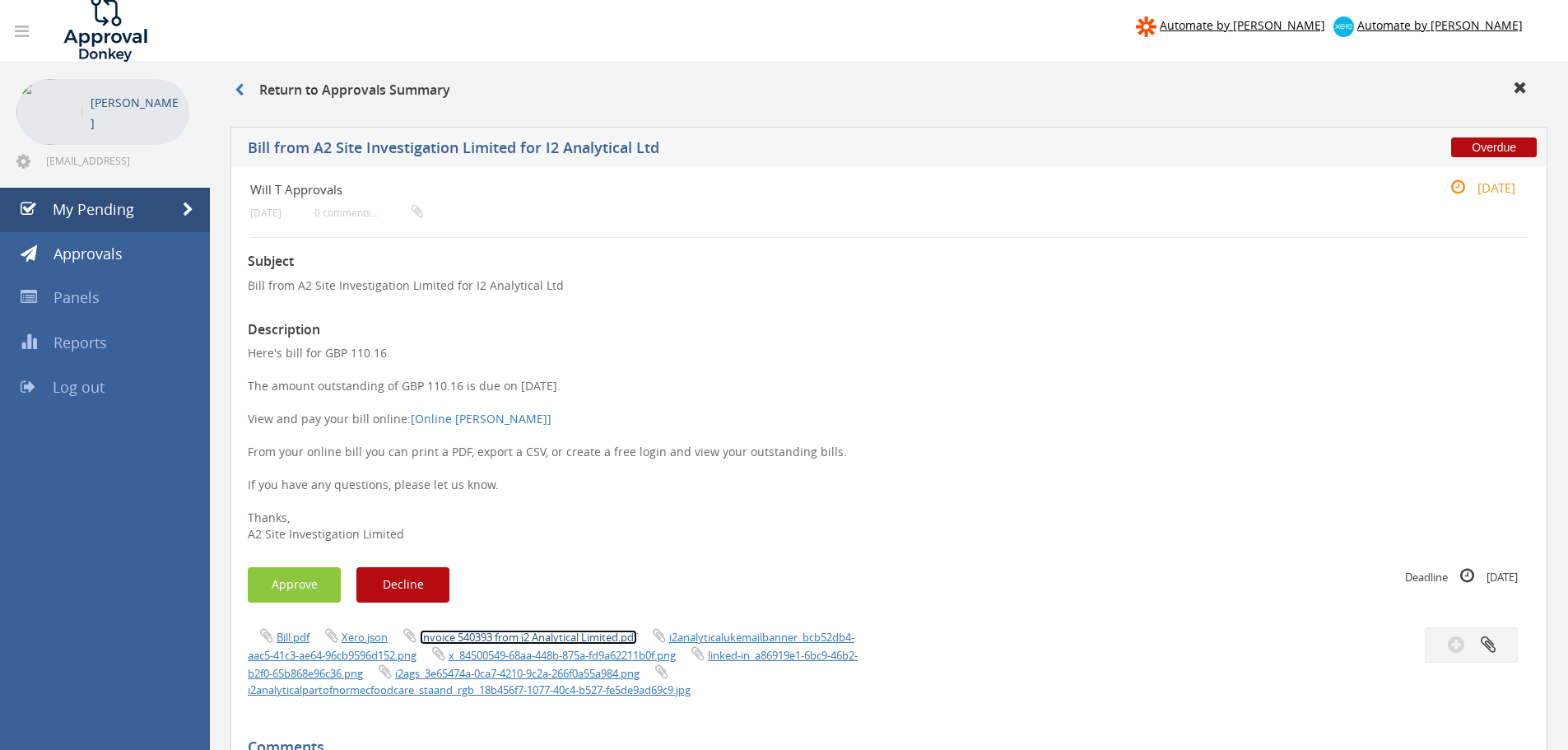
click at [579, 632] on link "Invoice 540393 from i2 Analytical Limited.pdf" at bounding box center [528, 637] width 217 height 15
click at [313, 587] on button "Approve" at bounding box center [294, 584] width 93 height 35
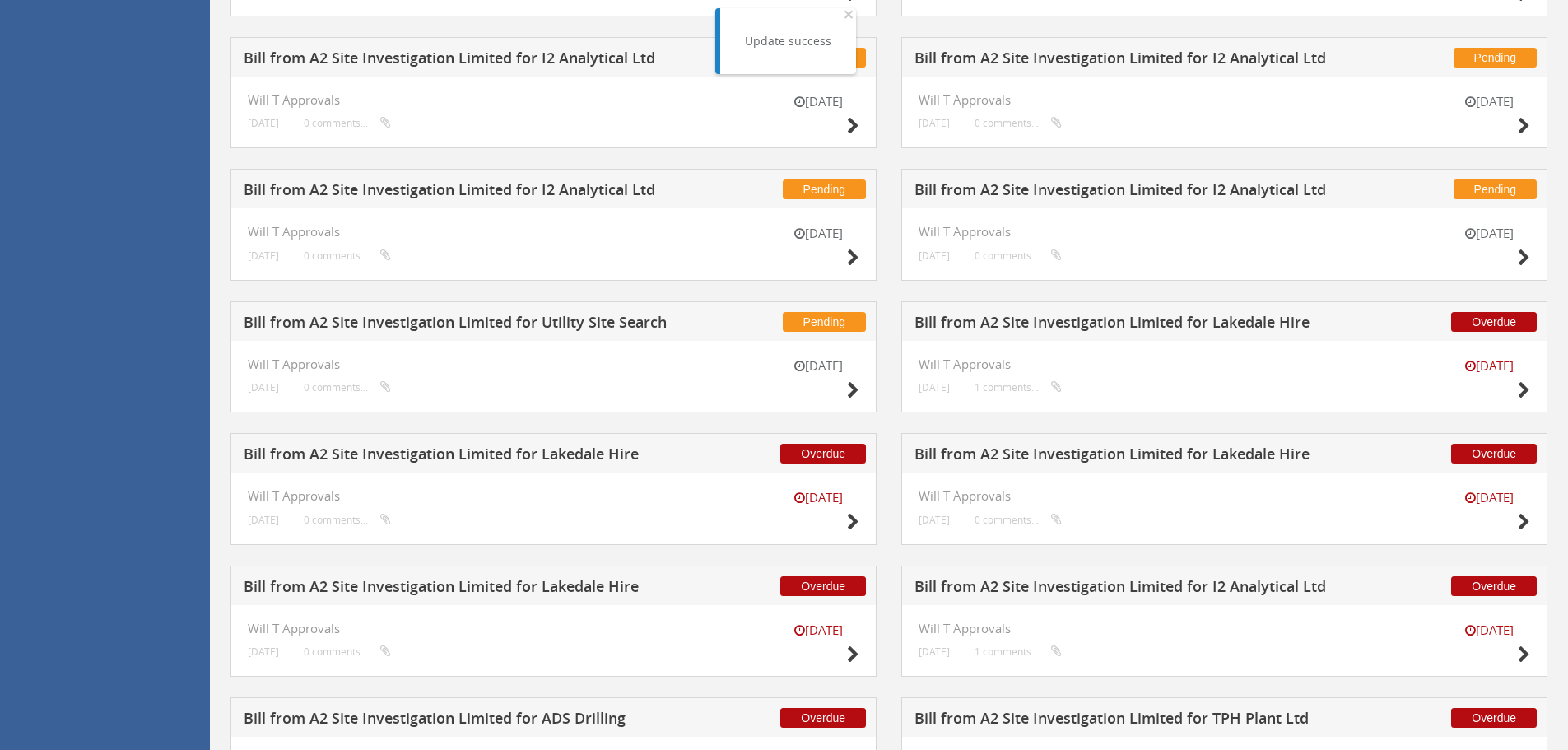
scroll to position [402, 0]
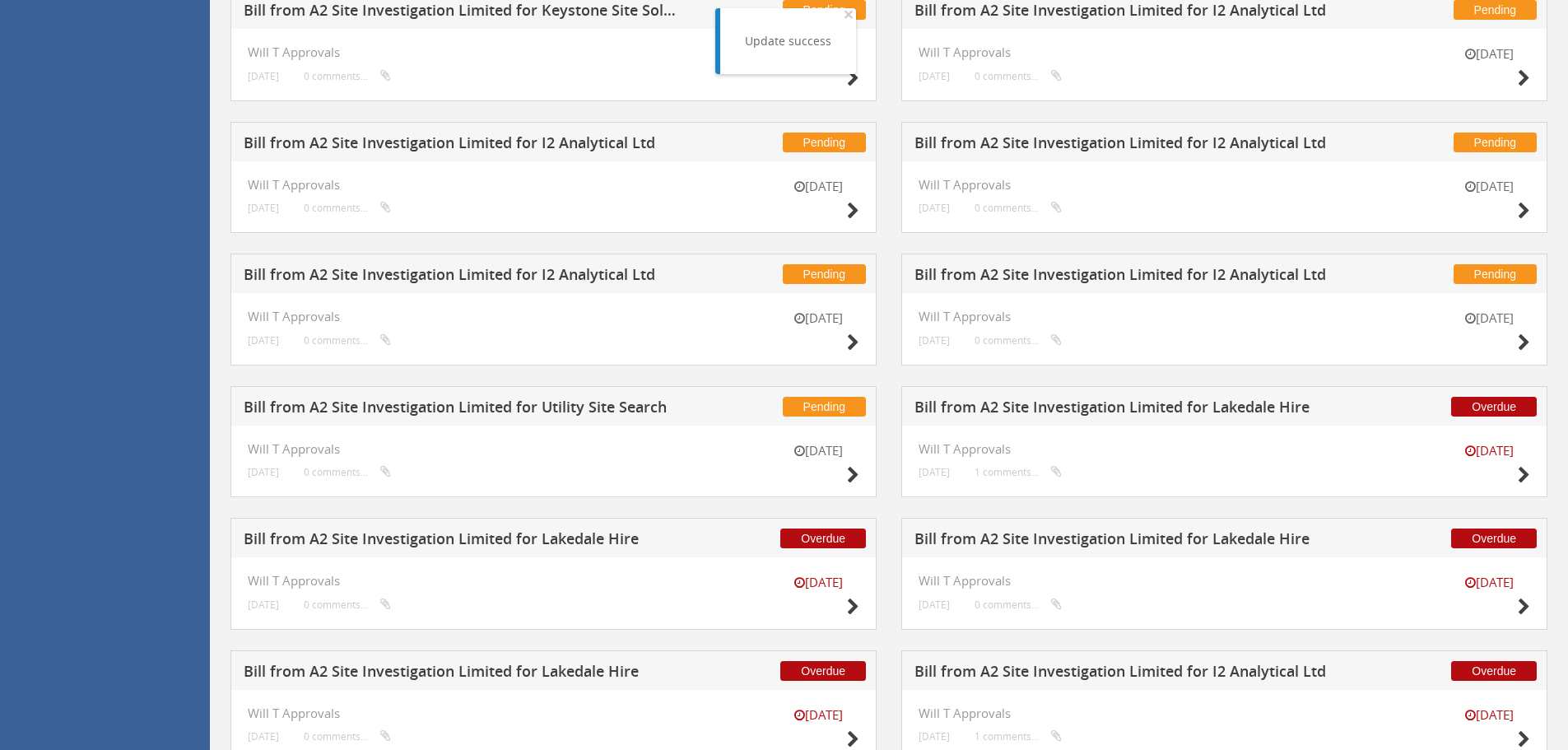
click at [578, 413] on h5 "Bill from A2 Site Investigation Limited for Utility Site Search" at bounding box center [460, 410] width 434 height 20
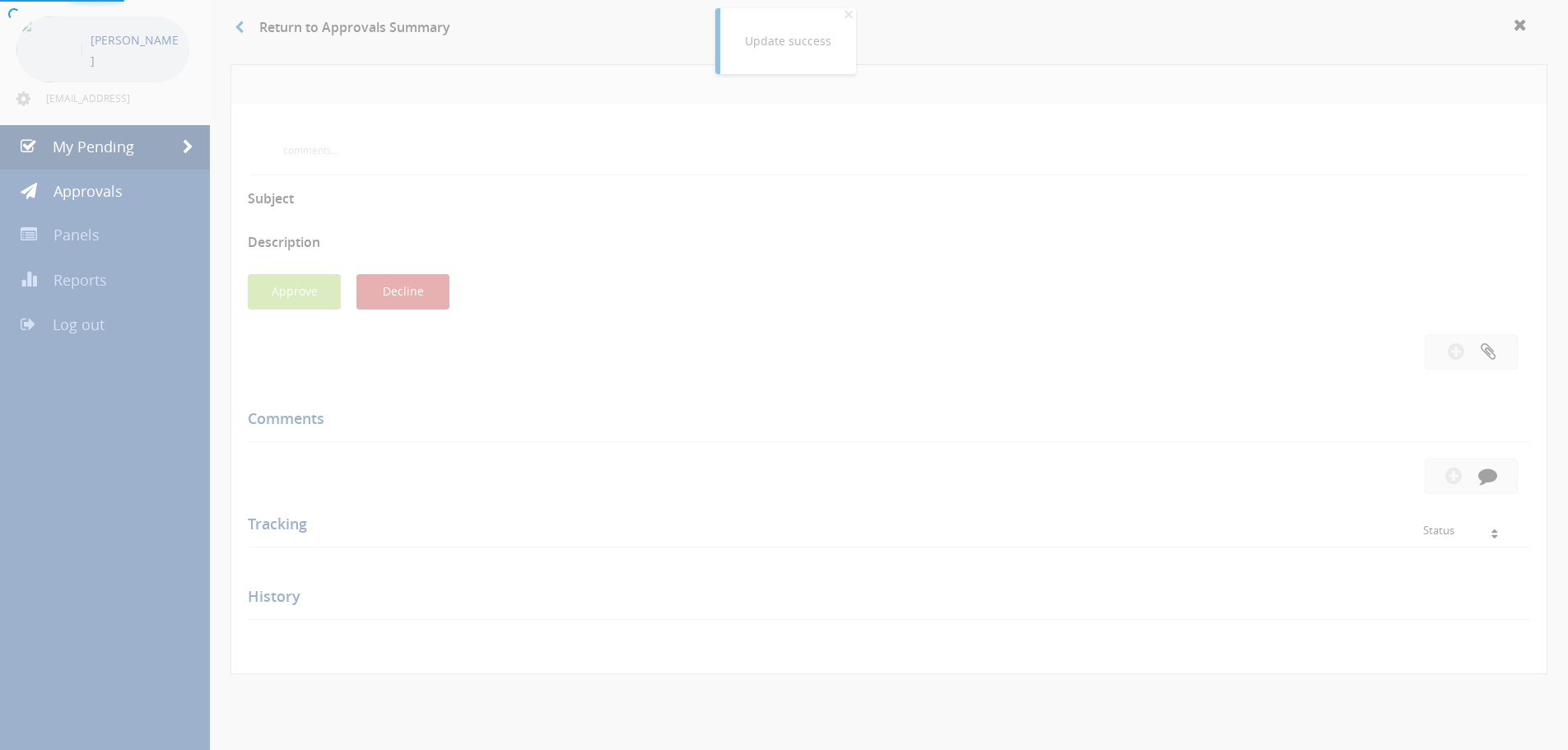
scroll to position [402, 0]
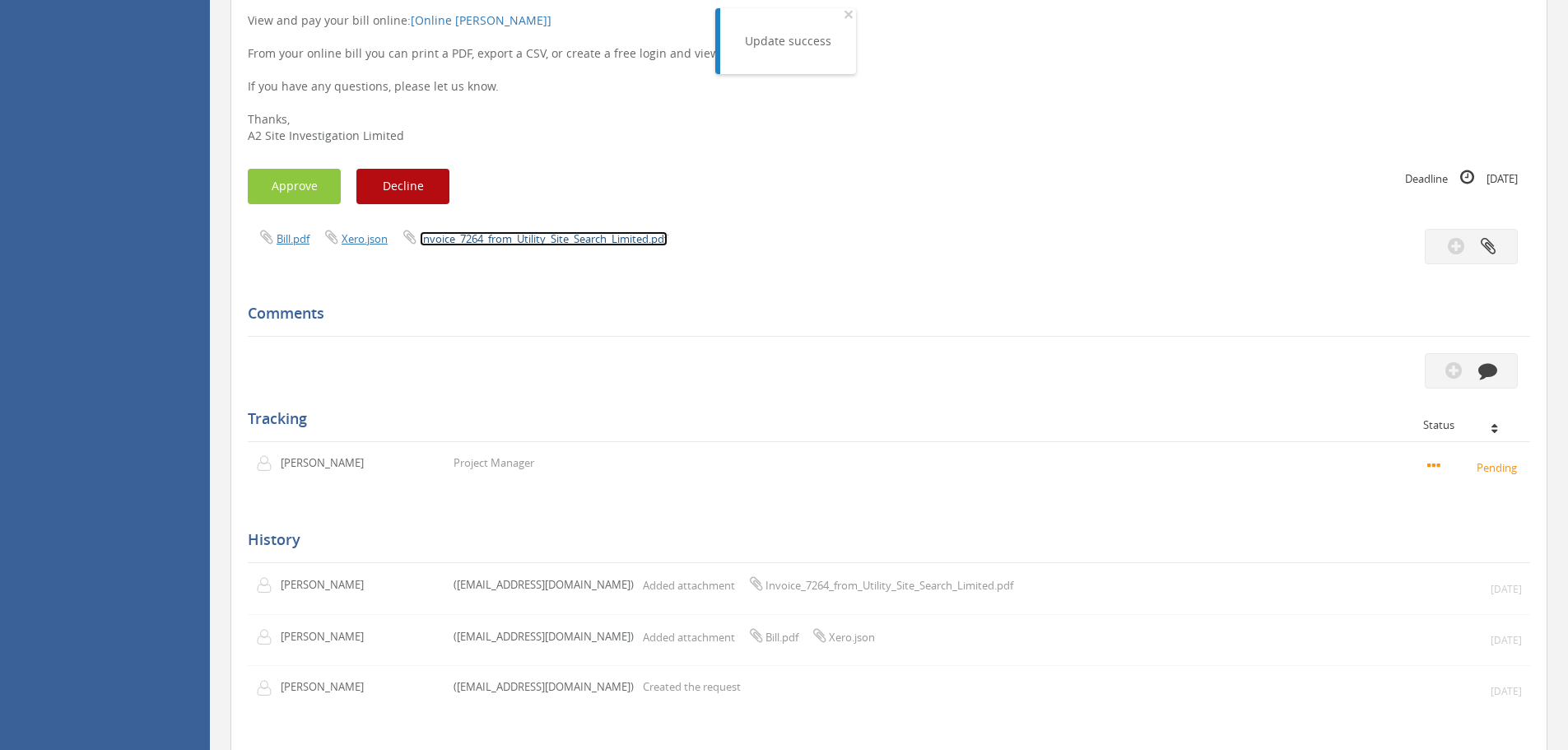
click at [611, 236] on link "Invoice_7264_from_Utility_Site_Search_Limited.pdf" at bounding box center [544, 239] width 248 height 15
click at [274, 198] on button "Approve" at bounding box center [294, 186] width 93 height 35
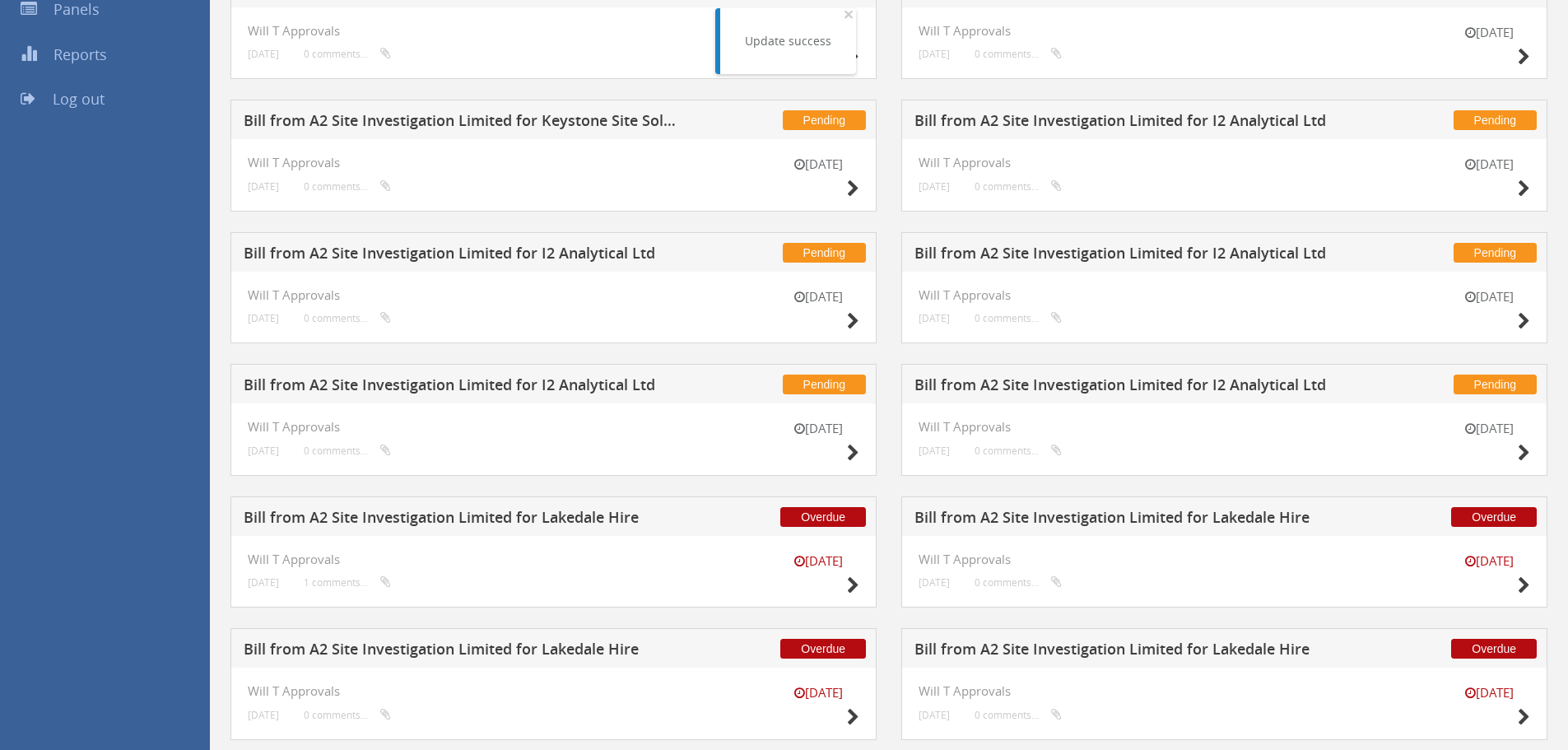
scroll to position [271, 0]
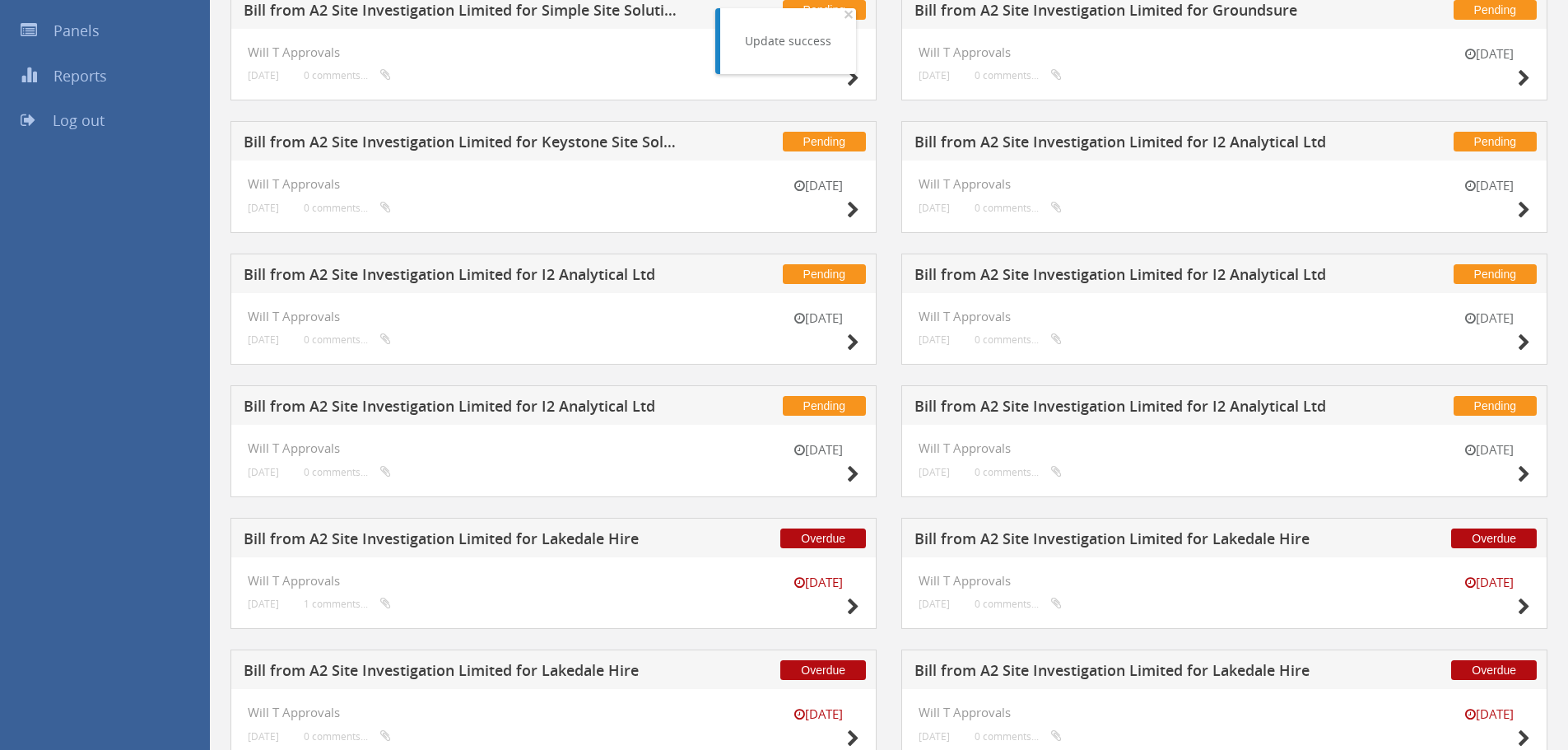
click at [1116, 403] on h5 "Bill from A2 Site Investigation Limited for I2 Analytical Ltd" at bounding box center [1131, 409] width 434 height 20
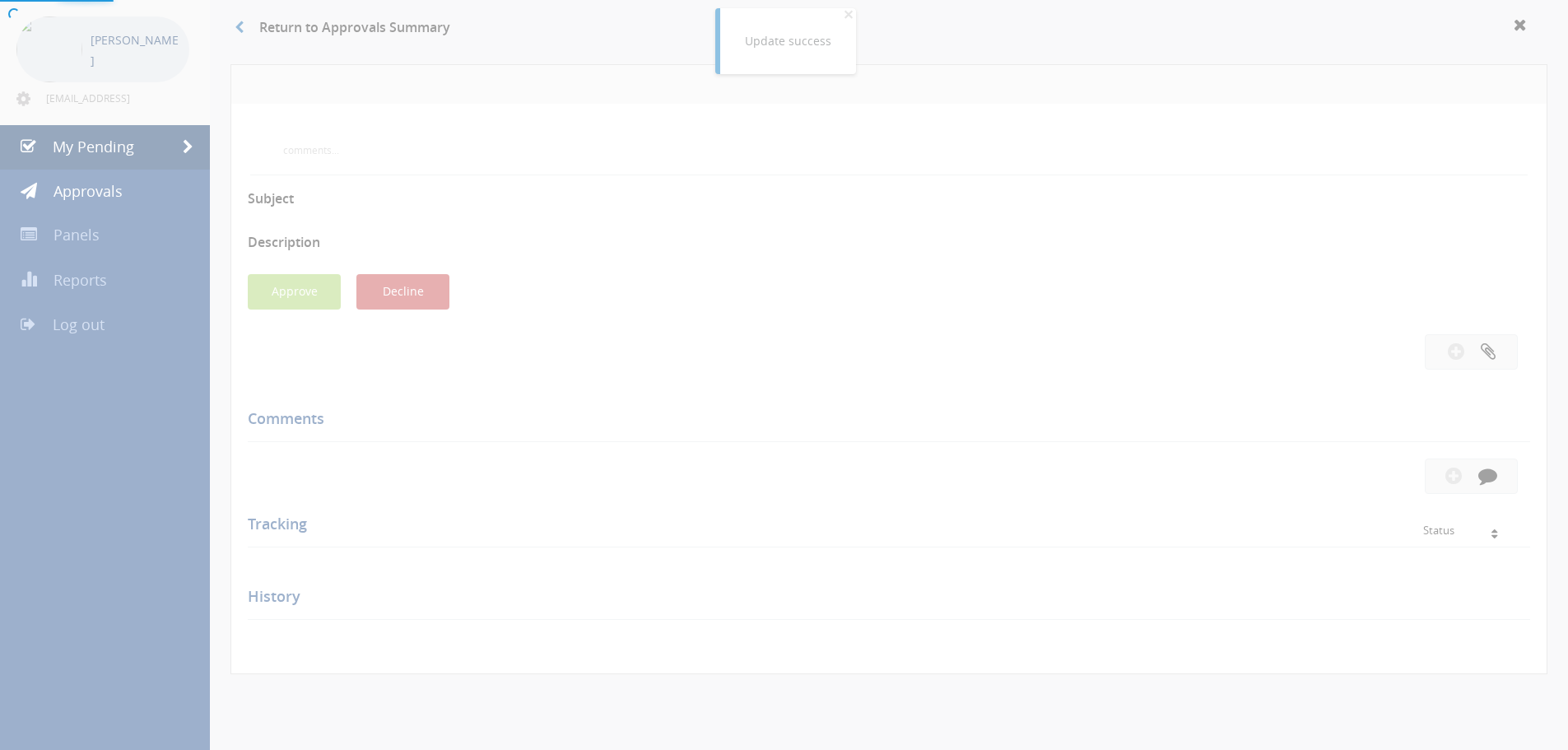
scroll to position [271, 0]
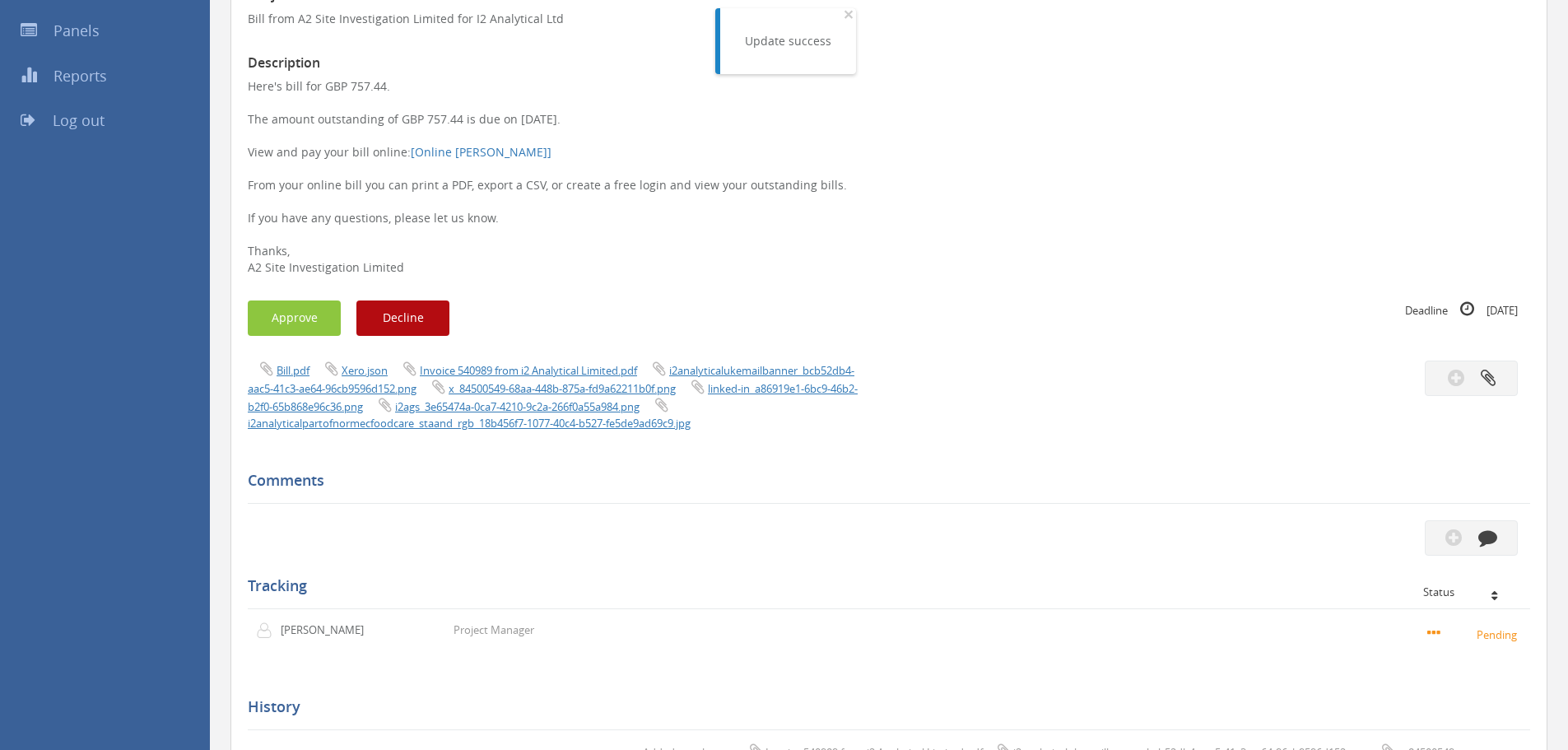
click at [570, 363] on span "Invoice 540989 from i2 Analytical Limited.pdf" at bounding box center [516, 370] width 250 height 16
click at [572, 368] on link "Invoice 540989 from i2 Analytical Limited.pdf" at bounding box center [528, 370] width 217 height 15
click at [273, 331] on button "Approve" at bounding box center [294, 318] width 93 height 35
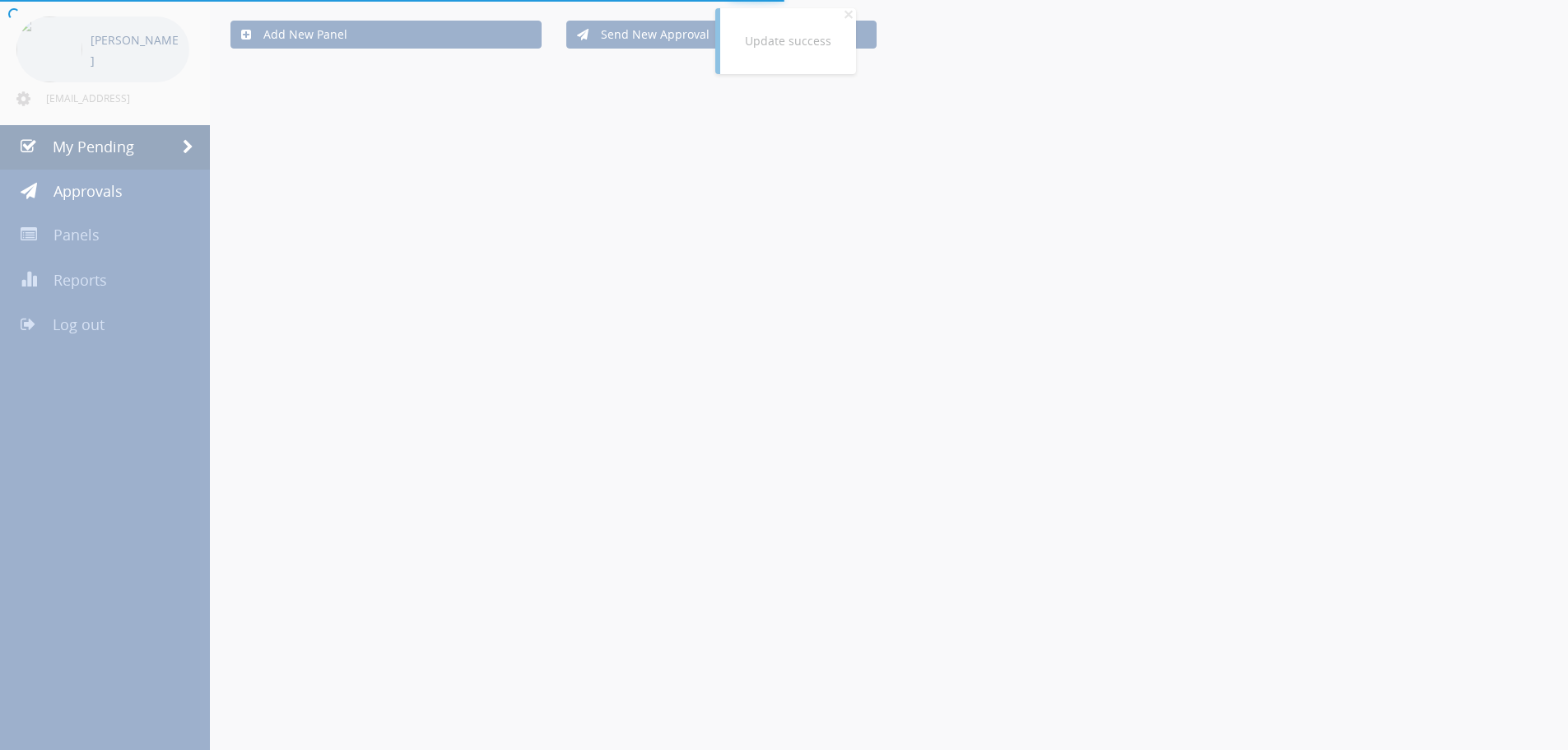
scroll to position [271, 0]
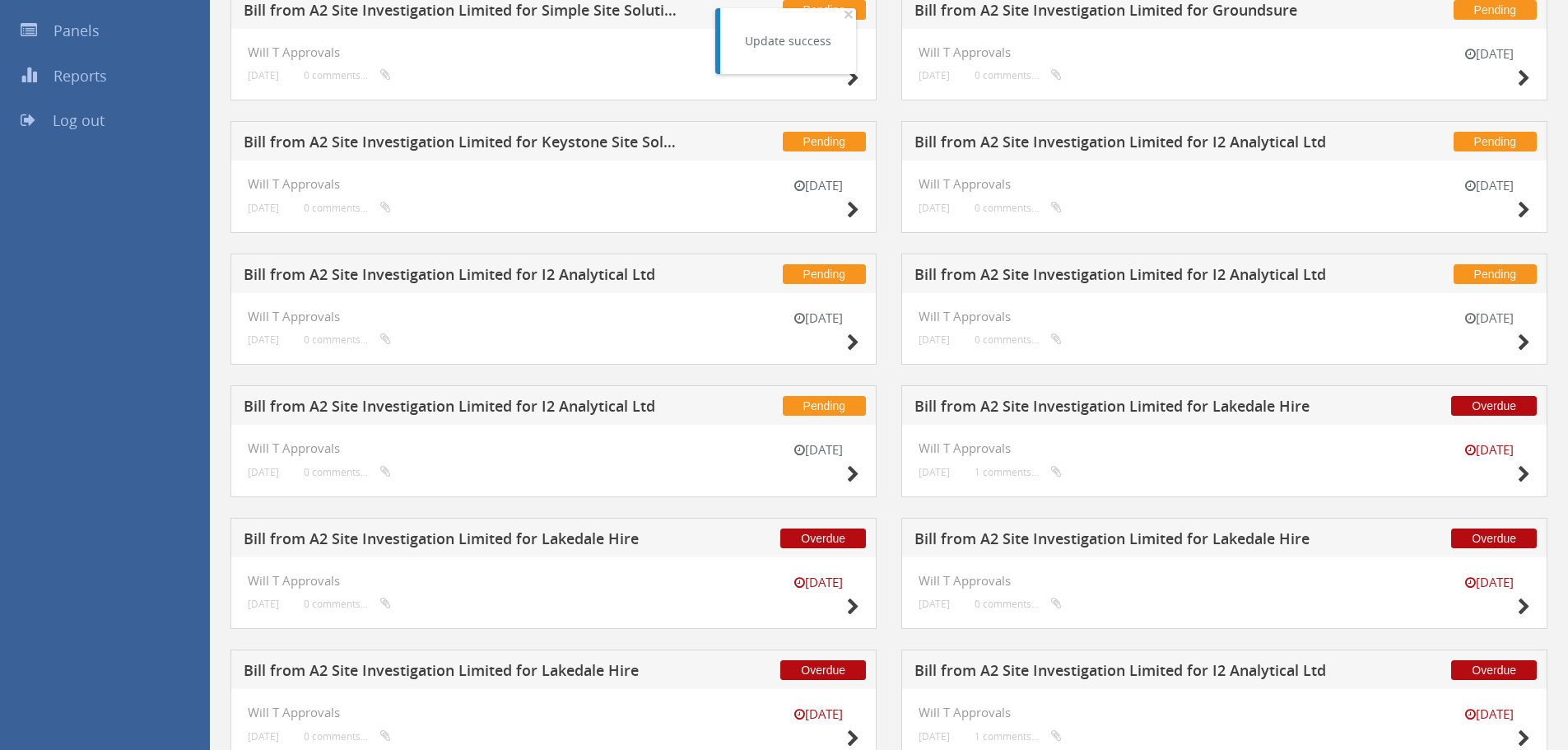
click at [608, 409] on h5 "Bill from A2 Site Investigation Limited for I2 Analytical Ltd" at bounding box center [460, 409] width 434 height 20
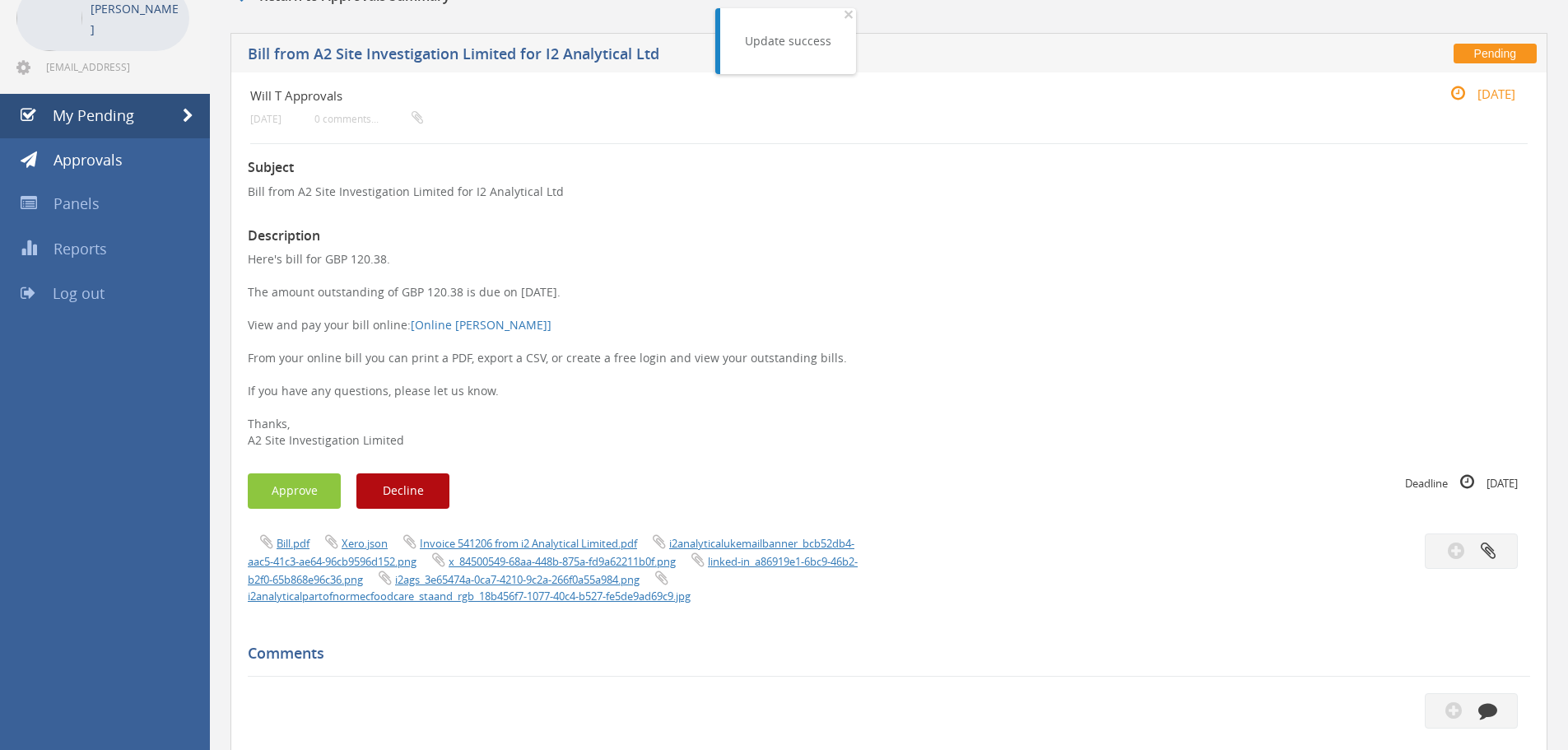
scroll to position [24, 0]
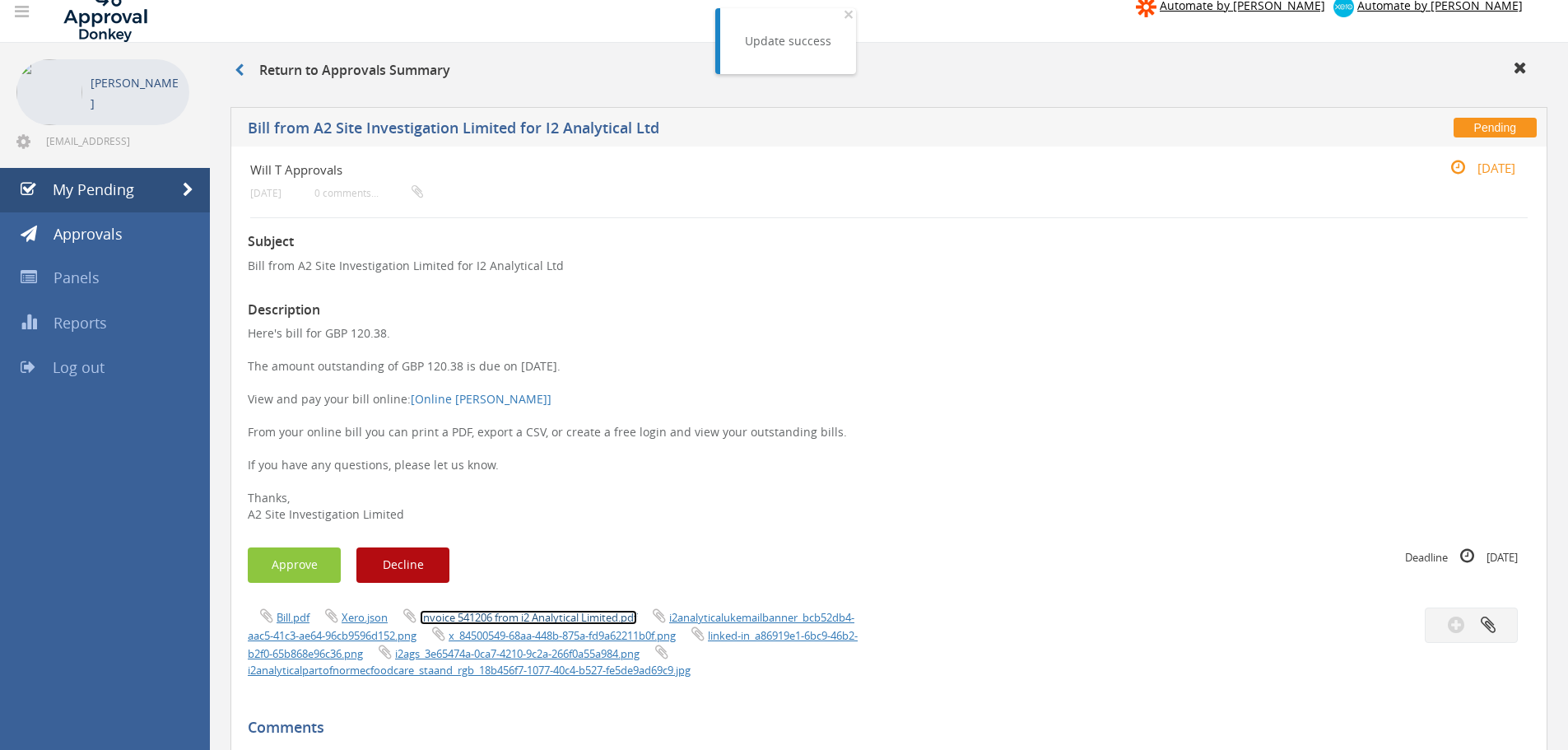
click at [509, 611] on link "Invoice 541206 from i2 Analytical Limited.pdf" at bounding box center [528, 617] width 217 height 15
click at [300, 560] on button "Approve" at bounding box center [294, 565] width 93 height 35
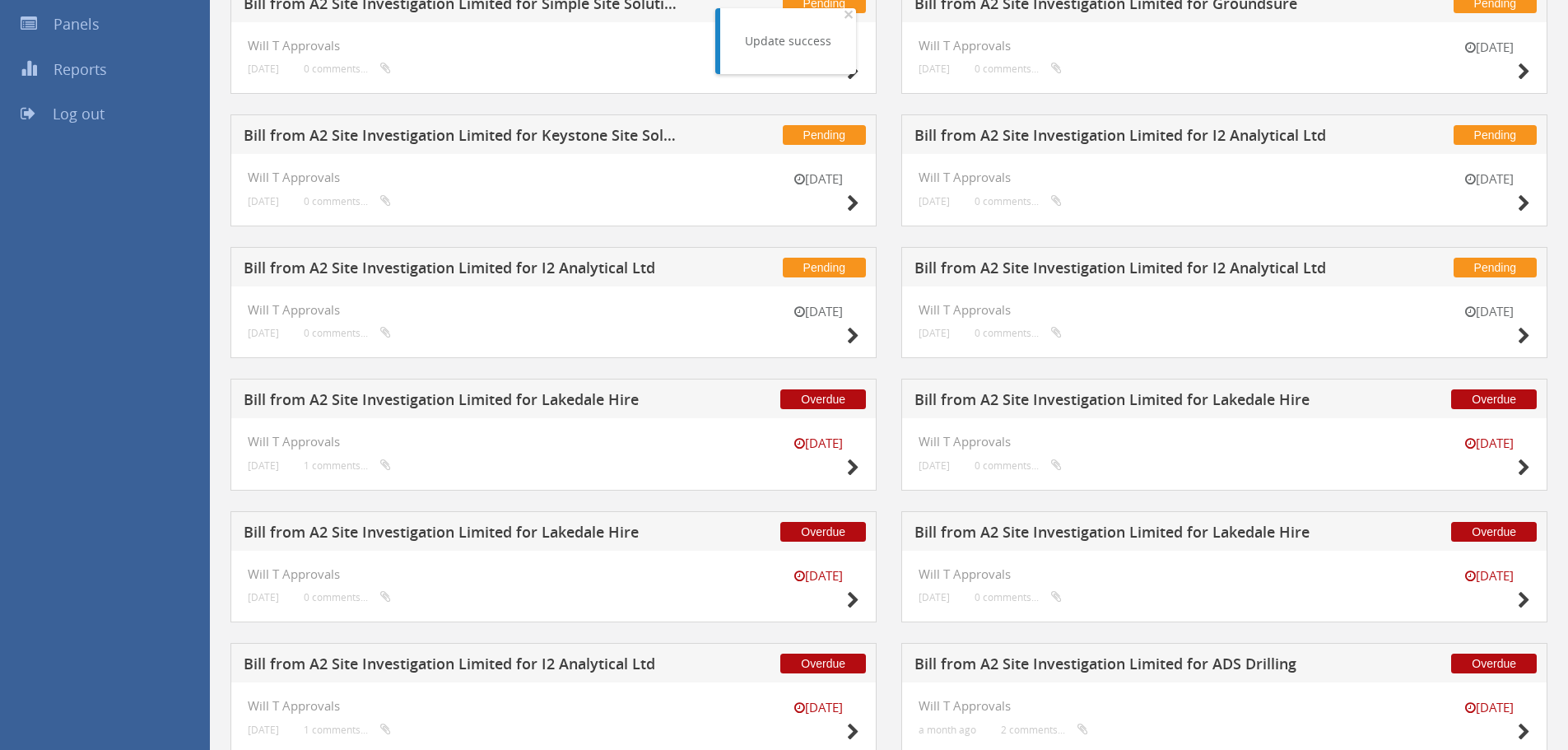
scroll to position [220, 0]
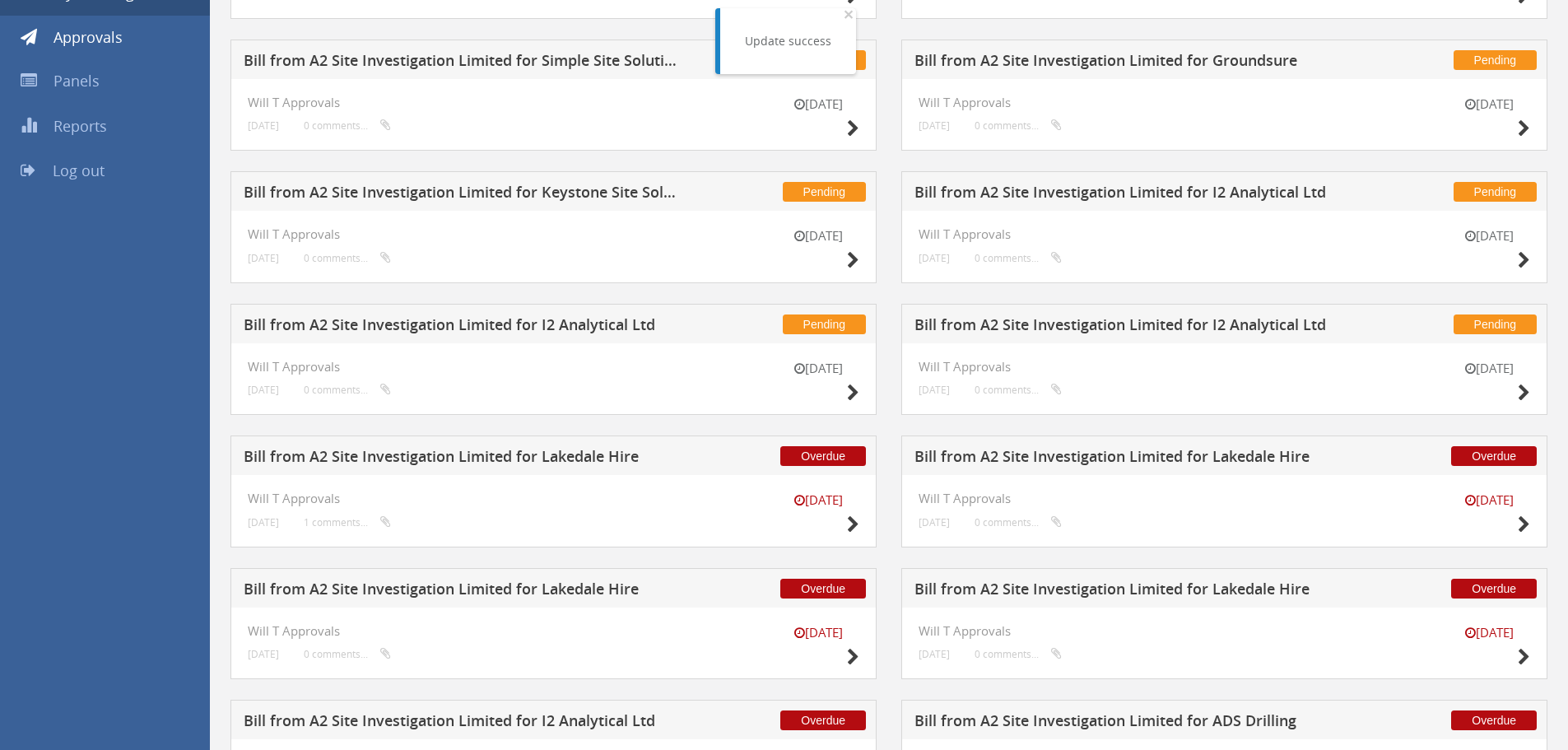
click at [1194, 319] on h5 "Bill from A2 Site Investigation Limited for I2 Analytical Ltd" at bounding box center [1131, 327] width 434 height 20
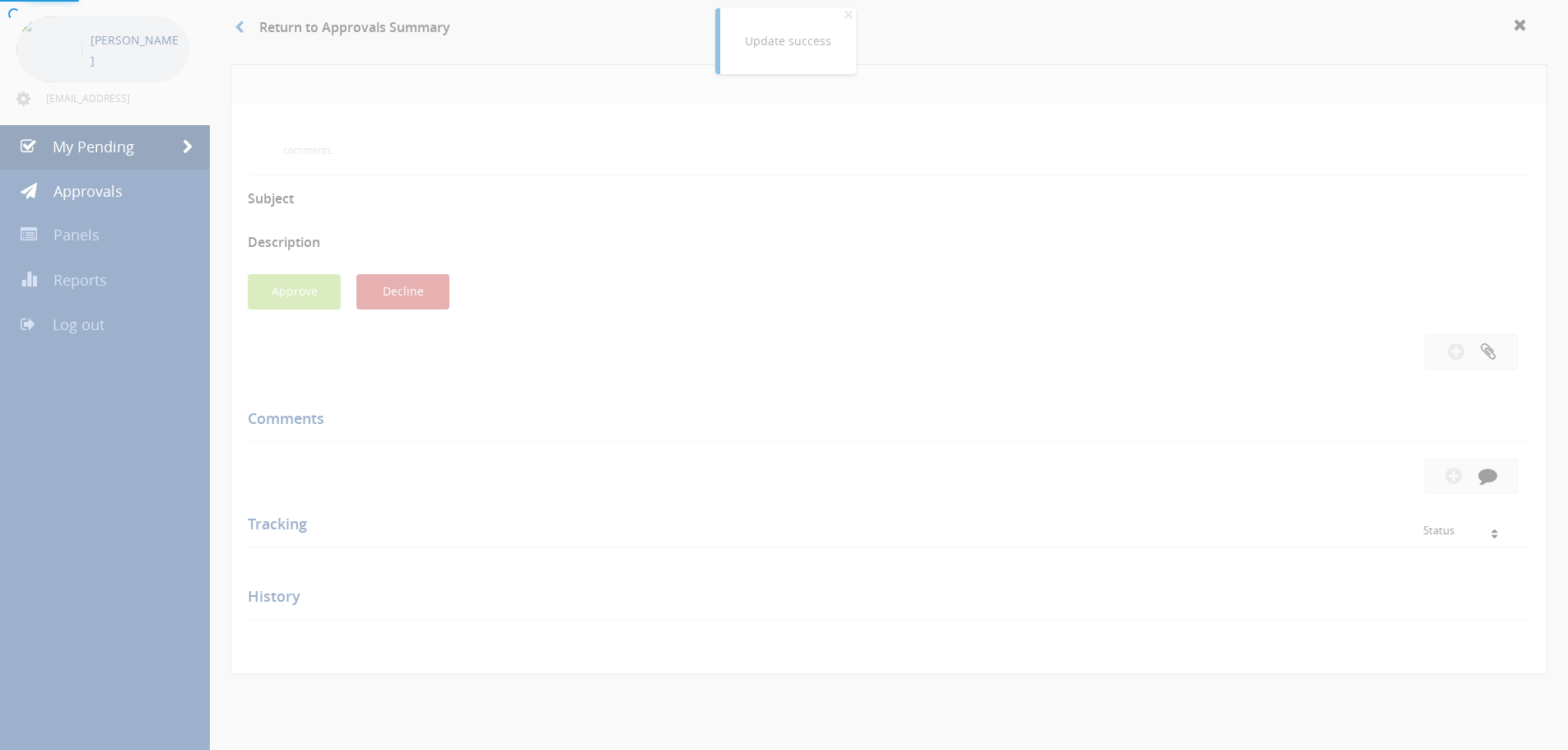
scroll to position [220, 0]
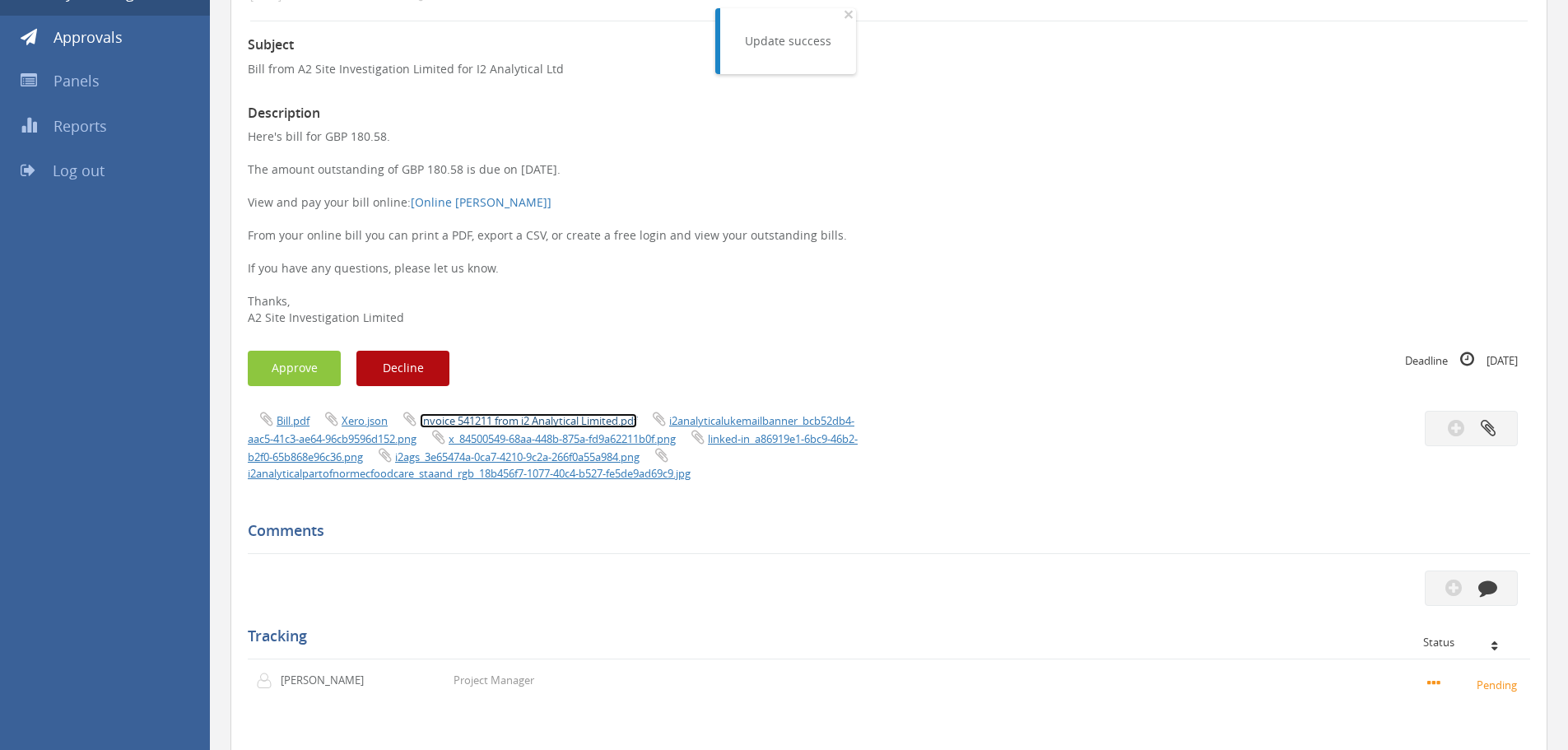
click at [518, 424] on link "Invoice 541211 from i2 Analytical Limited.pdf" at bounding box center [528, 421] width 217 height 15
click at [306, 371] on button "Approve" at bounding box center [294, 368] width 93 height 35
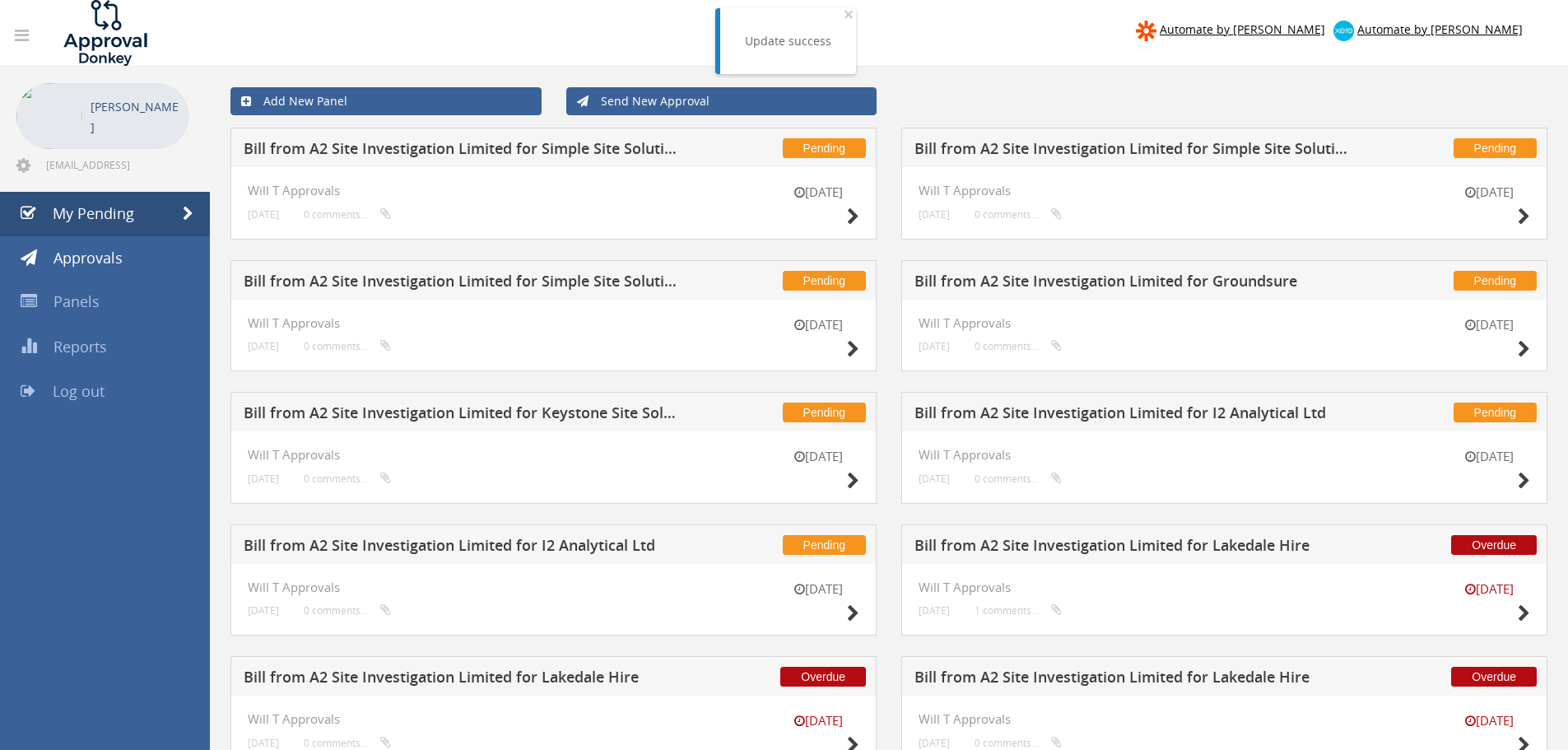
click at [583, 547] on h5 "Bill from A2 Site Investigation Limited for I2 Analytical Ltd" at bounding box center [460, 547] width 434 height 20
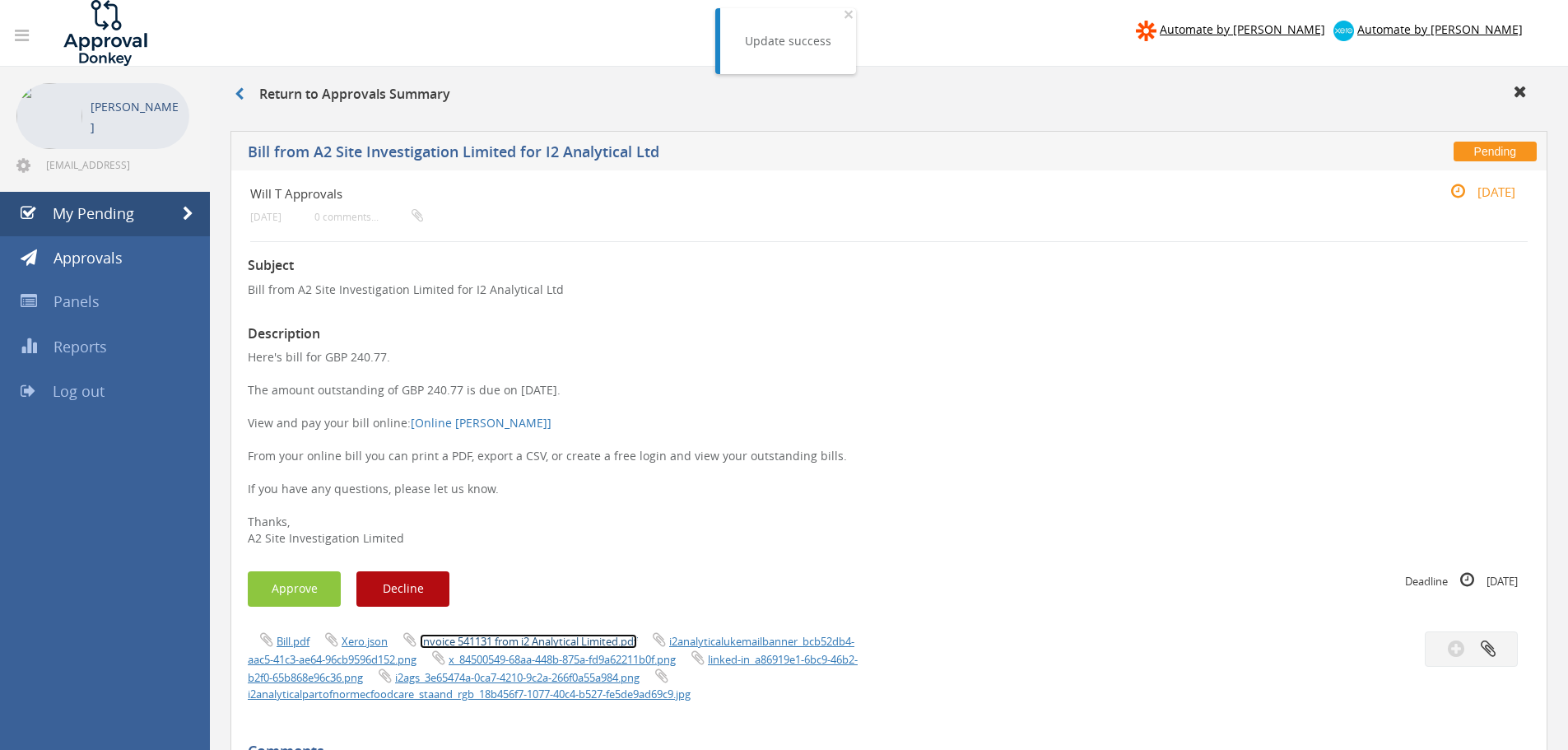
click at [560, 643] on link "Invoice 541131 from i2 Analytical Limited.pdf" at bounding box center [528, 641] width 217 height 15
click at [278, 585] on button "Approve" at bounding box center [294, 589] width 93 height 35
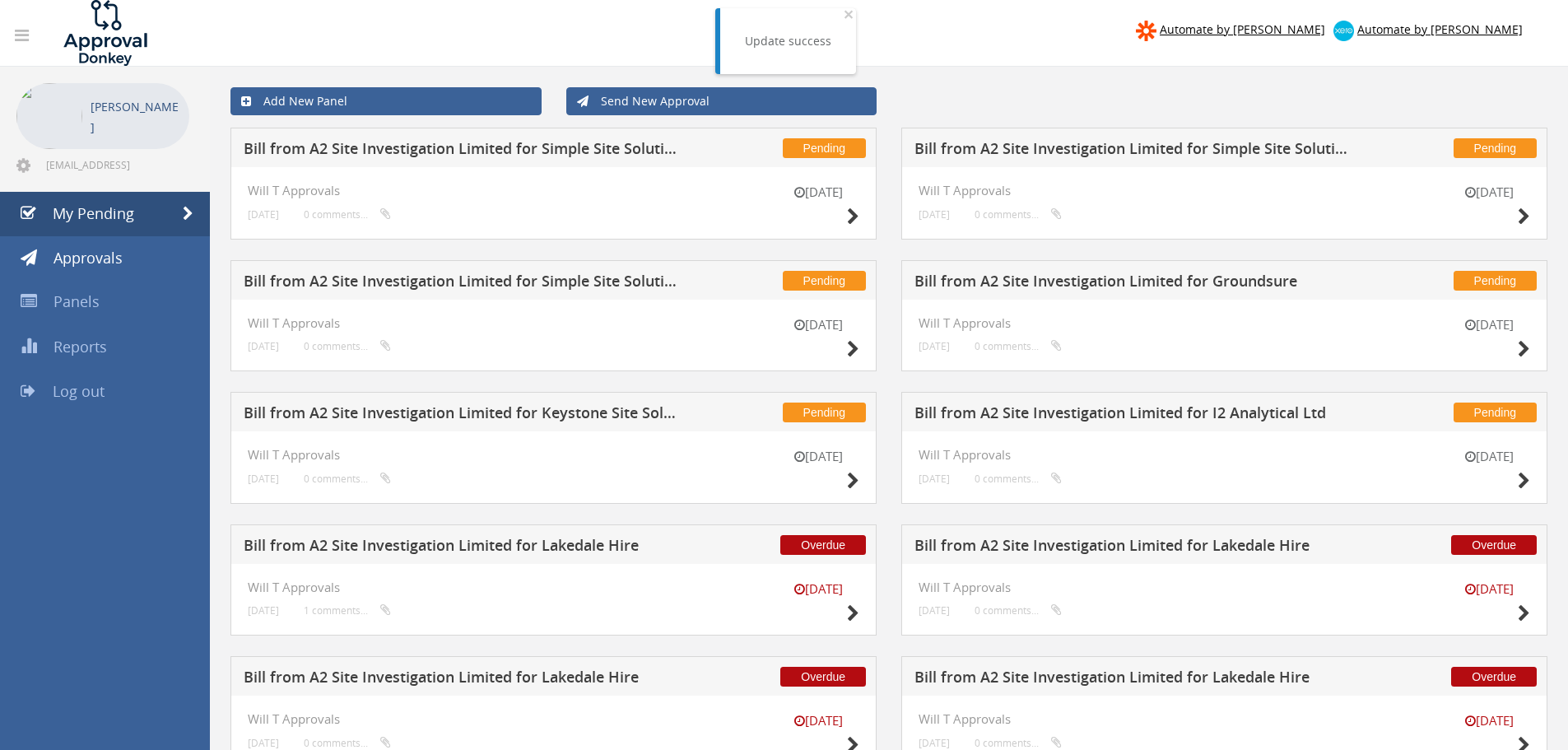
click at [1090, 416] on h5 "Bill from A2 Site Investigation Limited for I2 Analytical Ltd" at bounding box center [1131, 415] width 434 height 20
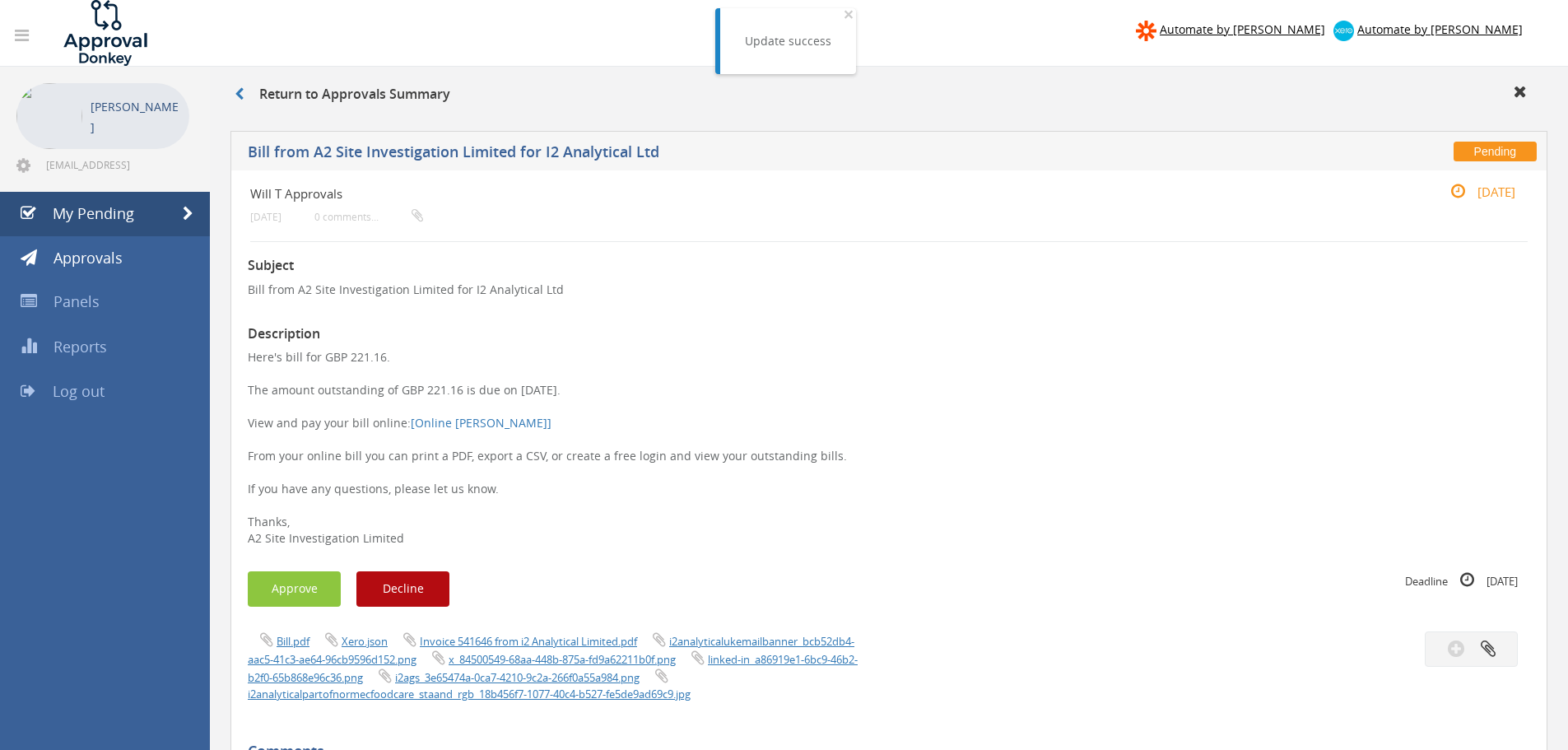
click at [509, 633] on span "Invoice 541646 from i2 Analytical Limited.pdf" at bounding box center [516, 640] width 250 height 16
click at [510, 638] on link "Invoice 541646 from i2 Analytical Limited.pdf" at bounding box center [528, 641] width 217 height 15
click at [327, 572] on button "Approve" at bounding box center [294, 589] width 93 height 35
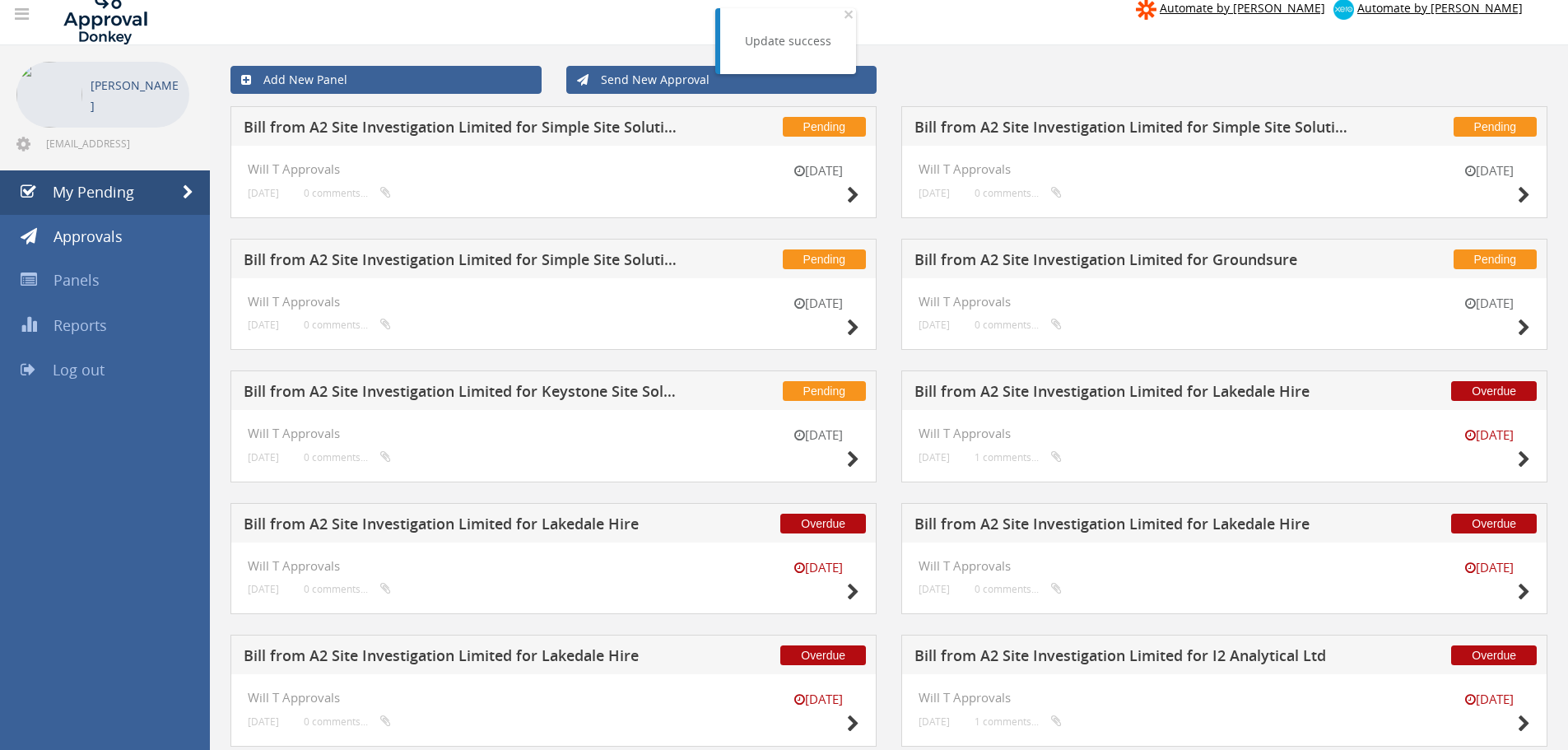
scroll to position [82, 0]
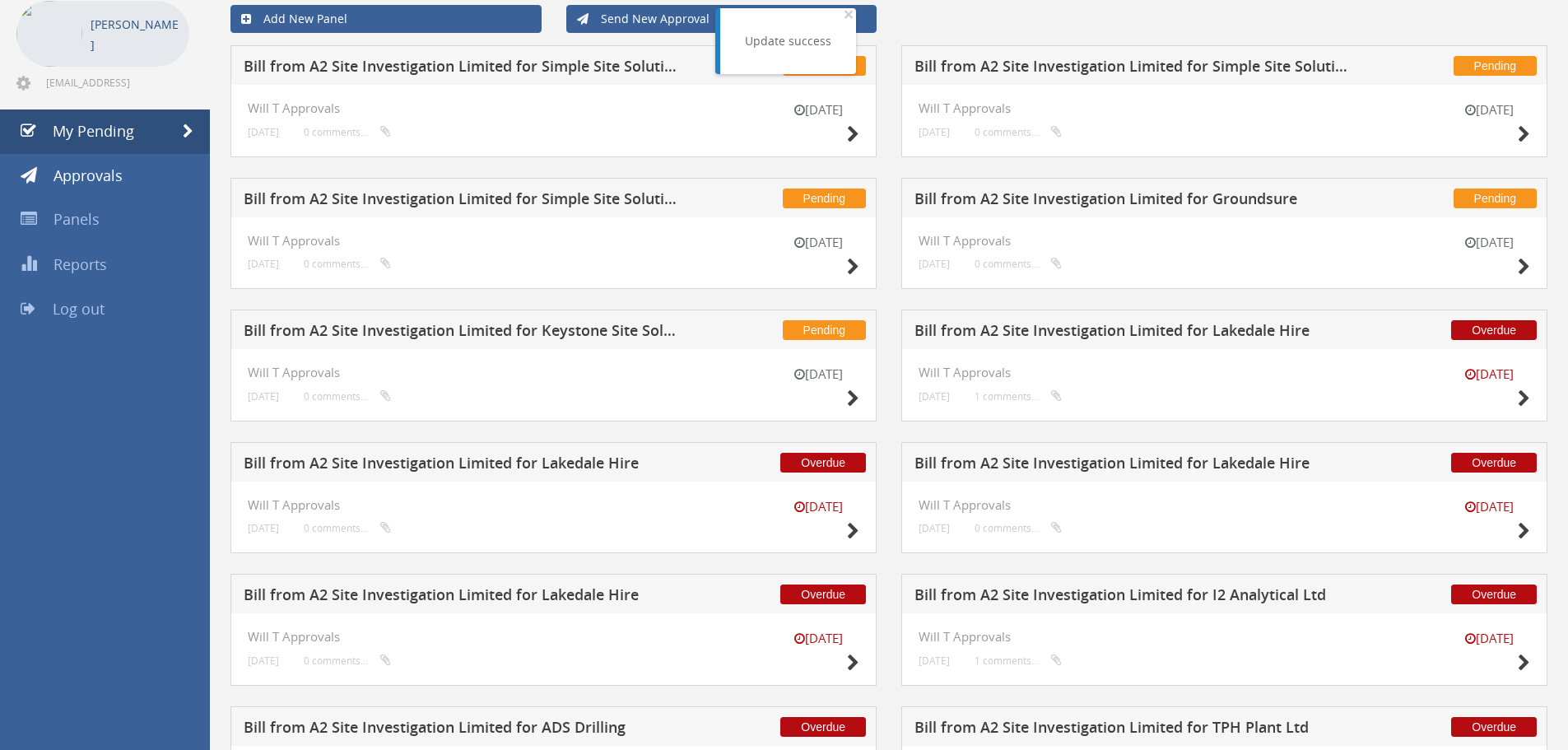
click at [589, 328] on h5 "Bill from A2 Site Investigation Limited for Keystone Site Solutions" at bounding box center [460, 333] width 434 height 20
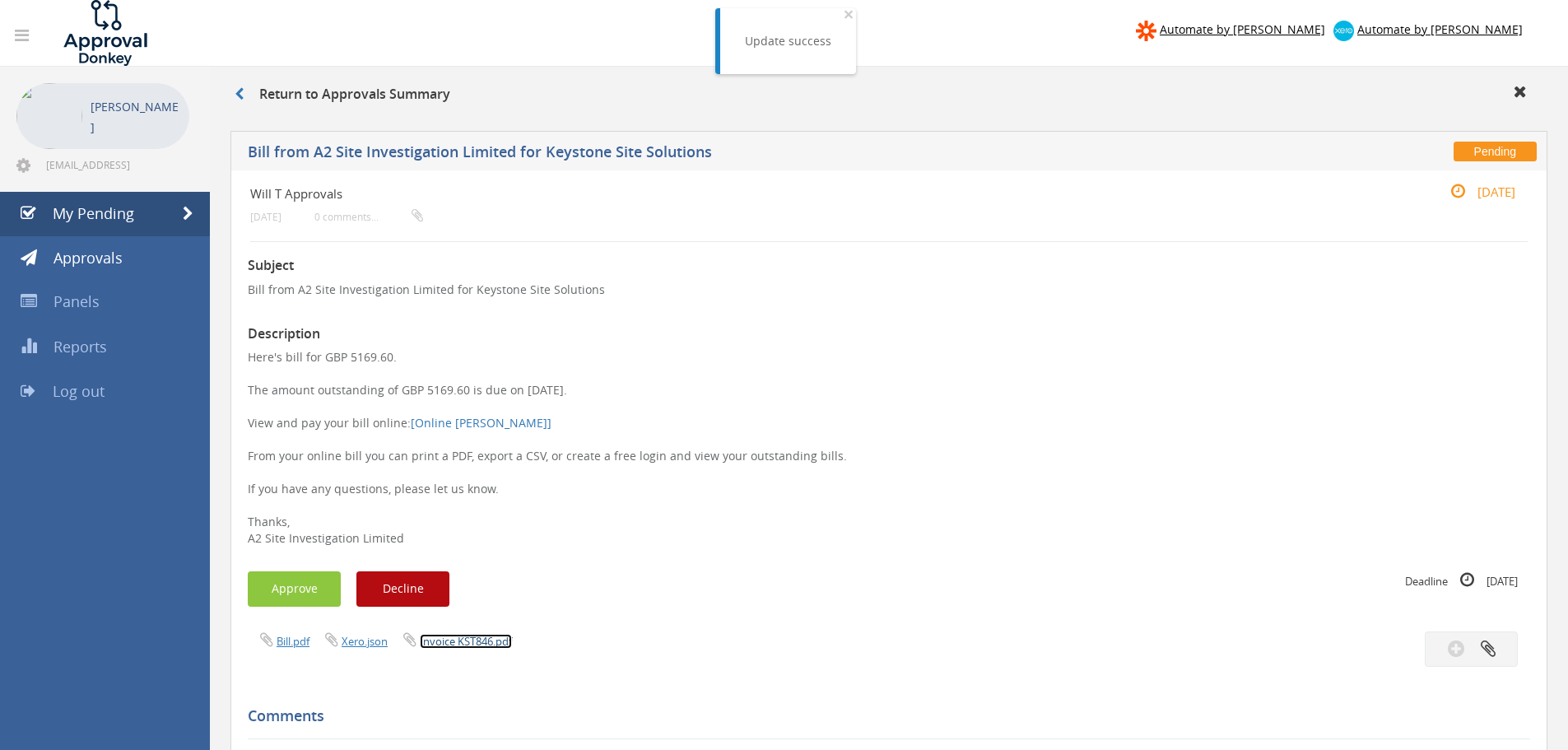
click at [472, 637] on link "Invoice KST846.pdf" at bounding box center [466, 641] width 93 height 15
click at [796, 466] on p "Here's bill for GBP 5169.60. The amount outstanding of GBP 5169.60 is due on [D…" at bounding box center [889, 448] width 1282 height 198
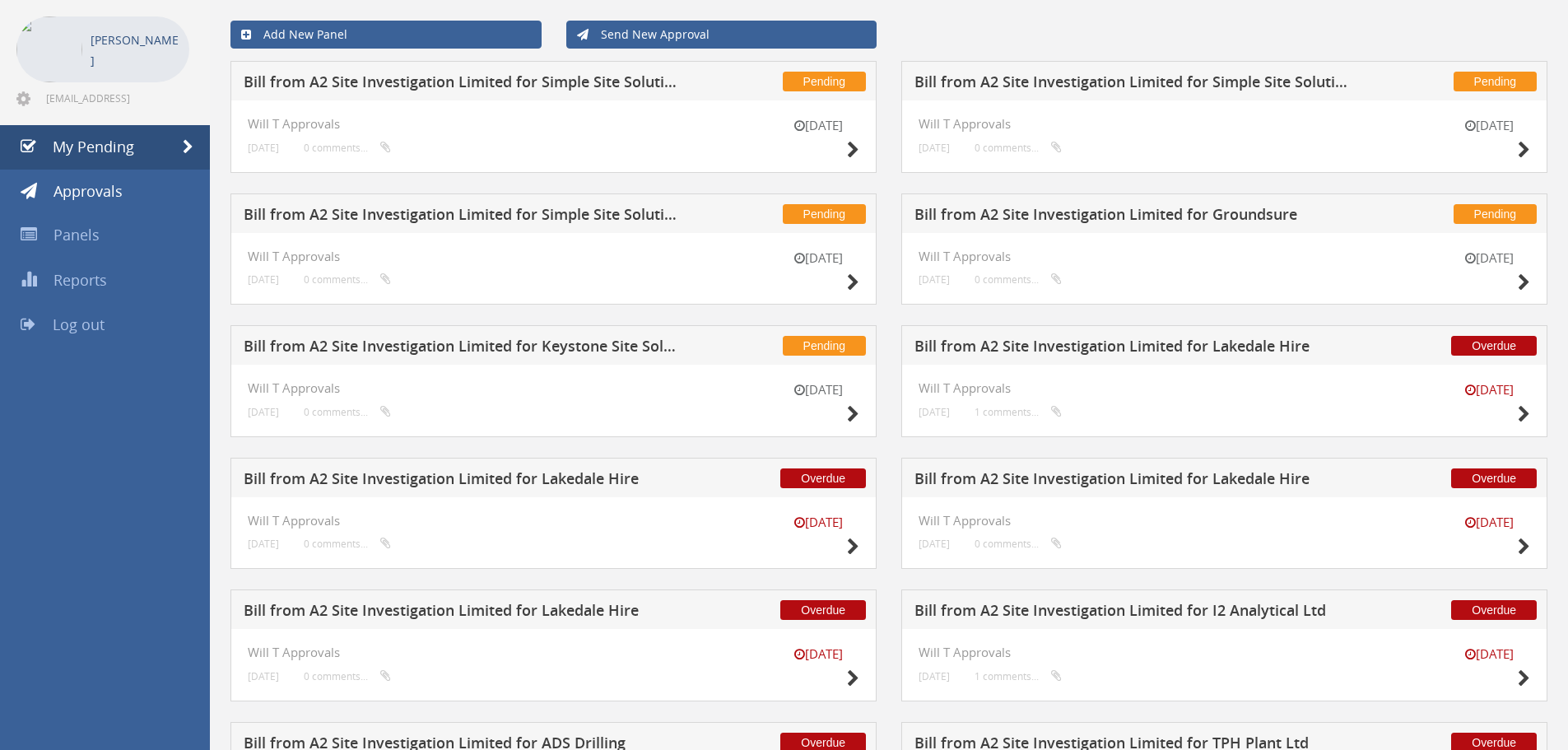
click at [1246, 213] on h5 "Bill from A2 Site Investigation Limited for Groundsure" at bounding box center [1131, 216] width 434 height 20
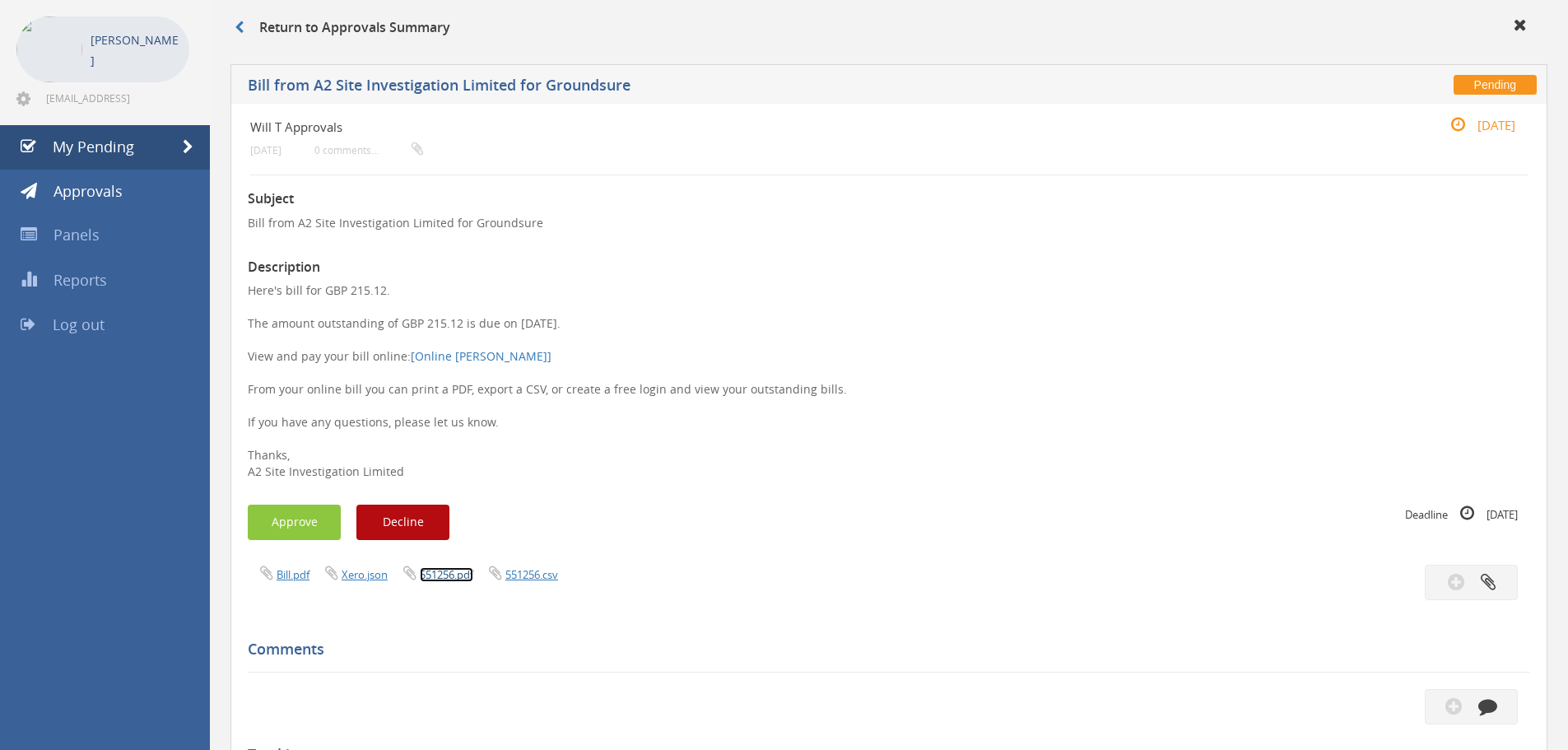
click at [436, 574] on link "551256.pdf" at bounding box center [447, 574] width 54 height 15
click at [289, 517] on button "Approve" at bounding box center [294, 523] width 93 height 35
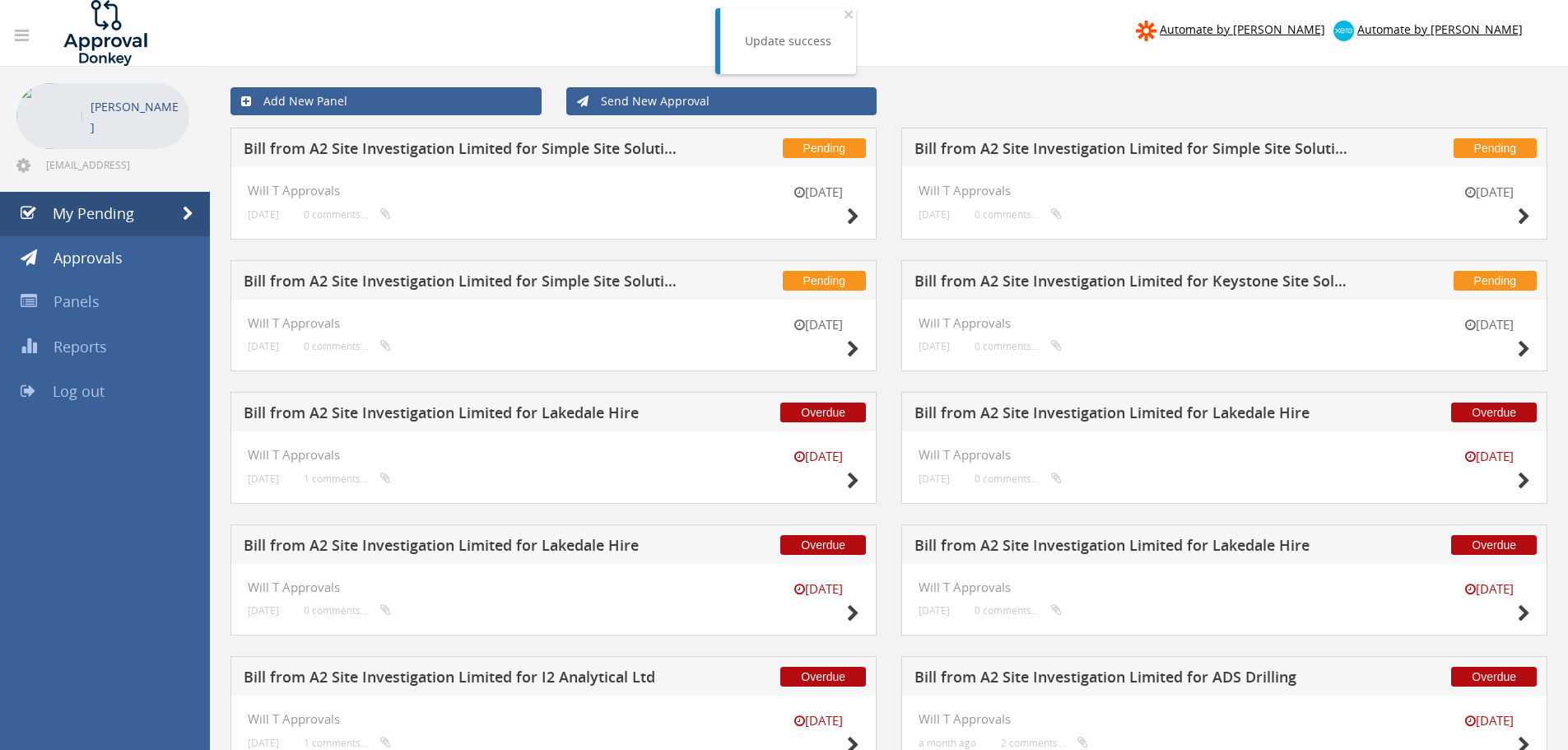
click at [474, 281] on h5 "Bill from A2 Site Investigation Limited for Simple Site Solutions Ltd" at bounding box center [460, 283] width 434 height 20
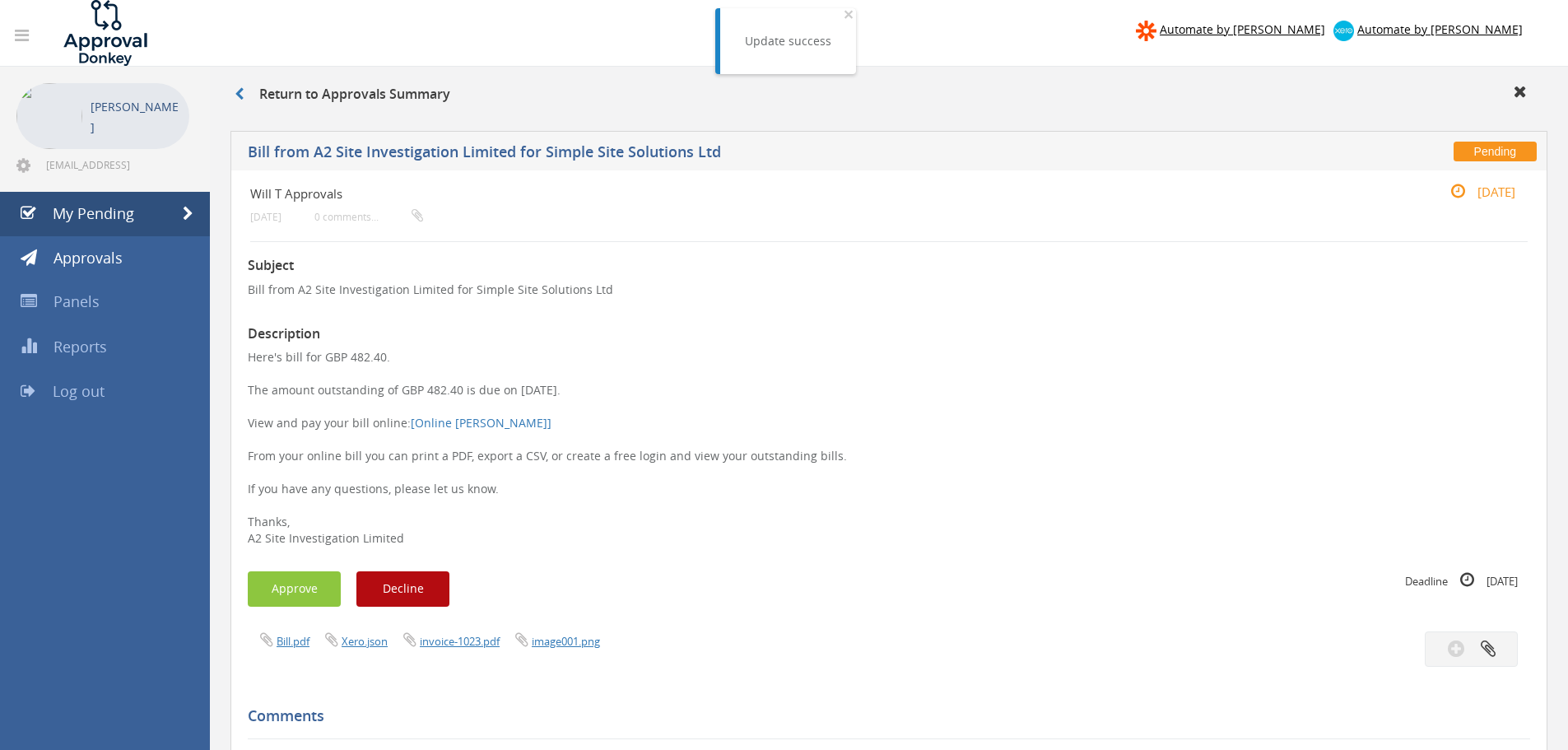
click at [475, 649] on div "Bill.pdf Xero.json invoice-1023.pdf image001.png" at bounding box center [562, 641] width 654 height 18
click at [475, 646] on link "invoice-1023.pdf" at bounding box center [460, 641] width 80 height 15
click at [289, 596] on button "Approve" at bounding box center [294, 589] width 93 height 35
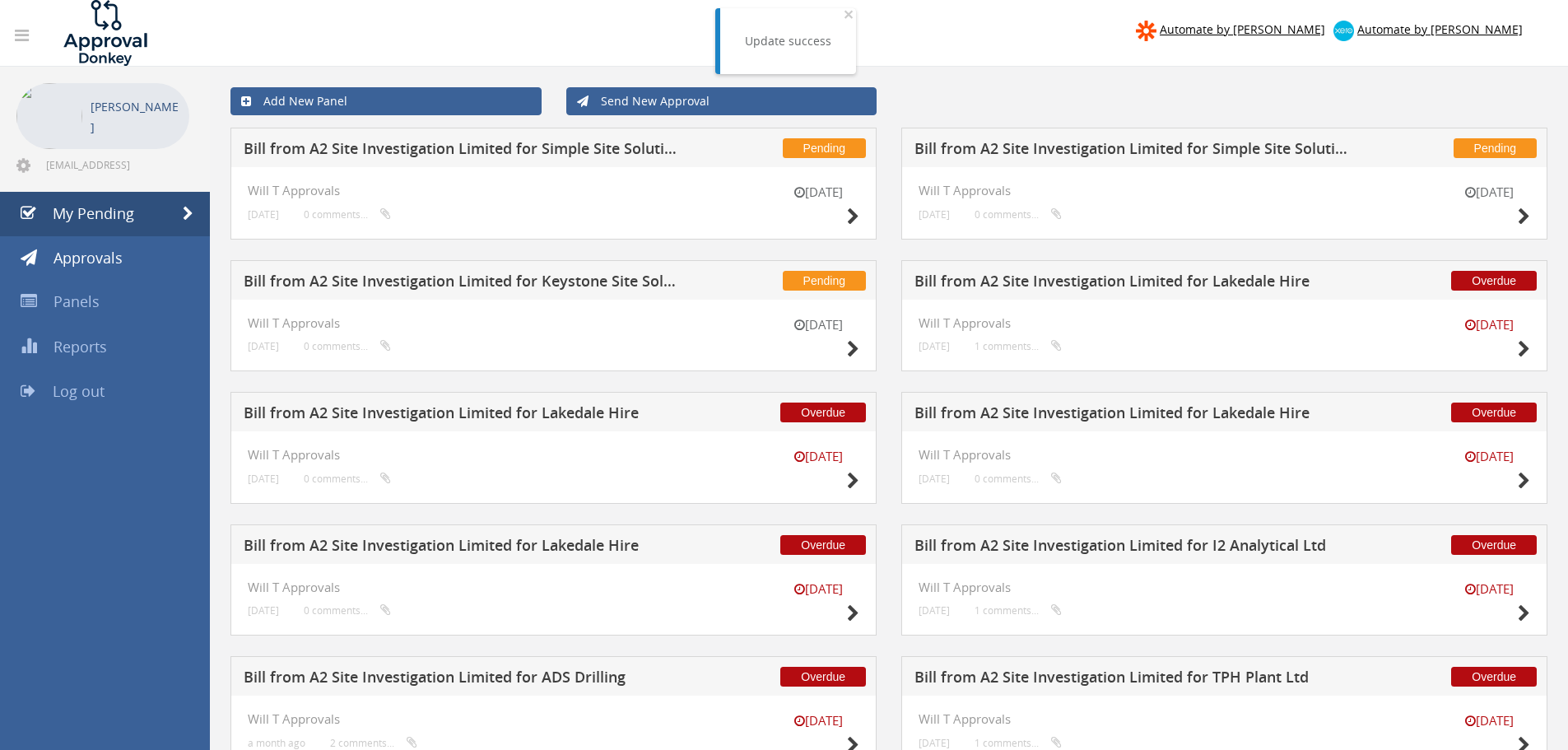
click at [558, 153] on h5 "Bill from A2 Site Investigation Limited for Simple Site Solutions Ltd" at bounding box center [460, 151] width 434 height 20
click at [1221, 143] on h5 "Bill from A2 Site Investigation Limited for Simple Site Solutions Ltd" at bounding box center [1131, 151] width 434 height 20
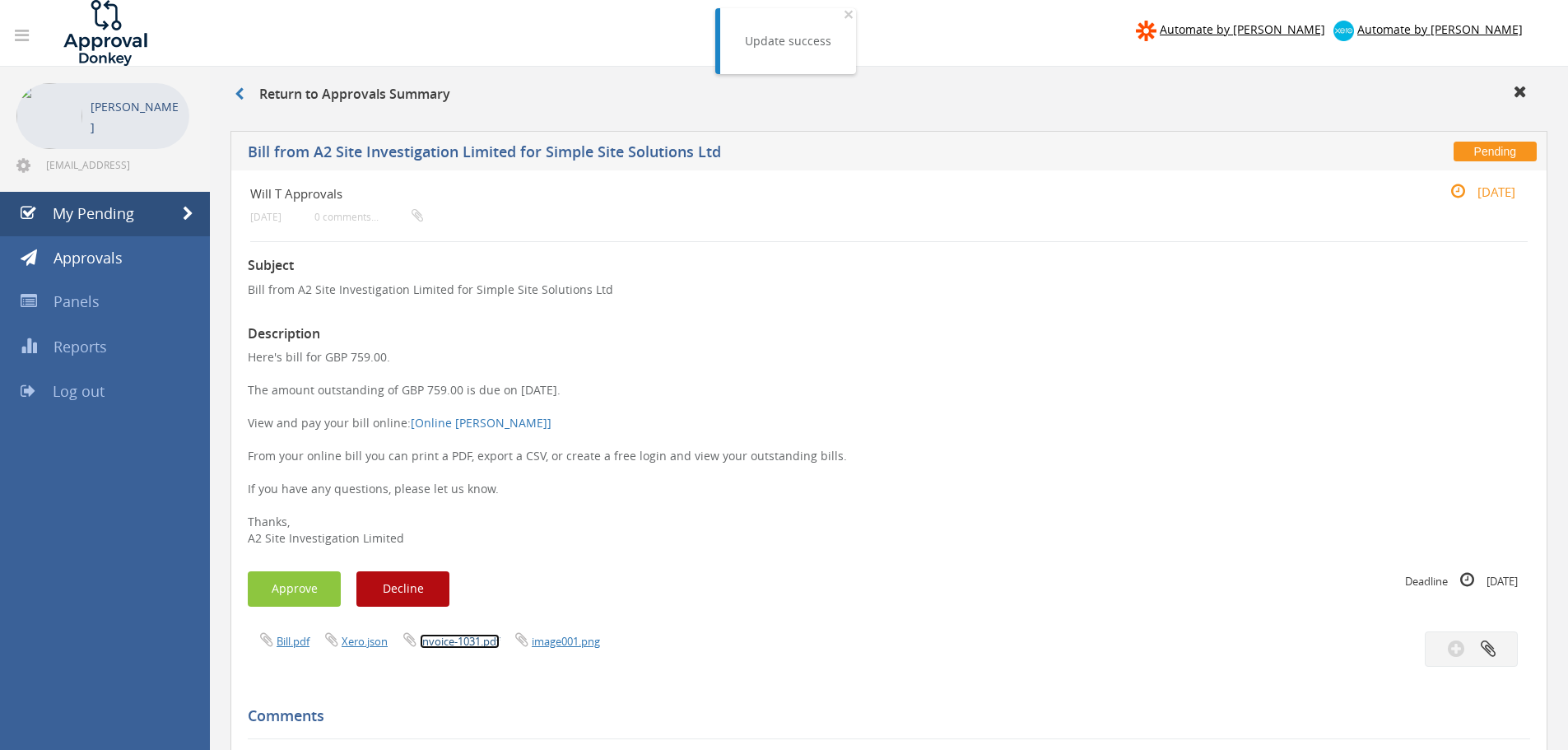
click at [449, 643] on link "invoice-1031.pdf" at bounding box center [460, 641] width 80 height 15
click at [299, 577] on button "Approve" at bounding box center [294, 589] width 93 height 35
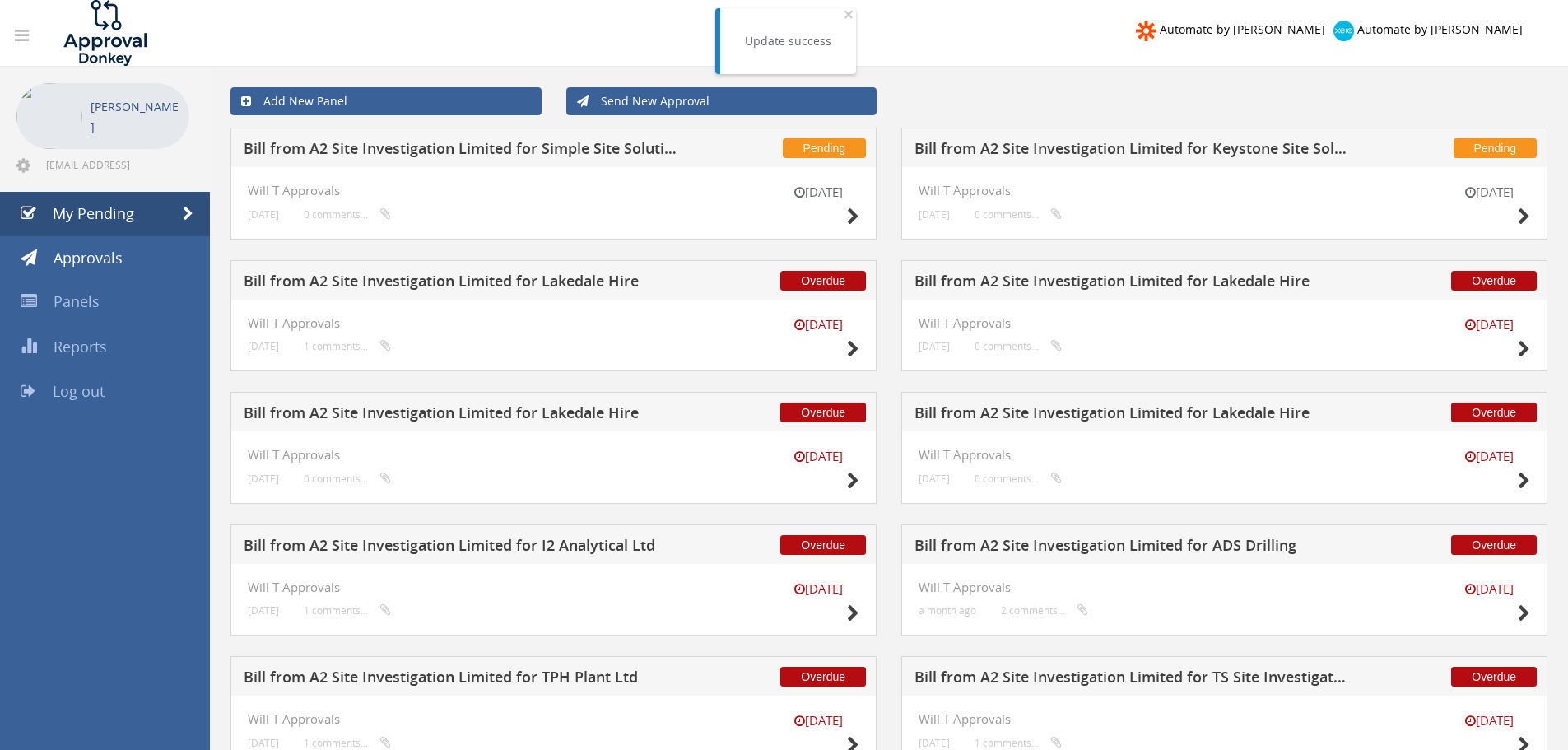
click at [495, 149] on h5 "Bill from A2 Site Investigation Limited for Simple Site Solutions Ltd" at bounding box center [460, 151] width 434 height 20
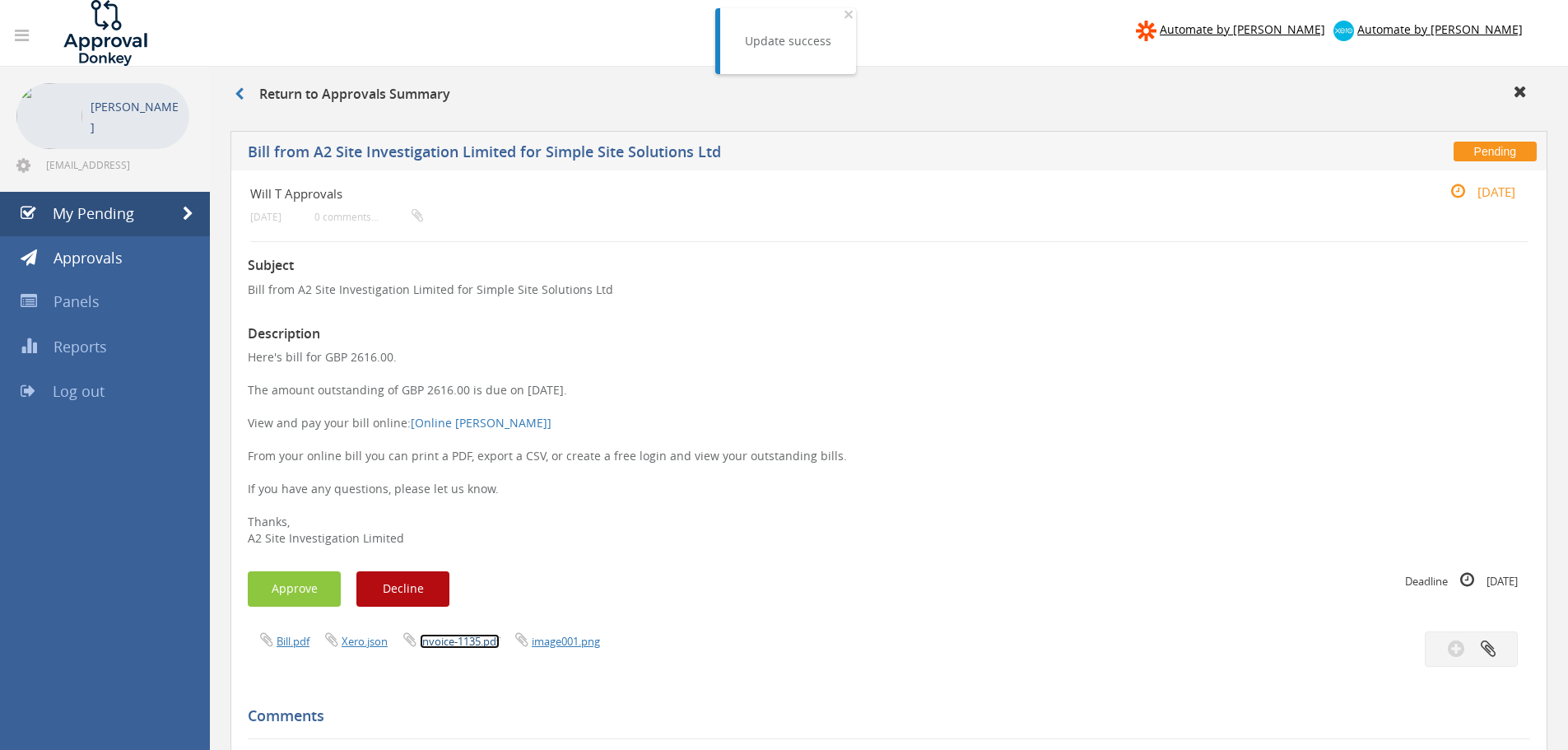
click at [471, 638] on link "invoice-1135.pdf" at bounding box center [460, 641] width 80 height 15
click at [303, 585] on button "Approve" at bounding box center [294, 589] width 93 height 35
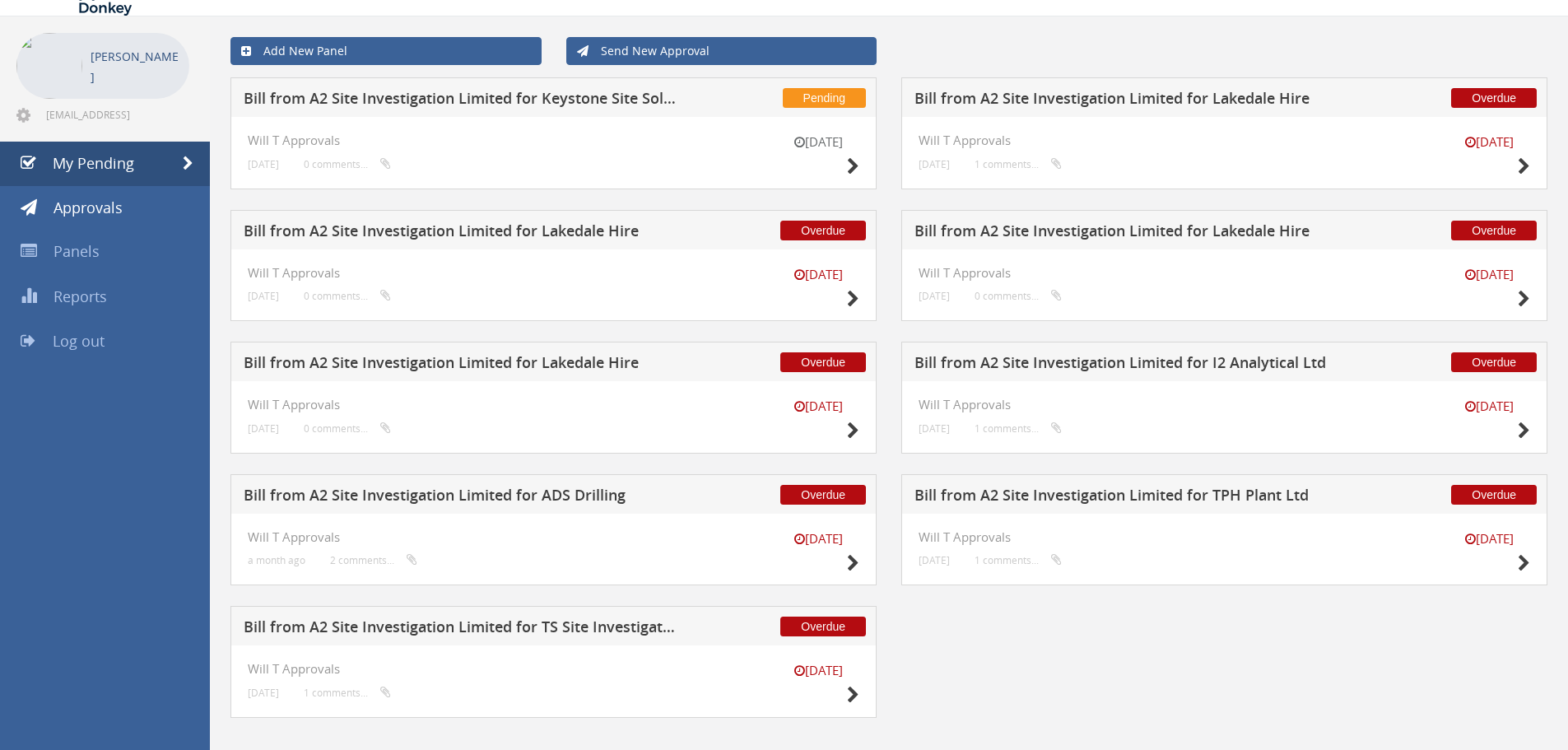
scroll to position [71, 0]
